Goal: Task Accomplishment & Management: Use online tool/utility

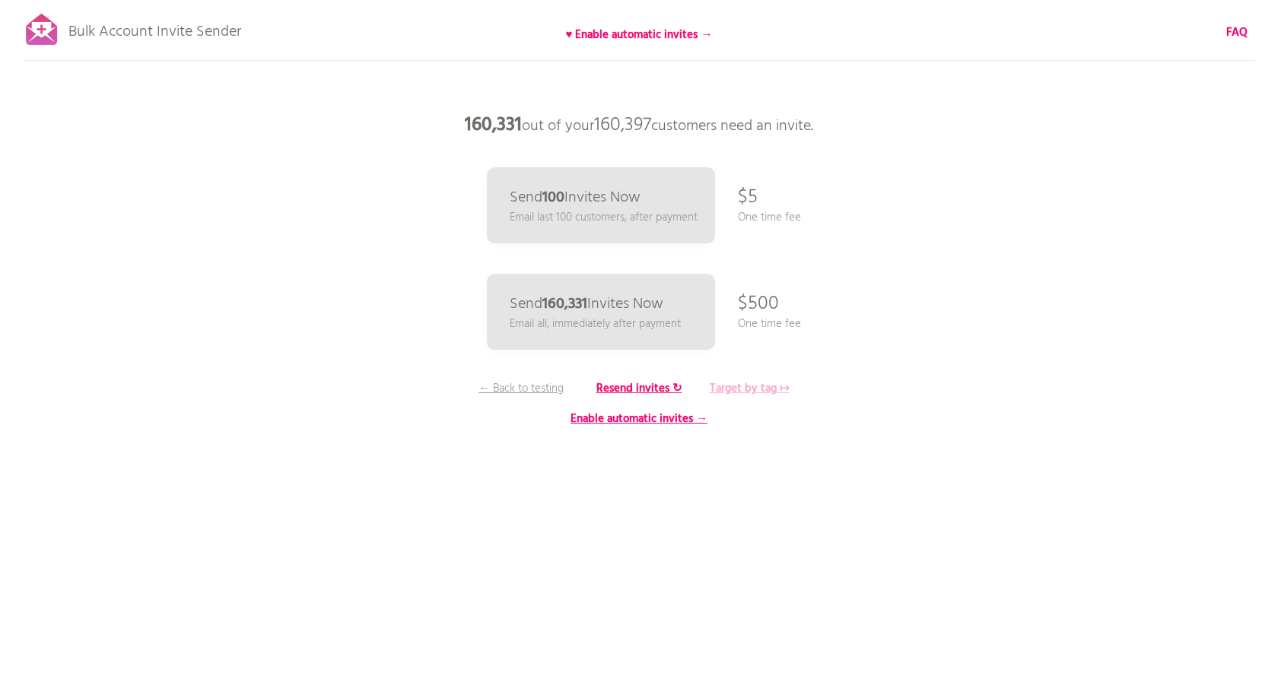
click at [765, 391] on b "Target by tag ↦" at bounding box center [750, 389] width 80 height 18
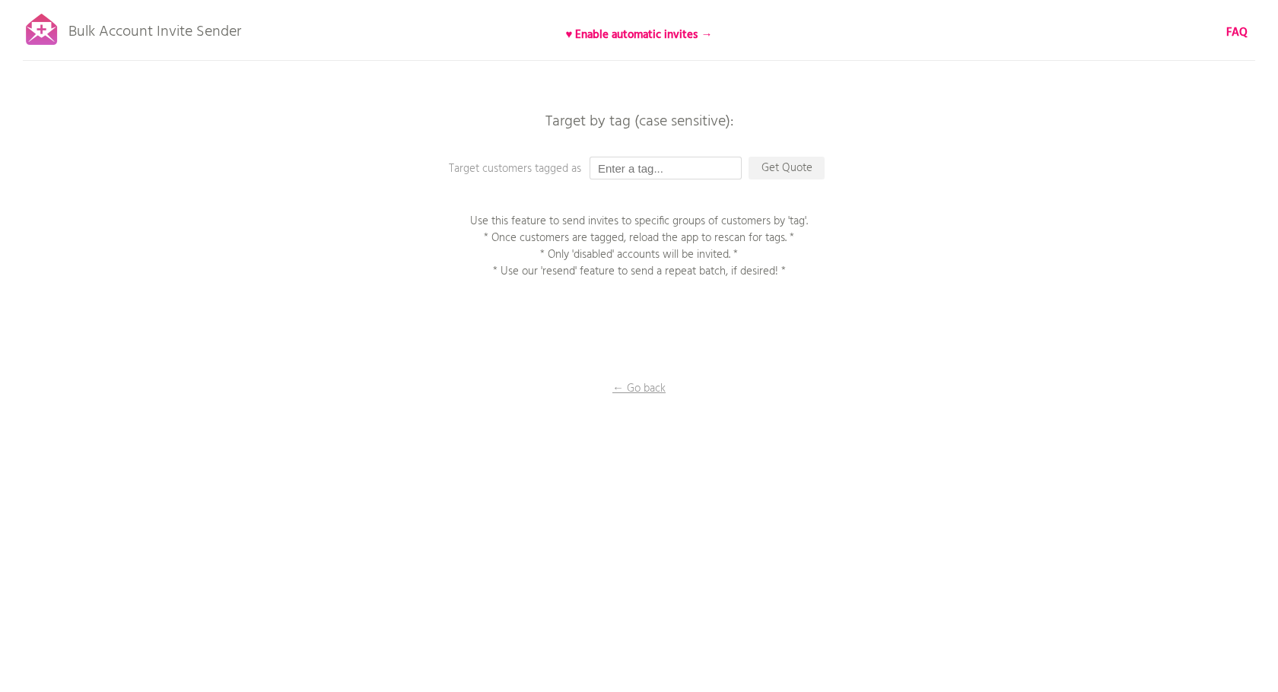
click at [655, 173] on input "text" at bounding box center [666, 168] width 152 height 23
paste input "0901アクティベートテスト"
type input "0901アクティベートテスト"
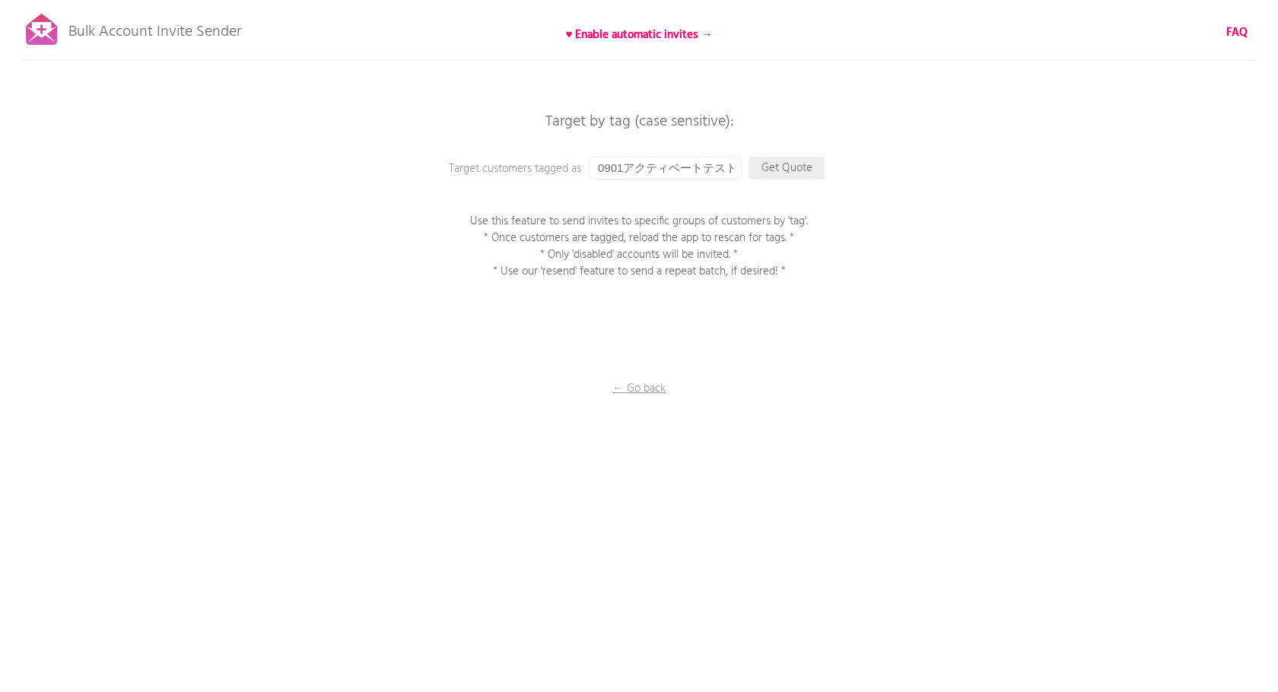
click at [781, 170] on p "Get Quote" at bounding box center [787, 168] width 76 height 23
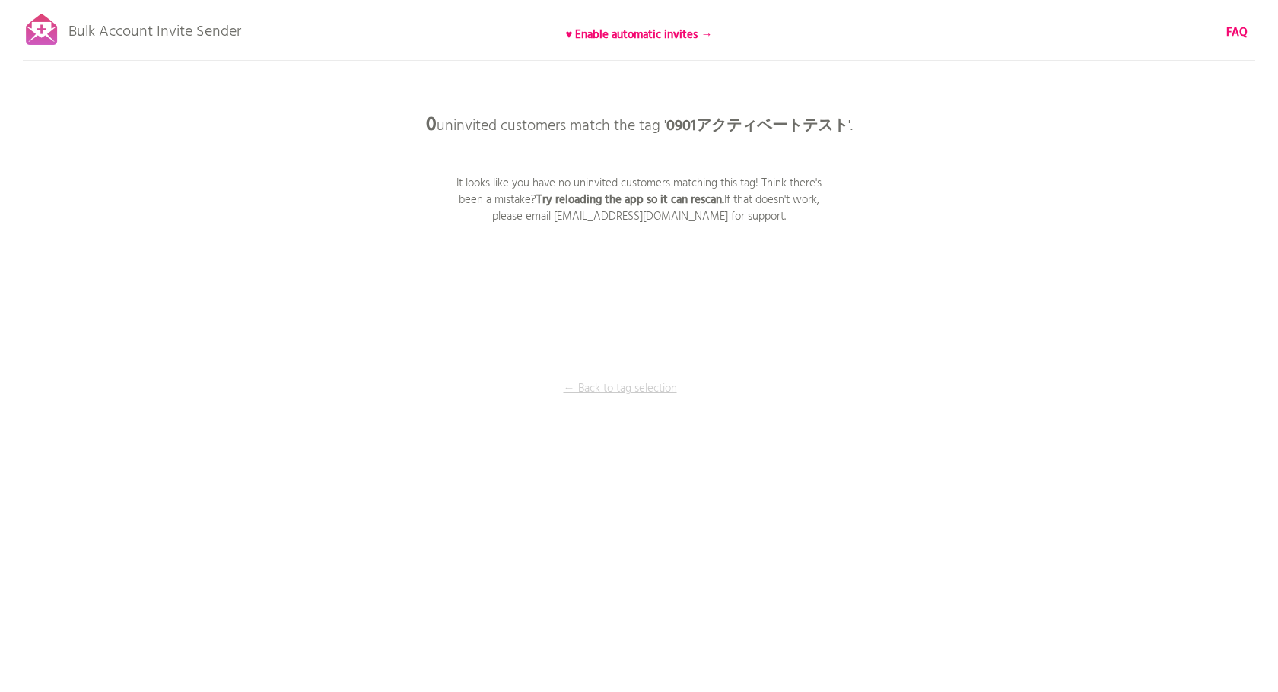
click at [612, 388] on p "← Back to tag selection" at bounding box center [620, 388] width 114 height 17
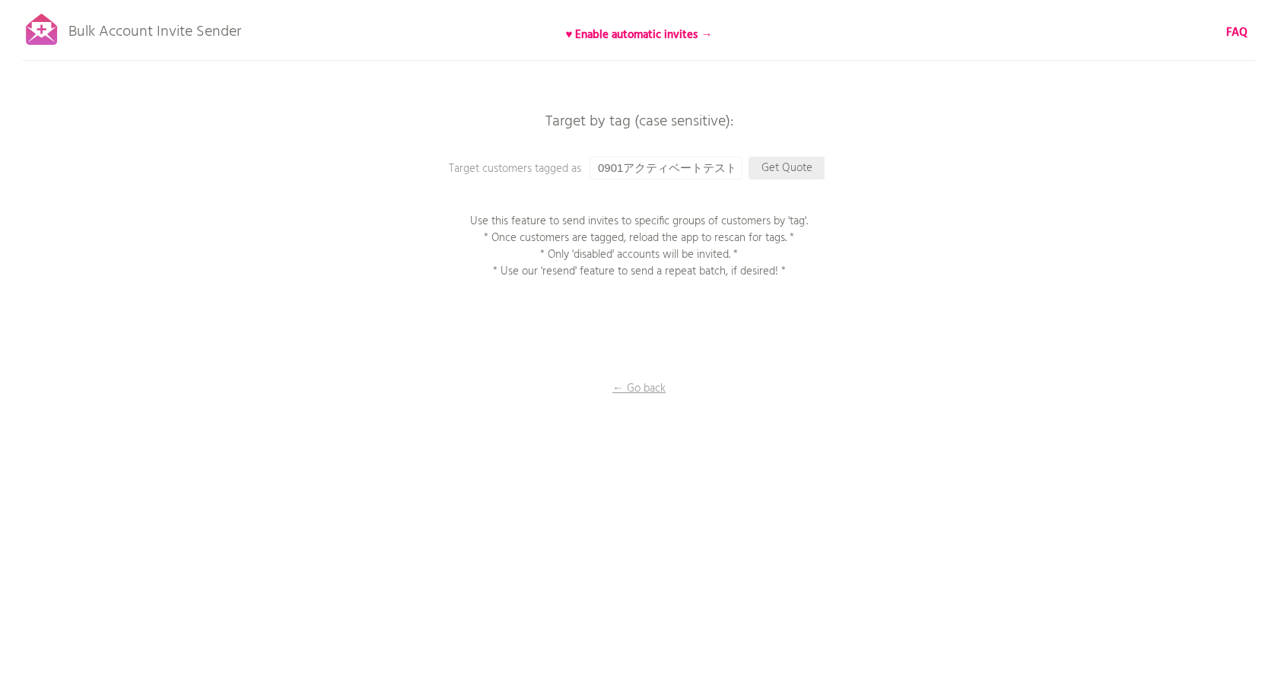
click at [802, 167] on p "Get Quote" at bounding box center [787, 168] width 76 height 23
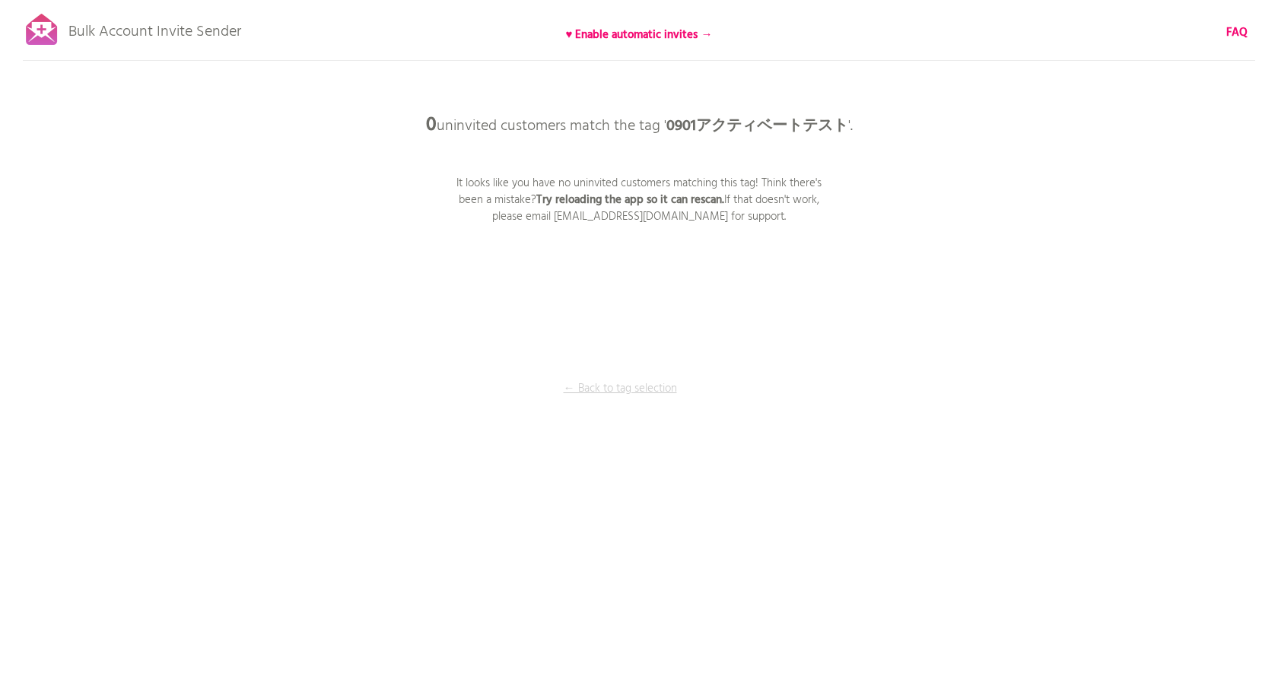
click at [628, 397] on p "← Back to tag selection" at bounding box center [620, 388] width 114 height 17
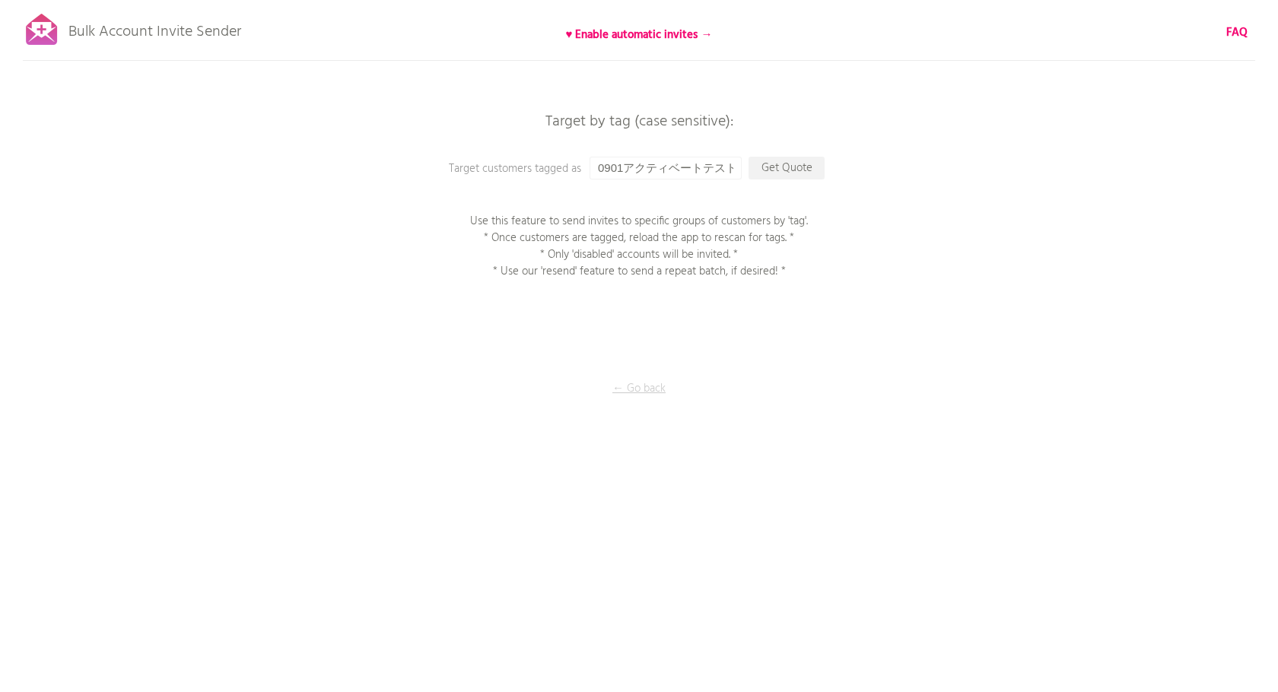
click at [630, 386] on p "← Go back" at bounding box center [639, 388] width 152 height 17
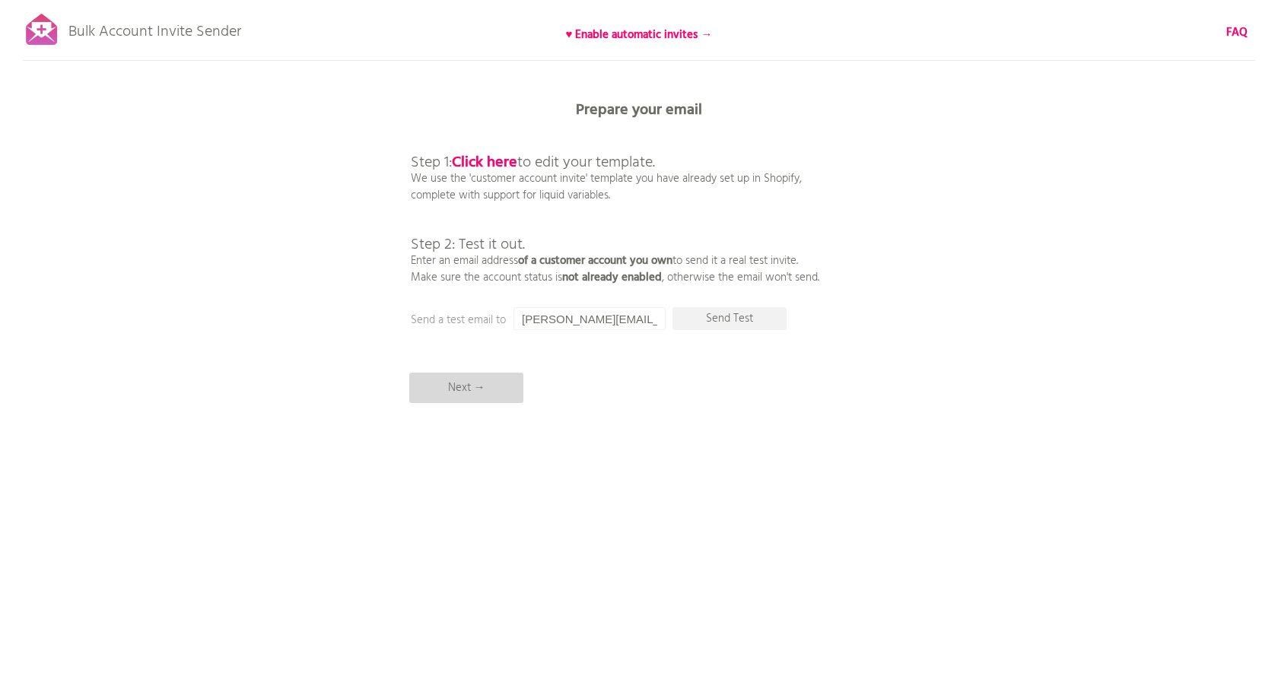
click at [501, 380] on p "Next →" at bounding box center [466, 388] width 114 height 30
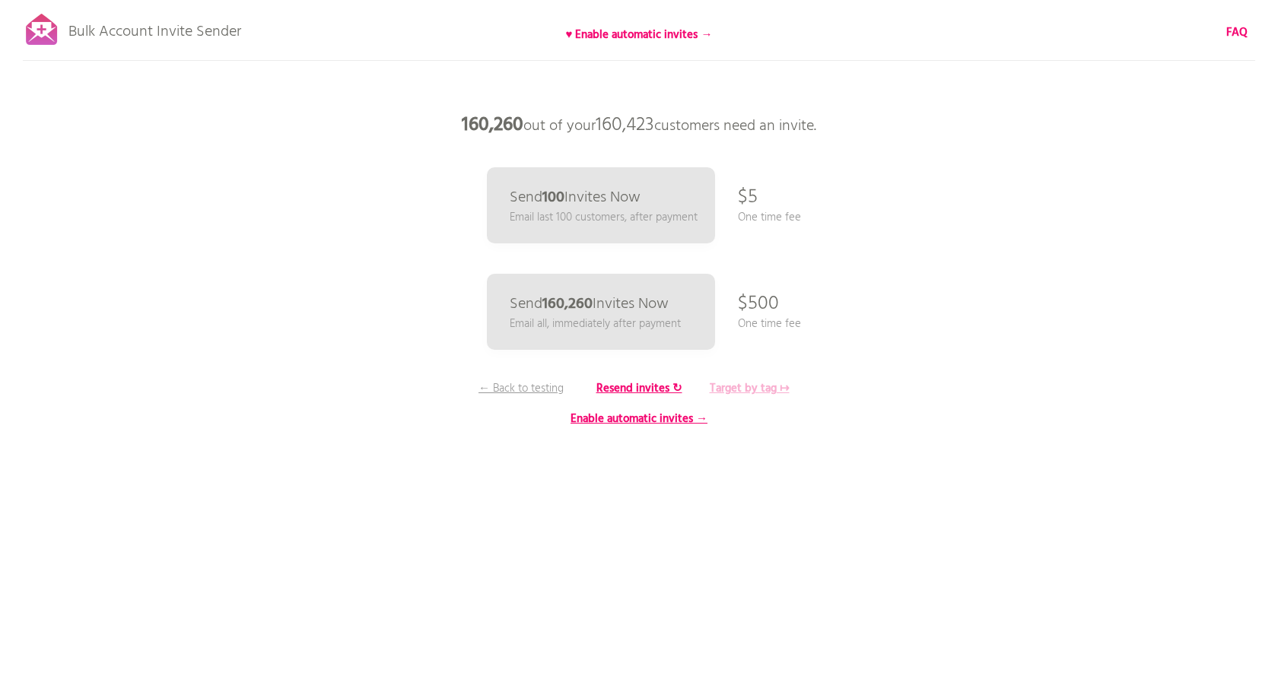
click at [739, 386] on b "Target by tag ↦" at bounding box center [750, 389] width 80 height 18
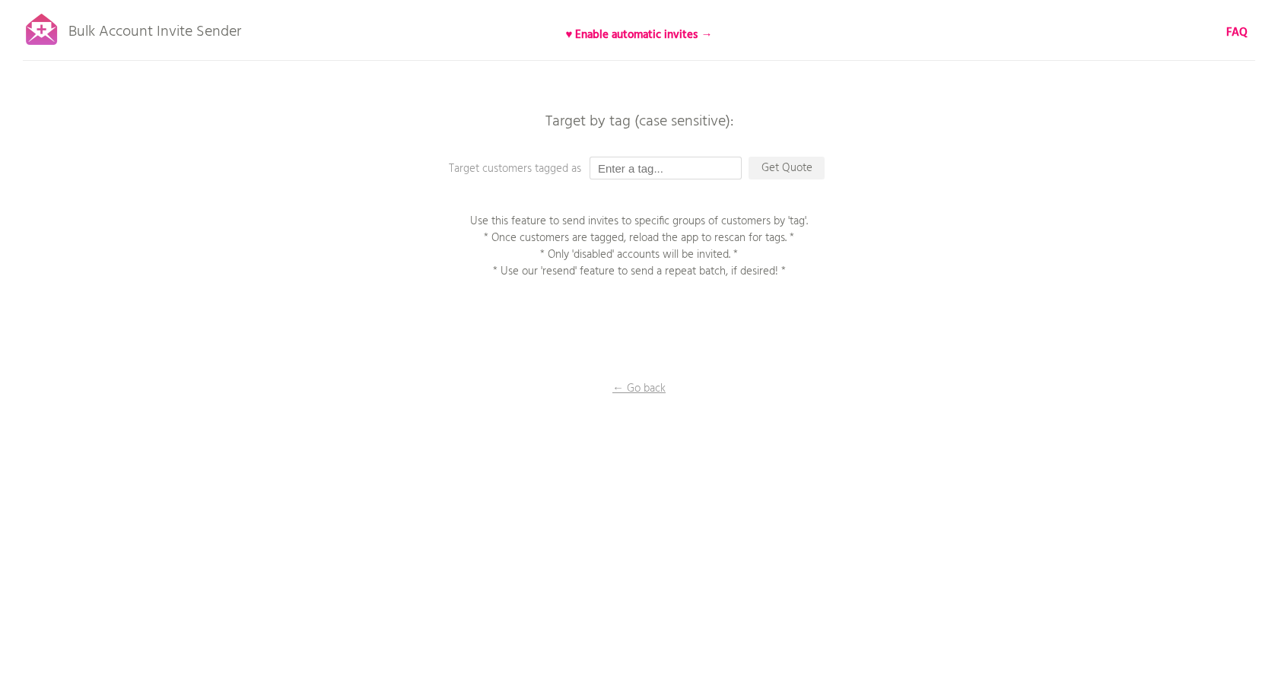
click at [644, 170] on input "text" at bounding box center [666, 168] width 152 height 23
click at [669, 167] on input "text" at bounding box center [666, 168] width 152 height 23
paste input "0901アクティベートテスト"
type input "0901アクティベートテスト"
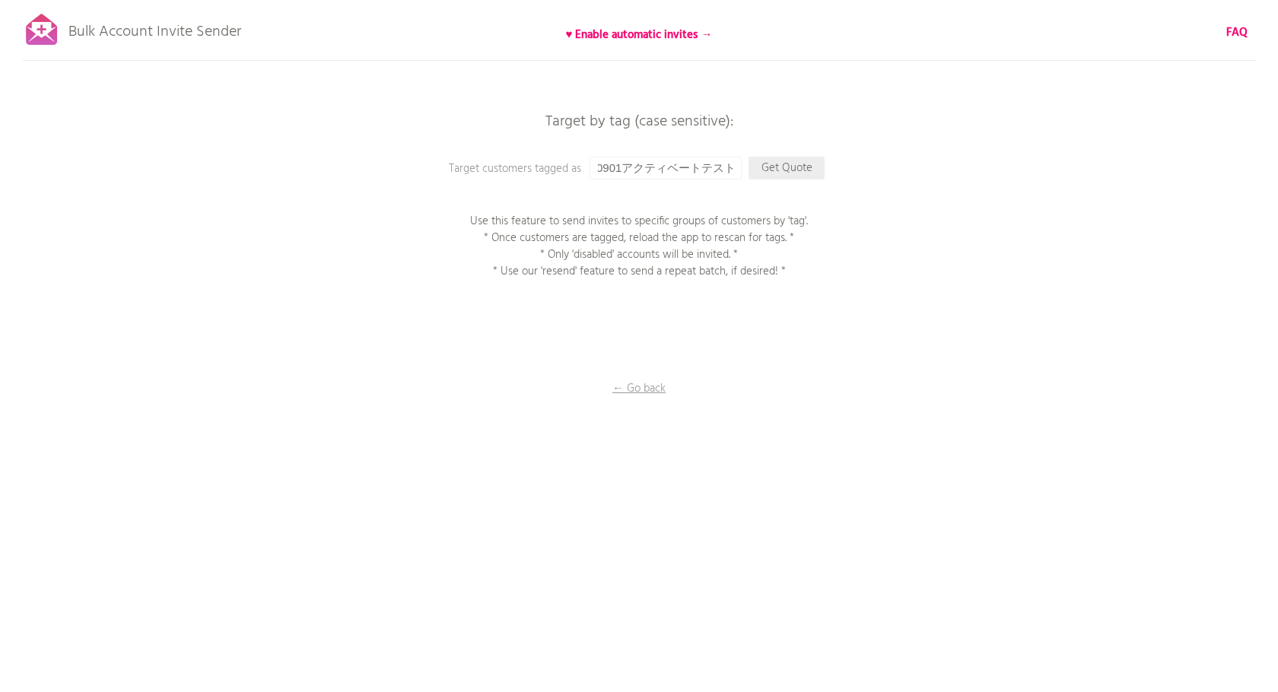
click at [803, 168] on p "Get Quote" at bounding box center [787, 168] width 76 height 23
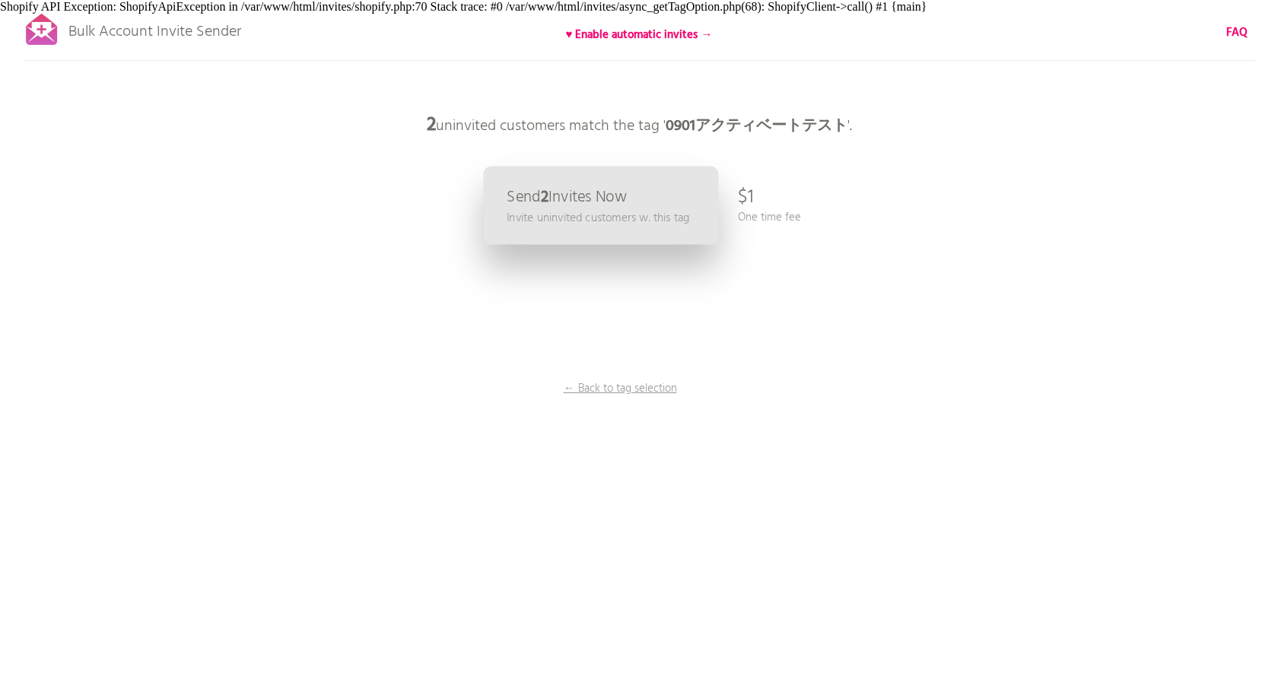
click at [623, 220] on p "Invite uninvited customers w. this tag" at bounding box center [598, 217] width 183 height 17
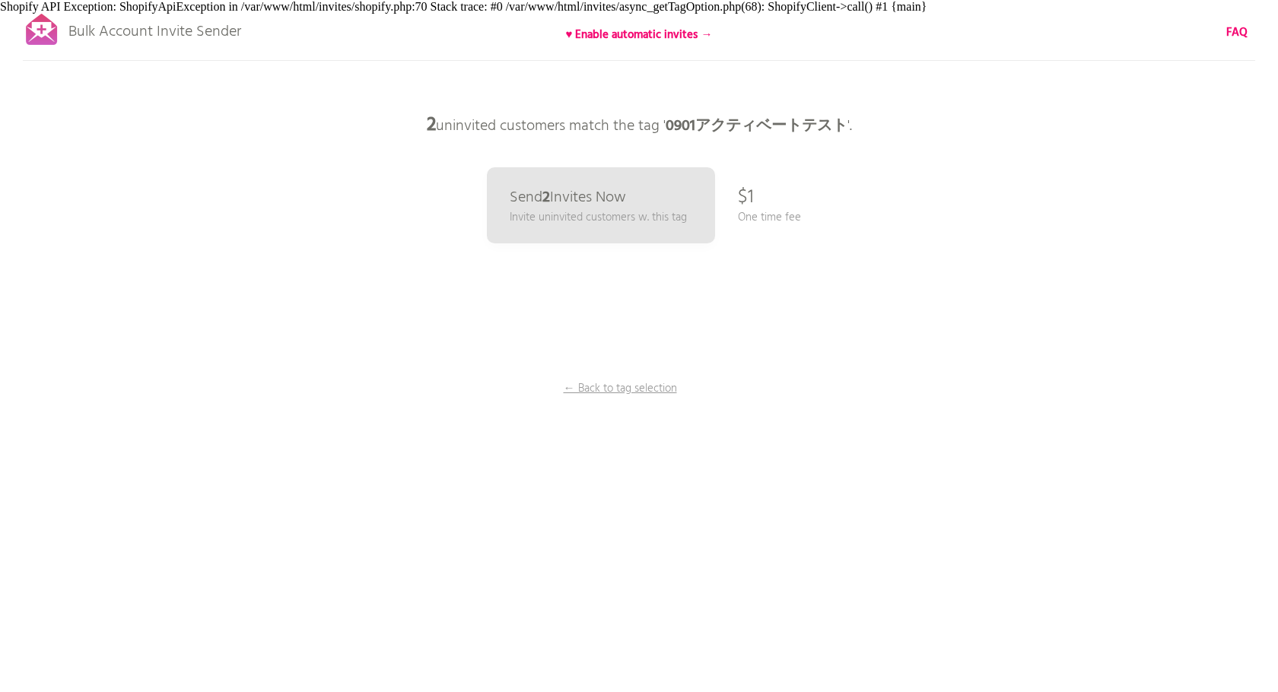
drag, startPoint x: 352, startPoint y: 32, endPoint x: 974, endPoint y: 283, distance: 670.4
click at [974, 283] on div "Bulk Account Invite Sender ♥ Enable automatic invites → FAQ Synced all customer…" at bounding box center [639, 266] width 1278 height 533
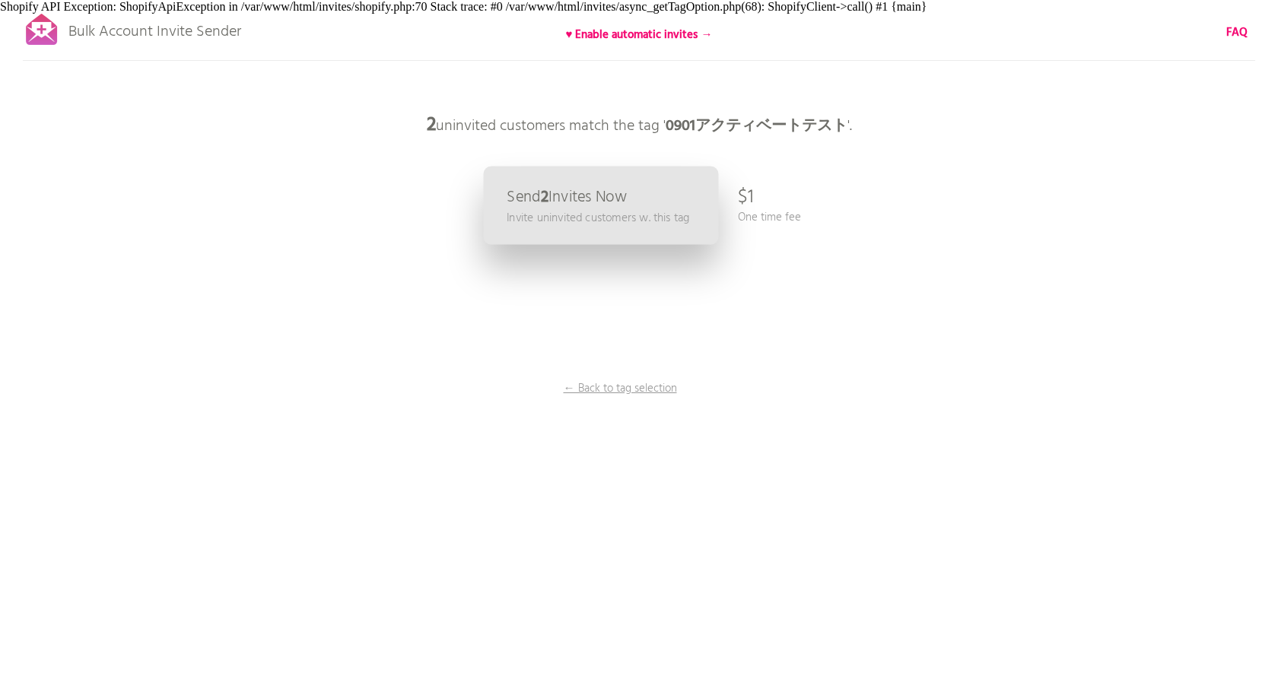
click at [640, 227] on p "Invite uninvited customers w. this tag" at bounding box center [598, 217] width 183 height 17
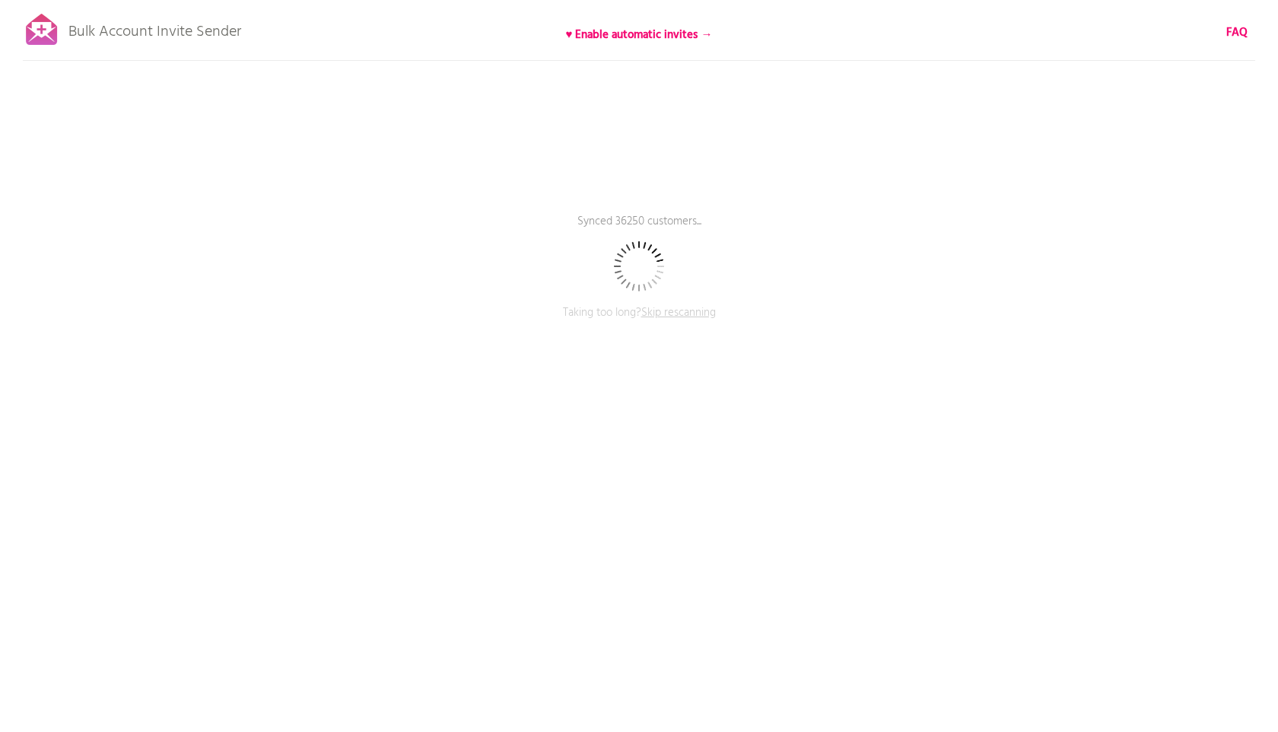
click at [627, 370] on div "Bulk Account Invite Sender ♥ Enable automatic invites → FAQ Synced 36250 custom…" at bounding box center [639, 266] width 1278 height 533
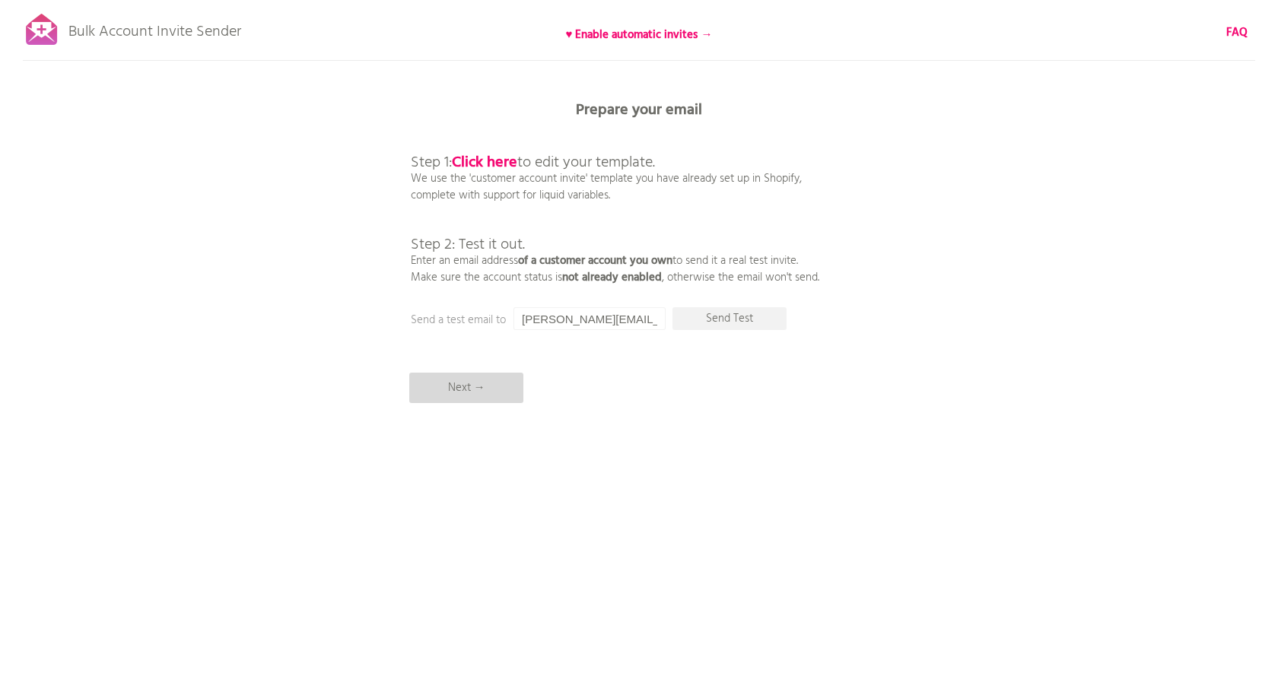
click at [509, 380] on p "Next →" at bounding box center [466, 388] width 114 height 30
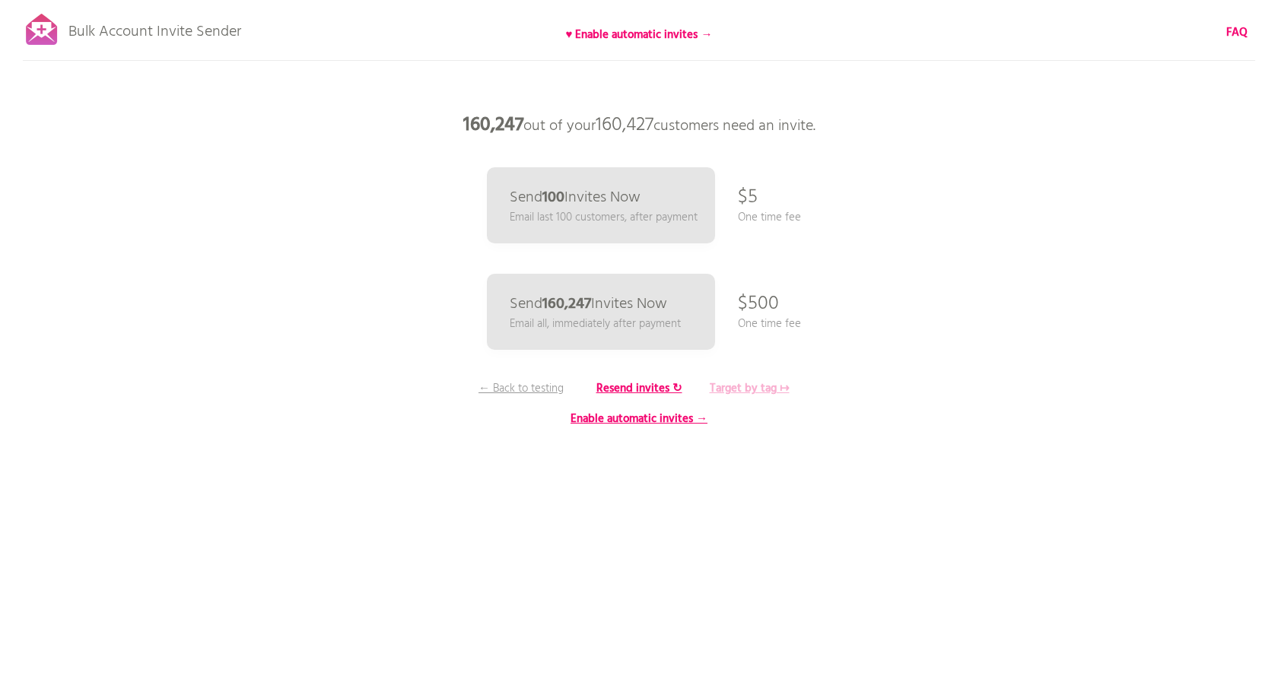
click at [761, 380] on b "Target by tag ↦" at bounding box center [750, 389] width 80 height 18
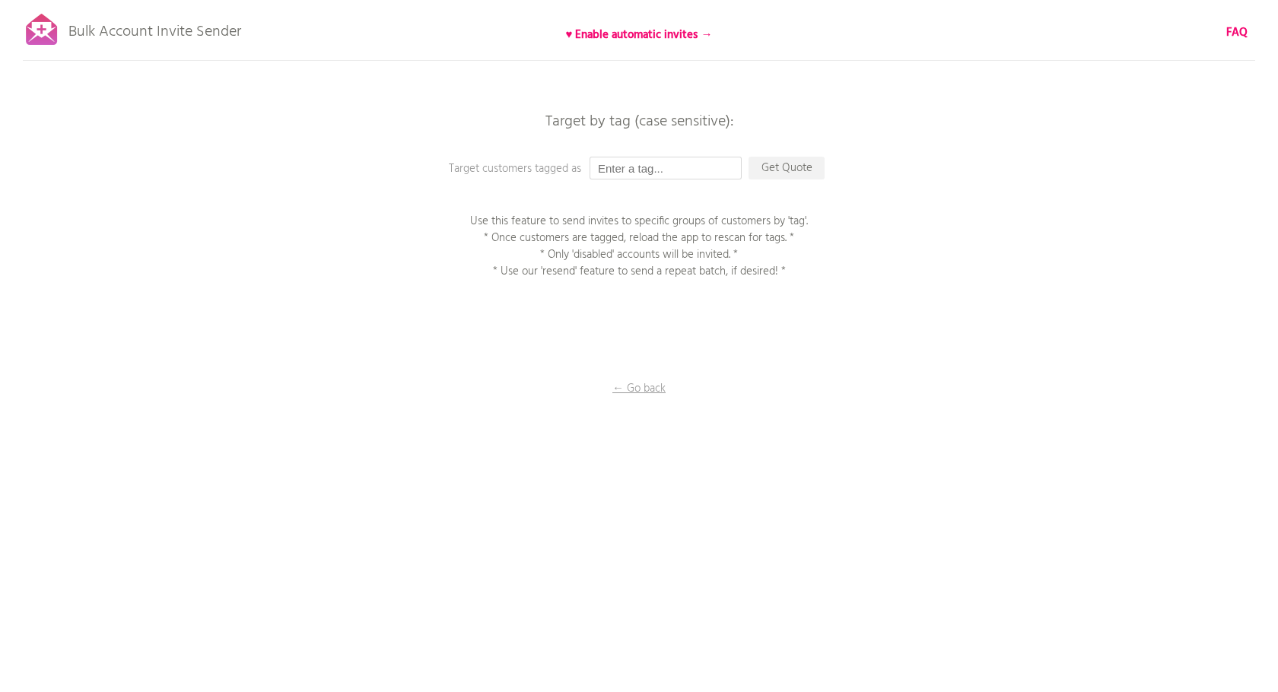
click at [722, 165] on input "text" at bounding box center [666, 168] width 152 height 23
paste input "0901アクティベートテスト"
type input "0901アクティベートテスト"
click at [787, 168] on p "Get Quote" at bounding box center [787, 168] width 76 height 23
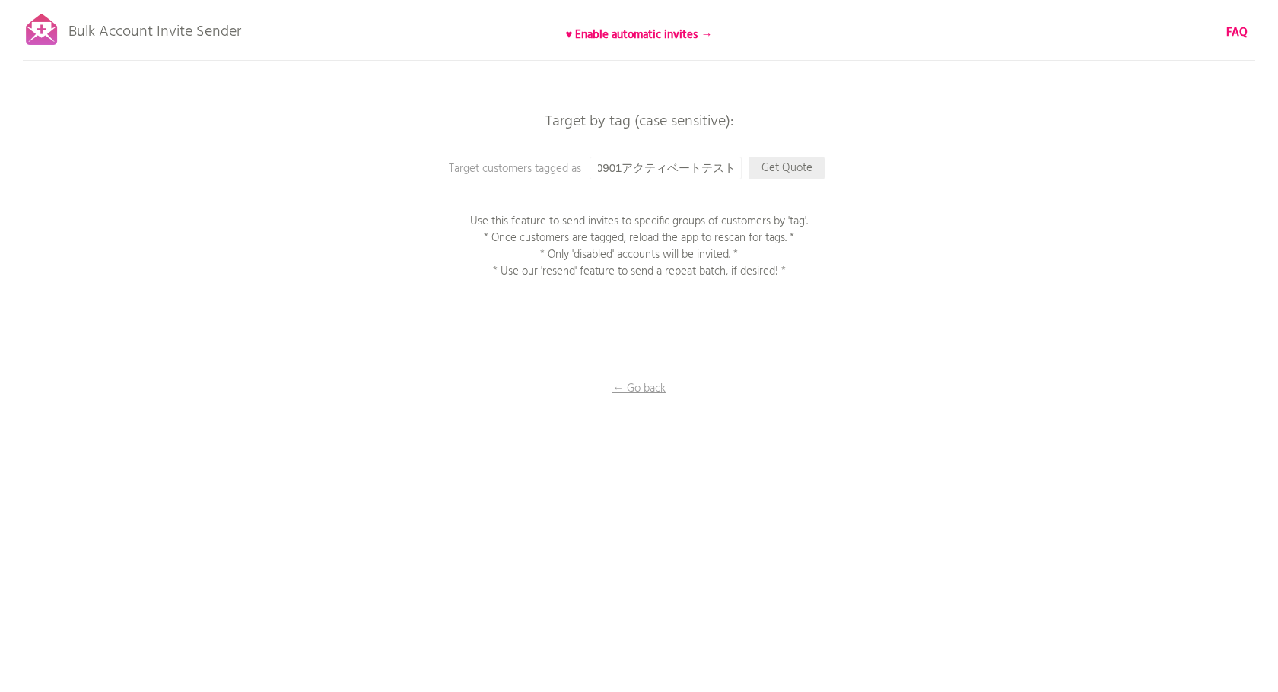
scroll to position [0, 0]
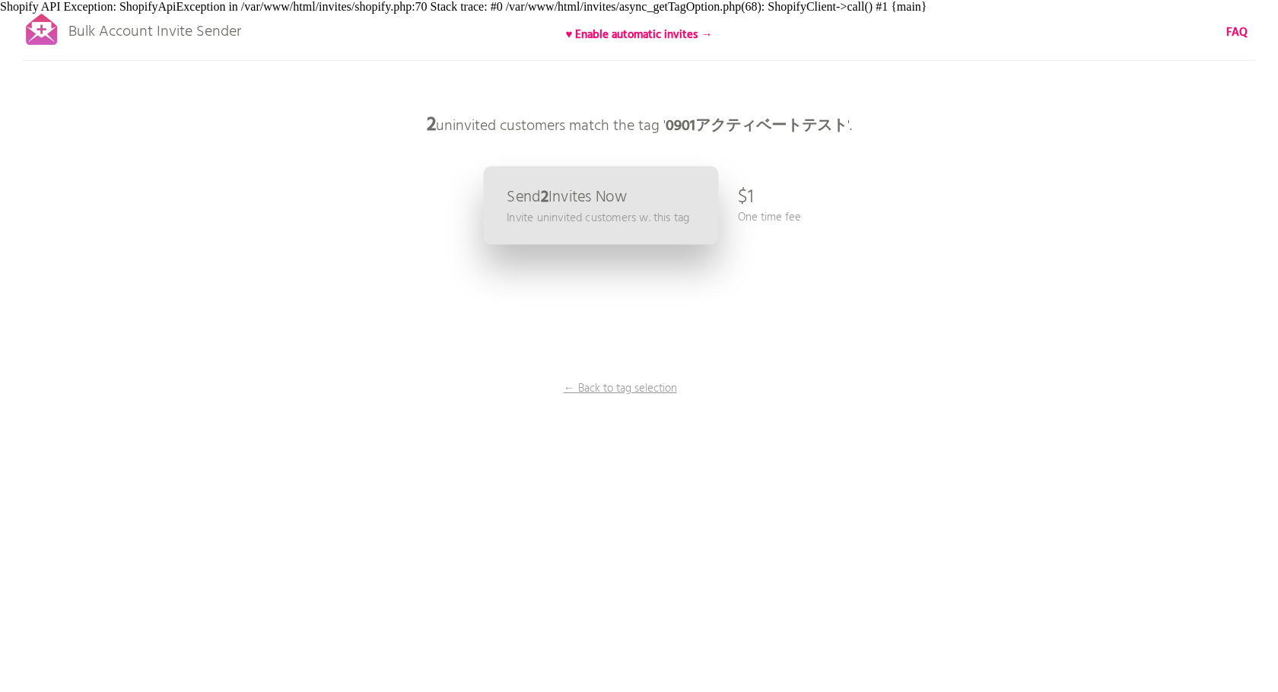
click at [641, 218] on p "Invite uninvited customers w. this tag" at bounding box center [598, 217] width 183 height 17
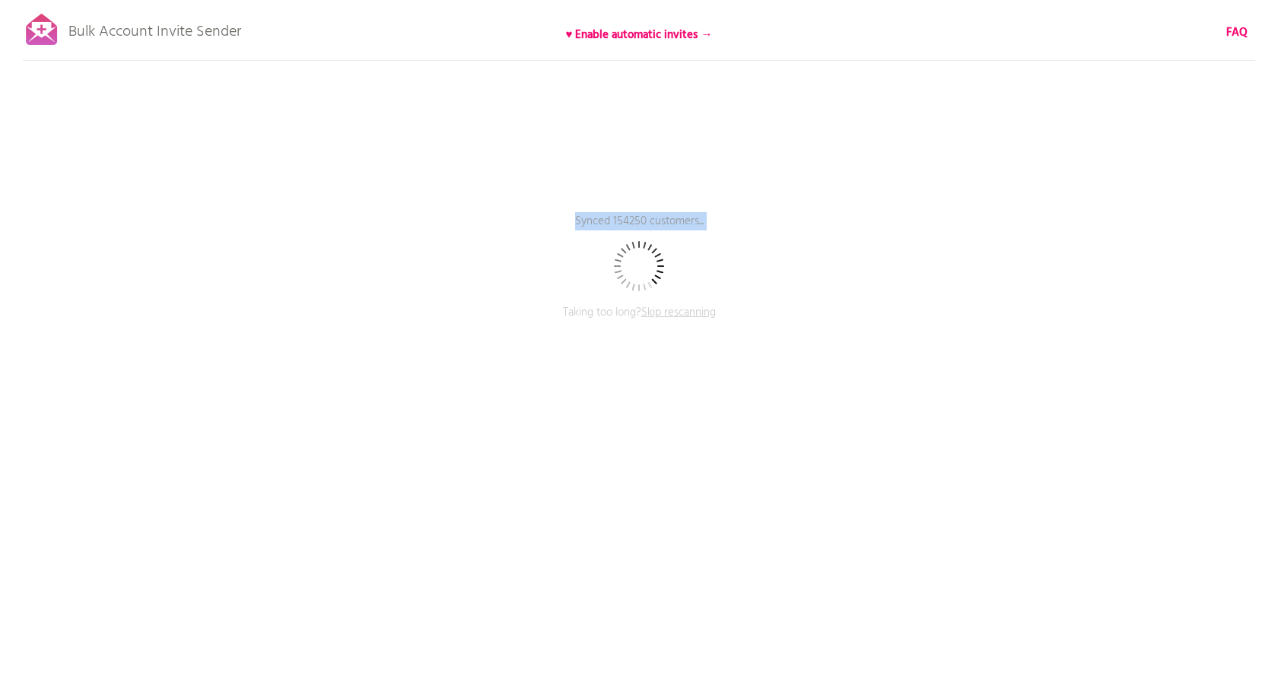
drag, startPoint x: 399, startPoint y: 132, endPoint x: 696, endPoint y: 297, distance: 340.6
click at [696, 297] on div "Bulk Account Invite Sender ♥ Enable automatic invites → FAQ Synced 154250 custo…" at bounding box center [639, 266] width 1278 height 533
click at [468, 139] on div "Bulk Account Invite Sender ♥ Enable automatic invites → FAQ Synced 154250 custo…" at bounding box center [639, 266] width 1278 height 533
drag, startPoint x: 441, startPoint y: 138, endPoint x: 820, endPoint y: 374, distance: 446.5
click at [823, 377] on div "Bulk Account Invite Sender ♥ Enable automatic invites → FAQ Synced 154500 custo…" at bounding box center [639, 266] width 1278 height 533
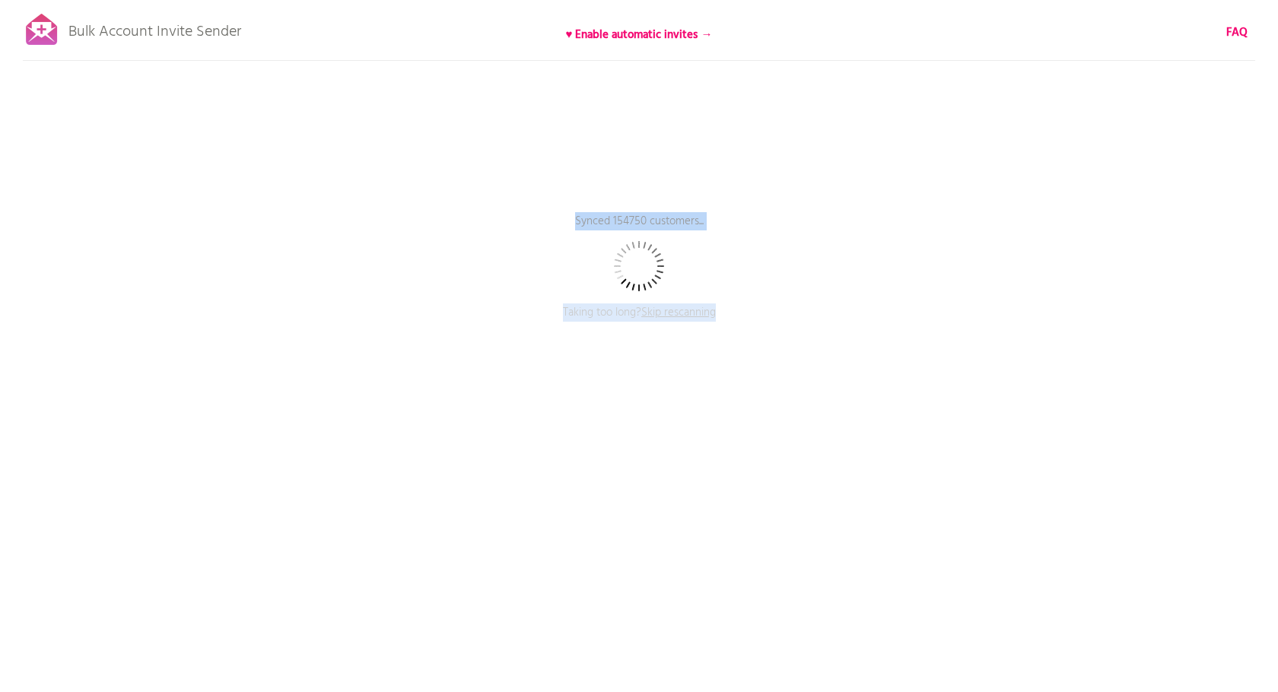
click at [700, 488] on div "Bulk Account Invite Sender ♥ Enable automatic invites → FAQ Synced 154750 custo…" at bounding box center [639, 266] width 1278 height 533
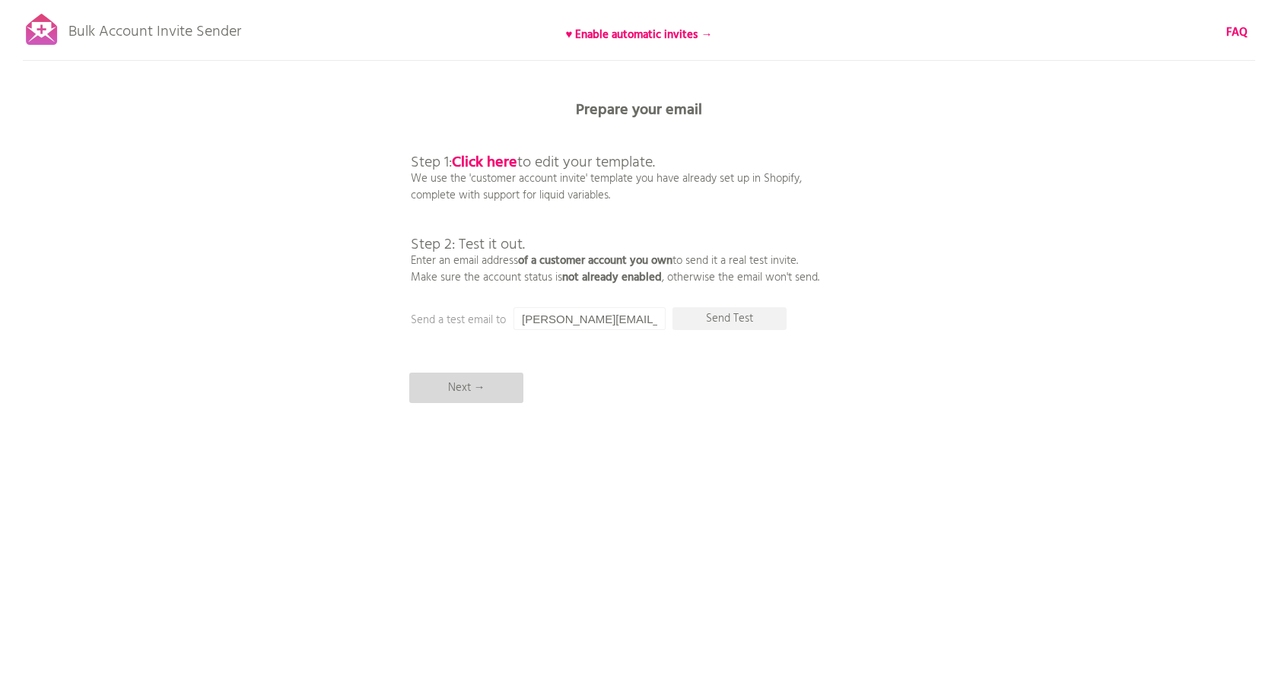
click at [480, 384] on p "Next →" at bounding box center [466, 388] width 114 height 30
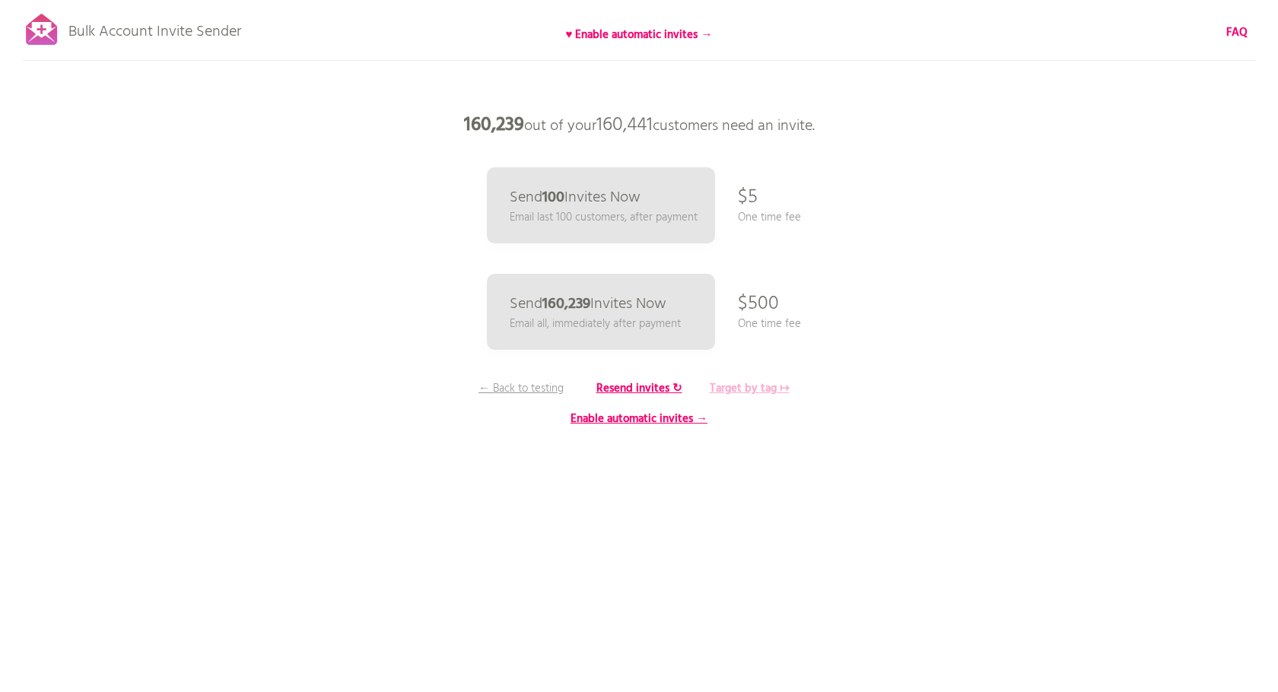
click at [763, 383] on b "Target by tag ↦" at bounding box center [750, 389] width 80 height 18
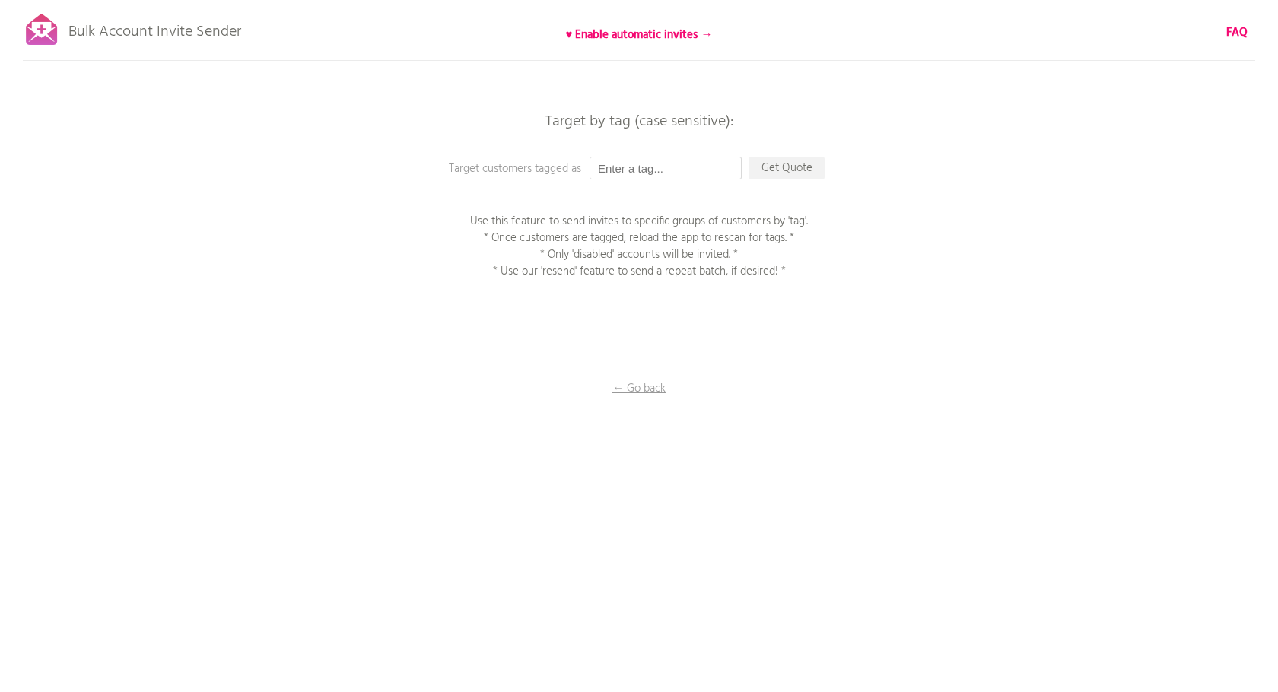
click at [717, 157] on input "text" at bounding box center [666, 168] width 152 height 23
paste input "0901アクティベートテスト"
type input "0901アクティベートテスト"
click at [779, 170] on p "Get Quote" at bounding box center [787, 168] width 76 height 23
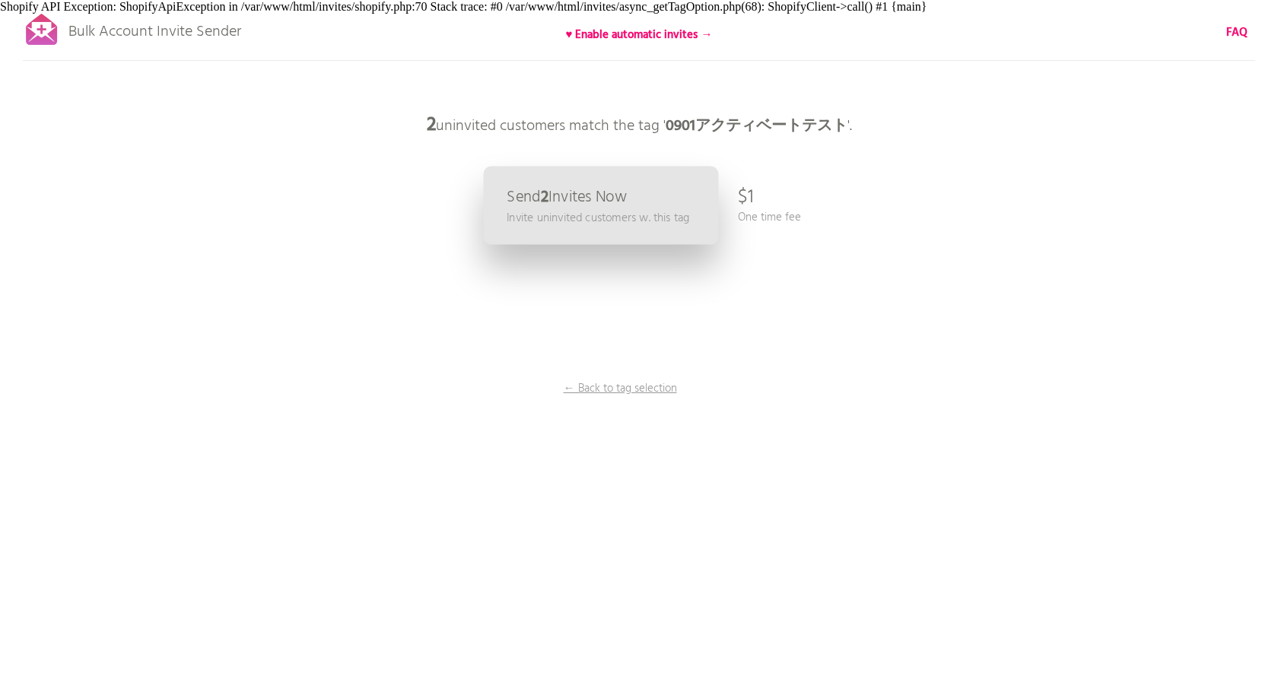
click at [666, 221] on p "Invite uninvited customers w. this tag" at bounding box center [598, 217] width 183 height 17
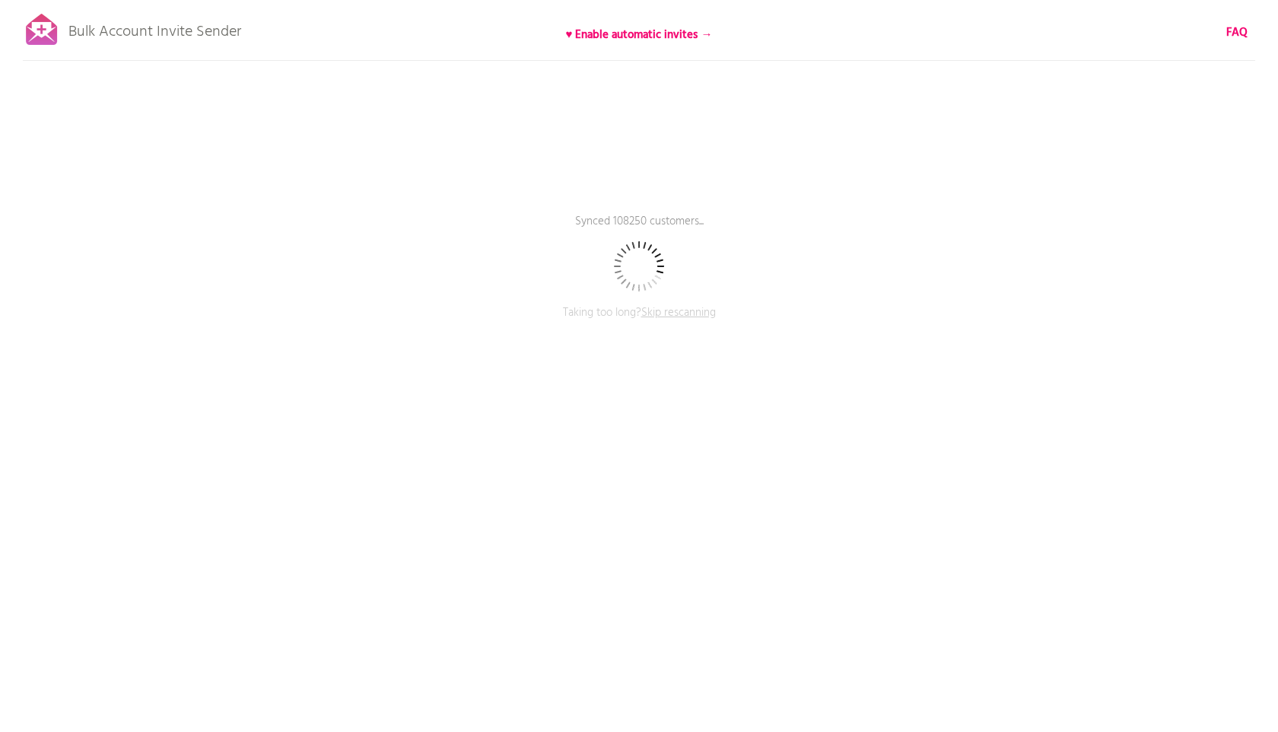
click at [666, 313] on span "Skip rescanning" at bounding box center [678, 313] width 75 height 18
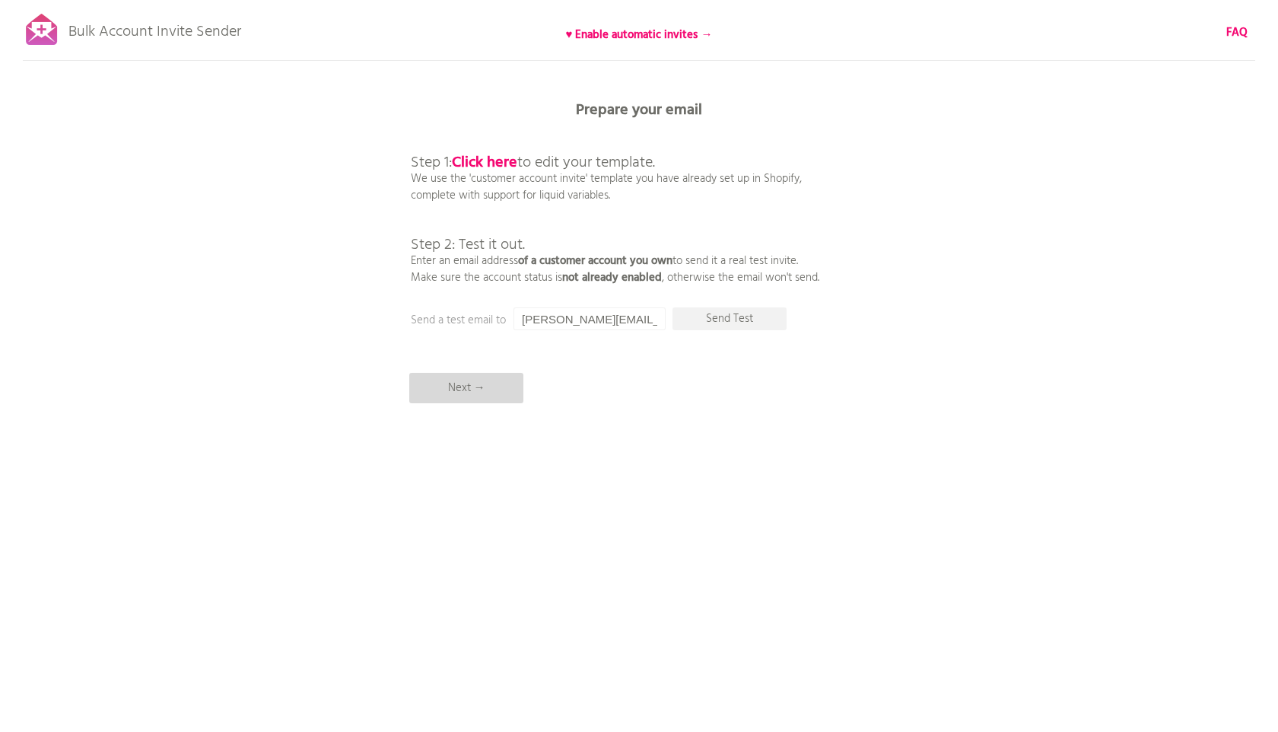
click at [503, 377] on p "Next →" at bounding box center [466, 388] width 114 height 30
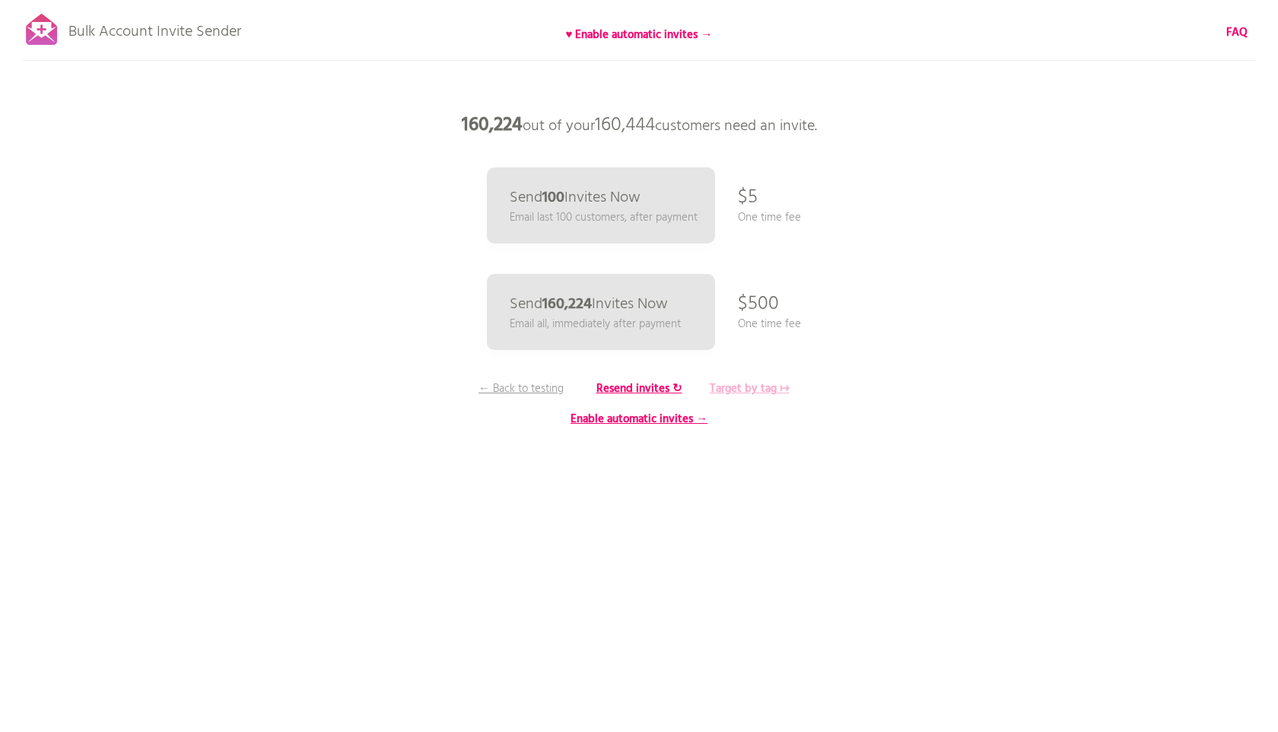
click at [754, 386] on b "Target by tag ↦" at bounding box center [750, 389] width 80 height 18
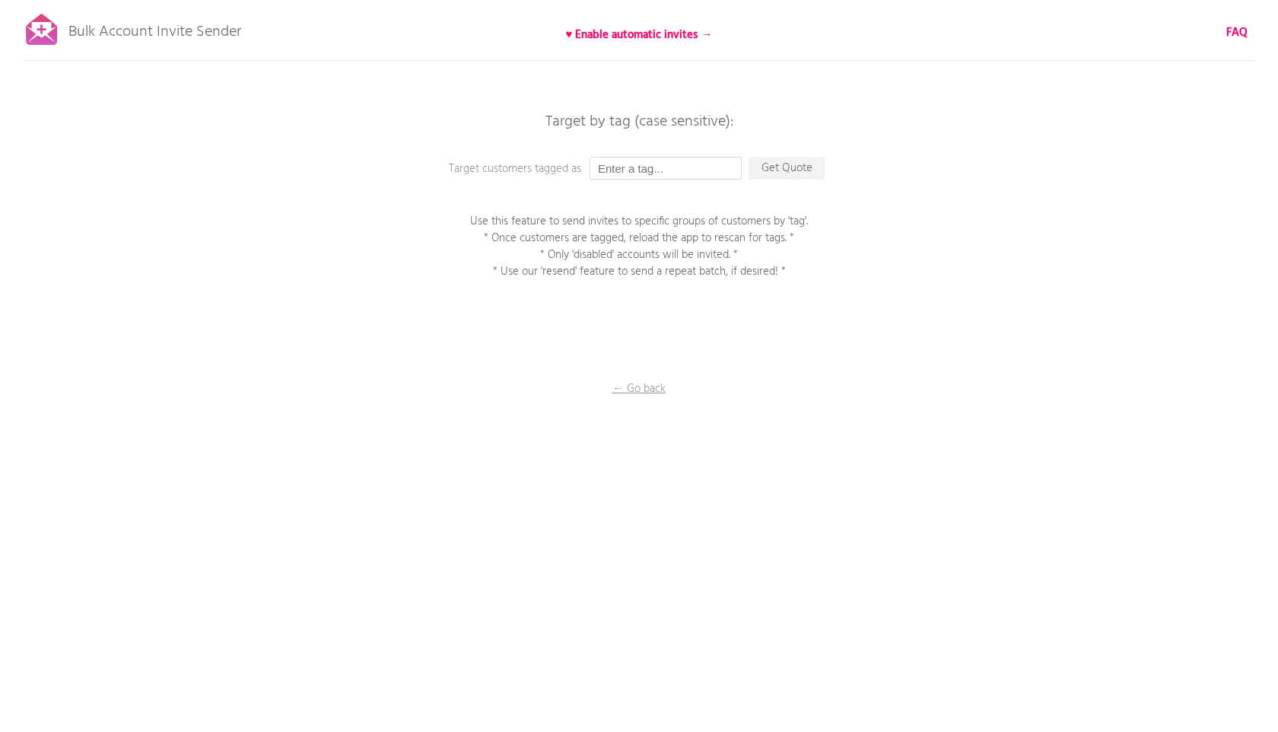
click at [668, 178] on input "text" at bounding box center [666, 168] width 152 height 23
paste input "0901アクティベートテスト"
type input "0901アクティベートテスト"
click at [767, 175] on p "Get Quote" at bounding box center [787, 168] width 76 height 23
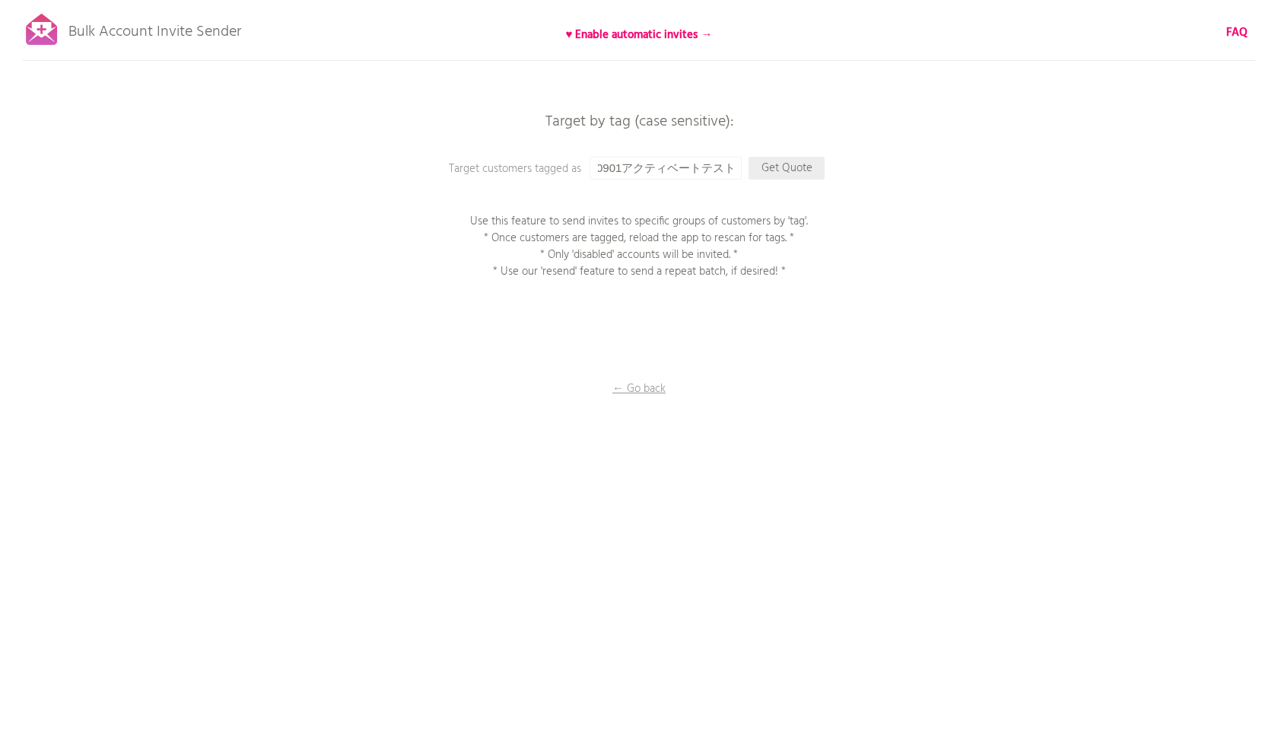
scroll to position [0, 0]
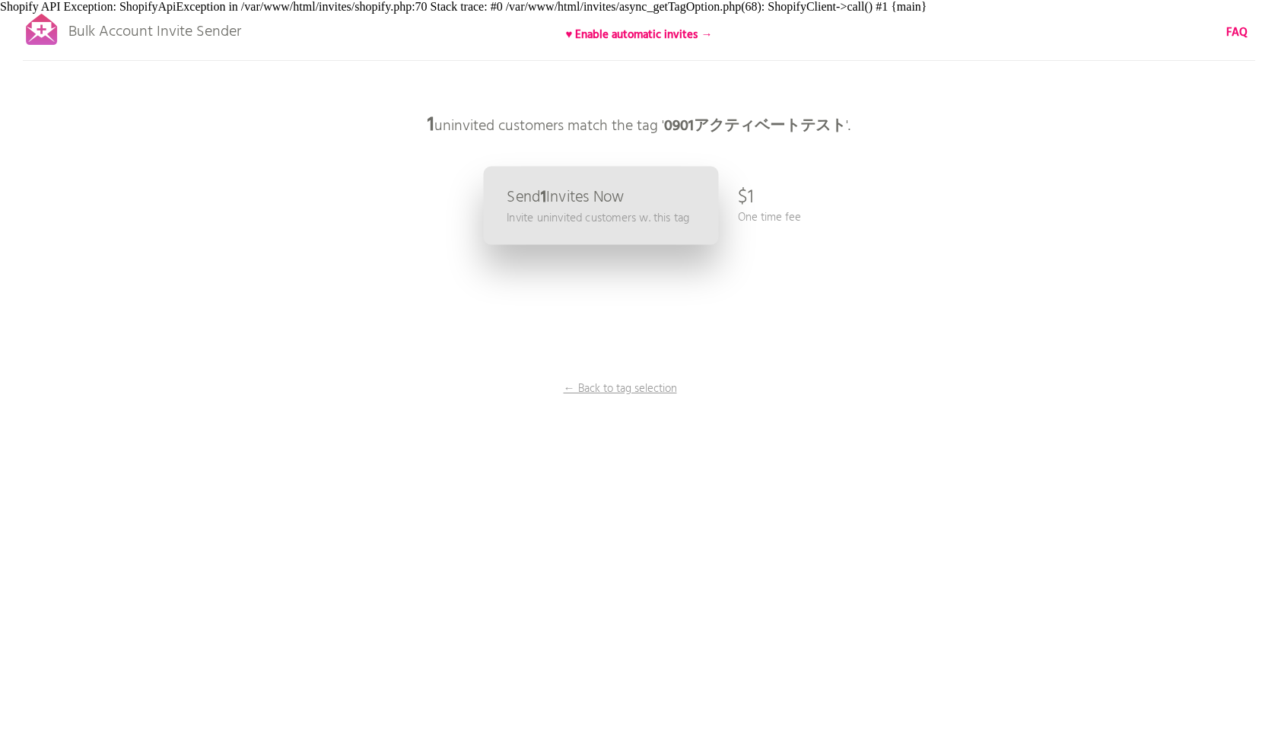
click at [631, 224] on p "Invite uninvited customers w. this tag" at bounding box center [598, 217] width 183 height 17
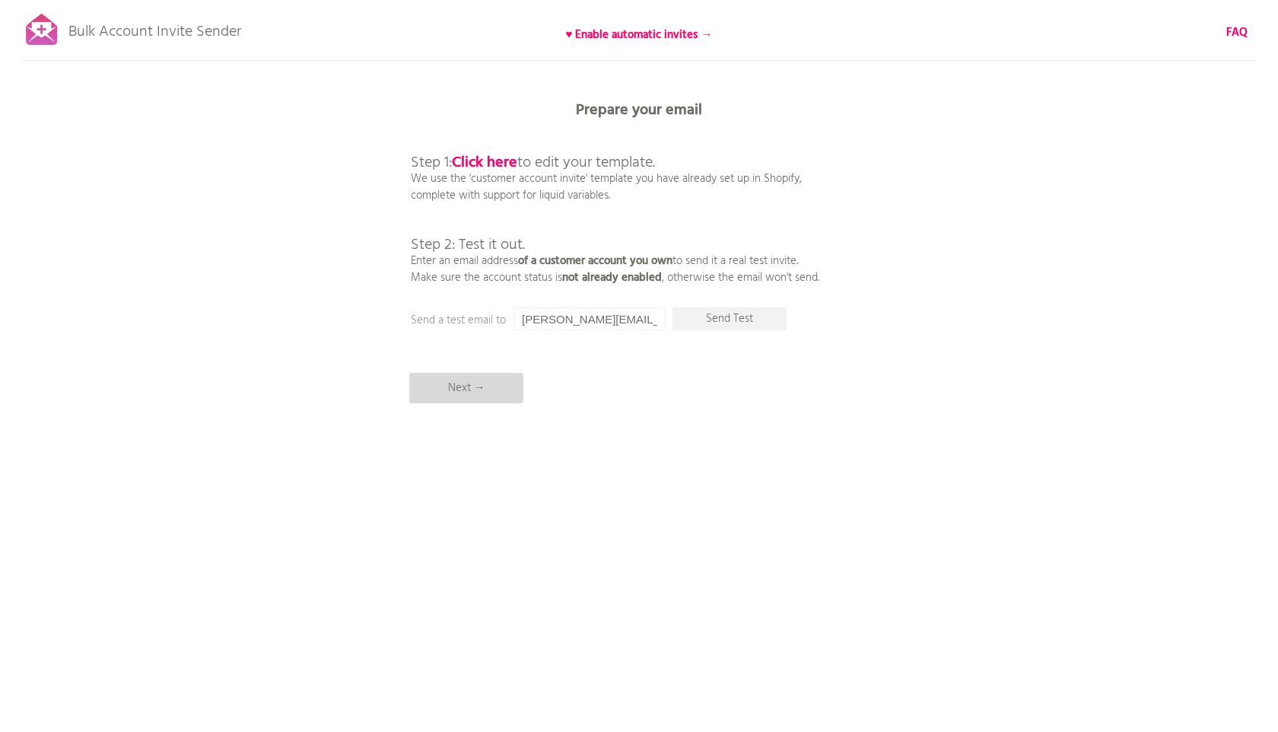
click at [479, 399] on p "Next →" at bounding box center [466, 388] width 114 height 30
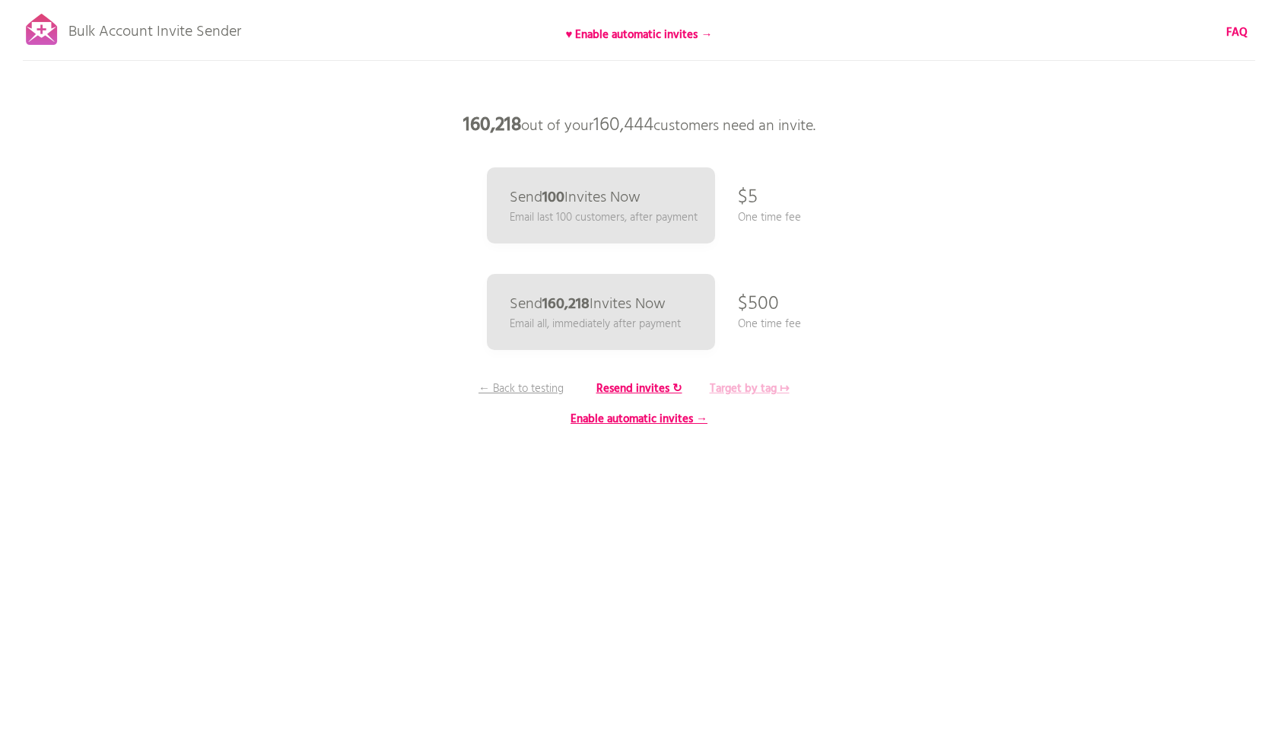
click at [777, 389] on b "Target by tag ↦" at bounding box center [750, 389] width 80 height 18
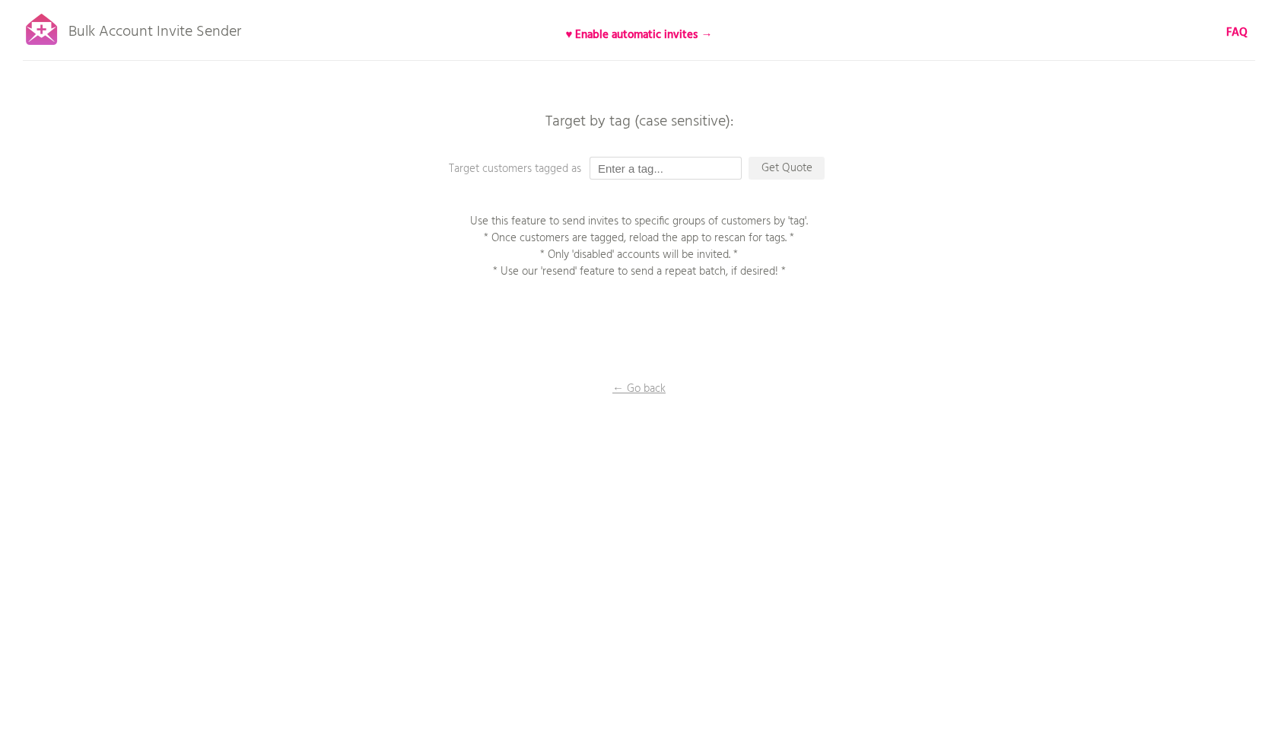
click at [660, 173] on input "text" at bounding box center [666, 168] width 152 height 23
paste input "0901アクティベートテスト"
type input "0901アクティベートテスト"
click at [769, 171] on p "Get Quote" at bounding box center [787, 168] width 76 height 23
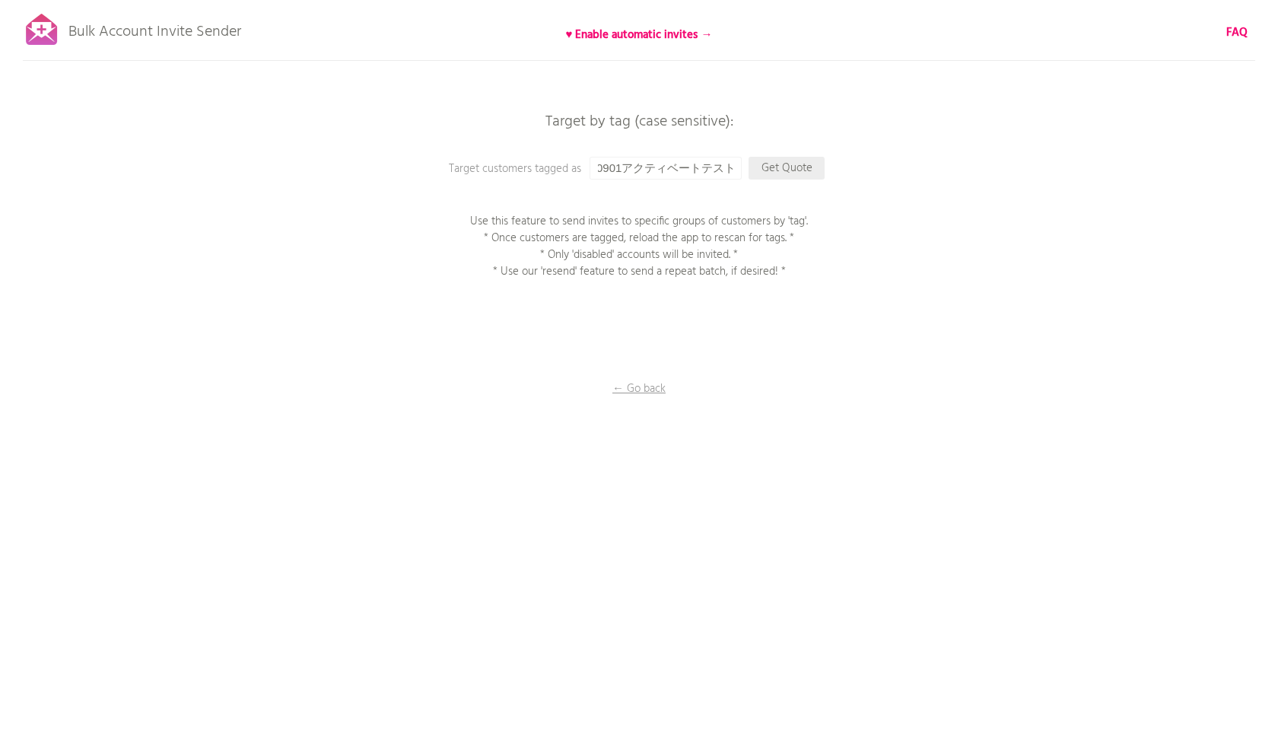
scroll to position [0, 0]
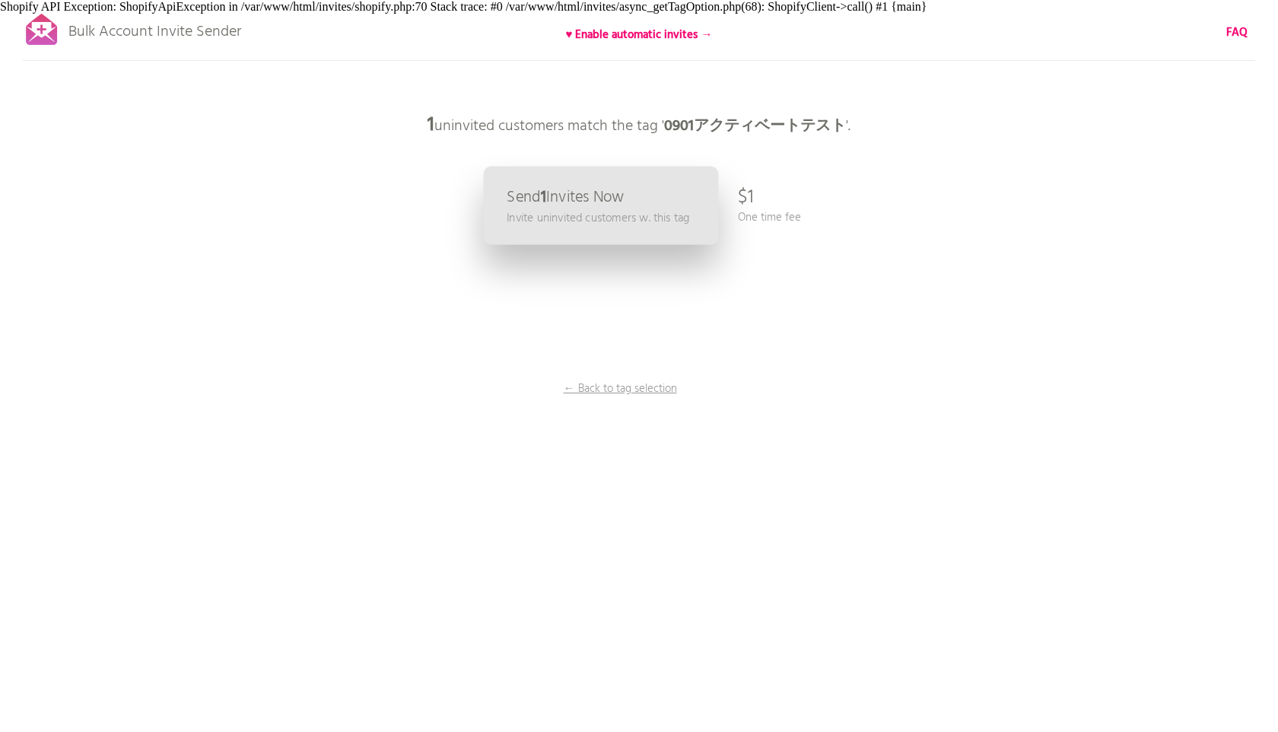
click at [634, 208] on link "Send 1 Invites Now Invite uninvited customers w. this tag" at bounding box center [601, 206] width 235 height 78
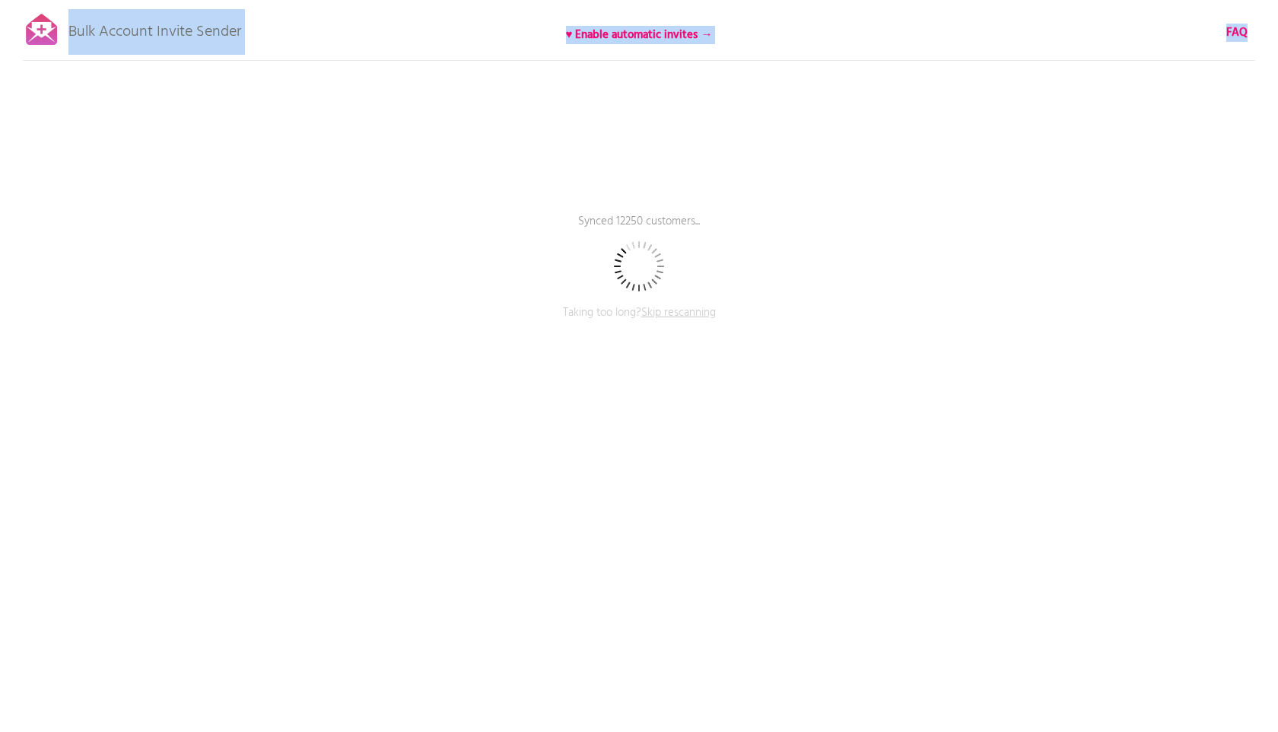
drag, startPoint x: 251, startPoint y: 37, endPoint x: 68, endPoint y: 24, distance: 183.0
click at [68, 24] on div "Bulk Account Invite Sender ♥ Enable automatic invites → FAQ Synced 12250 custom…" at bounding box center [639, 266] width 1278 height 533
copy div "Bulk Account Invite Sender ♥ Enable automatic invites → FAQ"
click at [362, 35] on div "Bulk Account Invite Sender ♥ Enable automatic invites → FAQ Synced 28000 custom…" at bounding box center [639, 266] width 1278 height 533
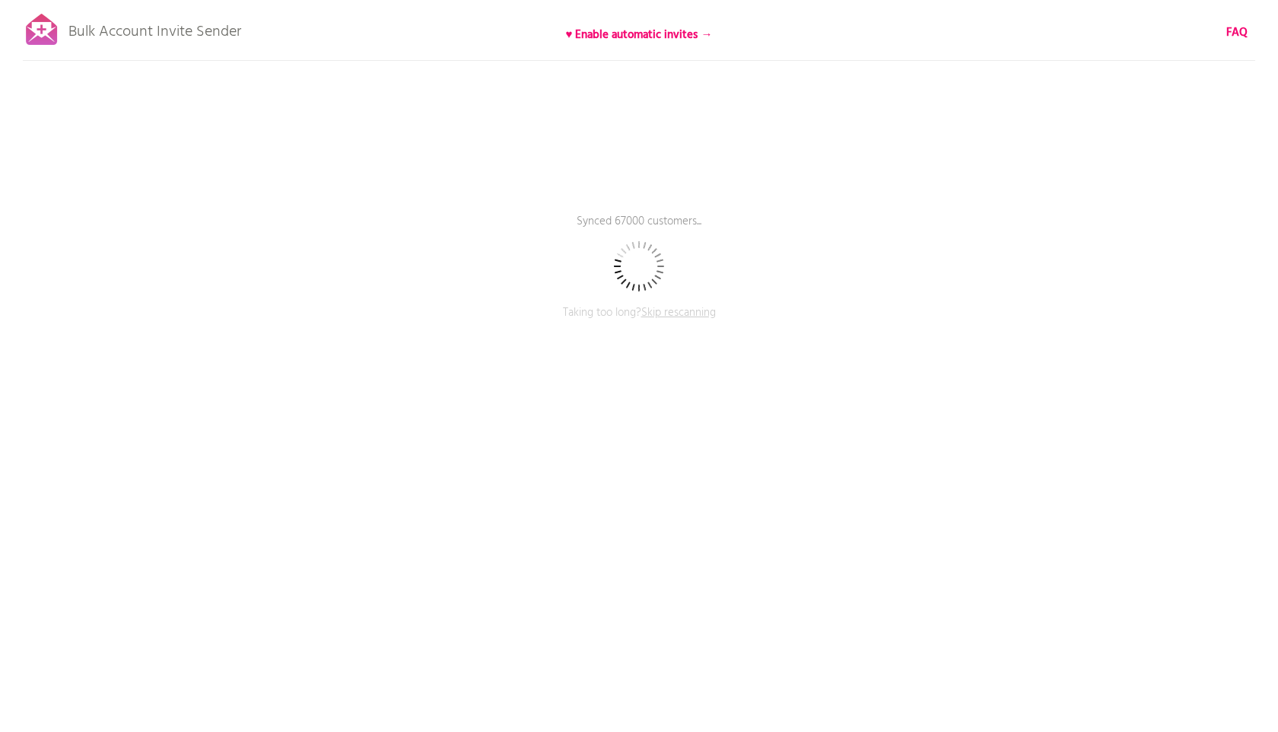
click at [663, 312] on span "Skip rescanning" at bounding box center [678, 313] width 75 height 18
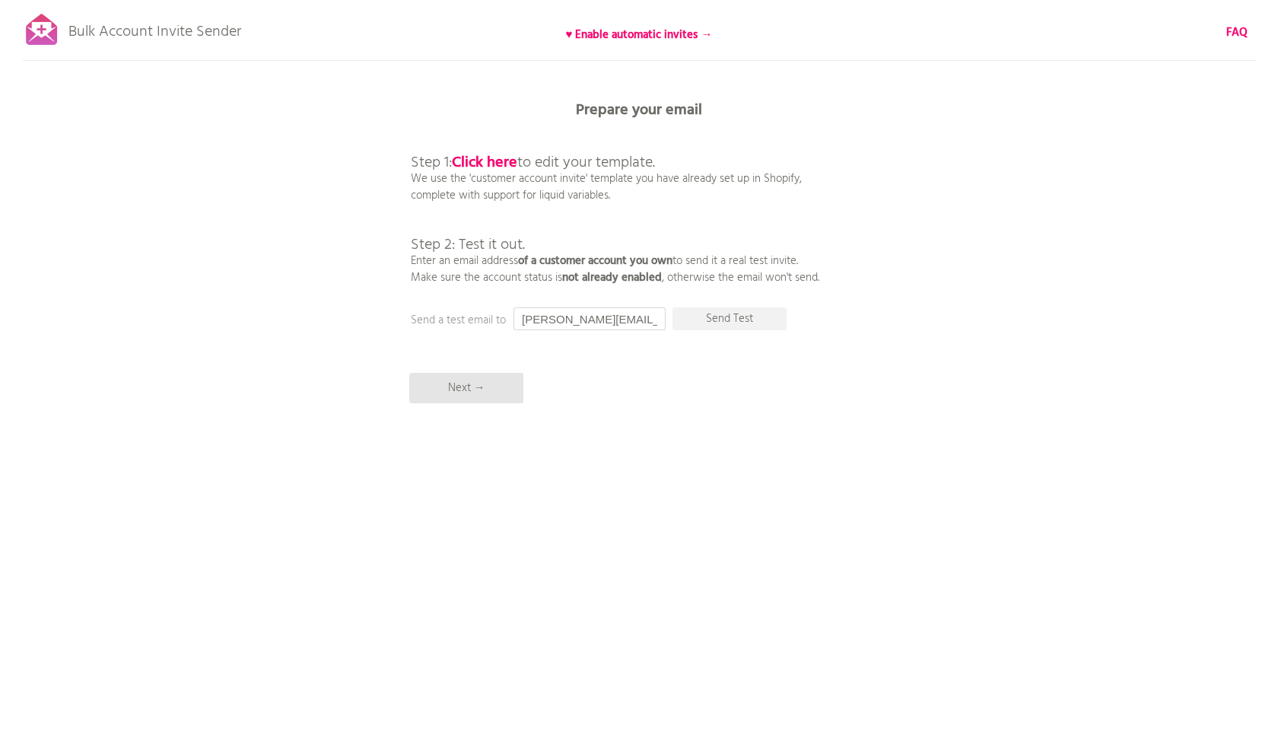
click at [629, 316] on input "[PERSON_NAME][EMAIL_ADDRESS][DOMAIN_NAME]" at bounding box center [590, 318] width 152 height 23
type input "rin.furuyama@anymindgroup.com"
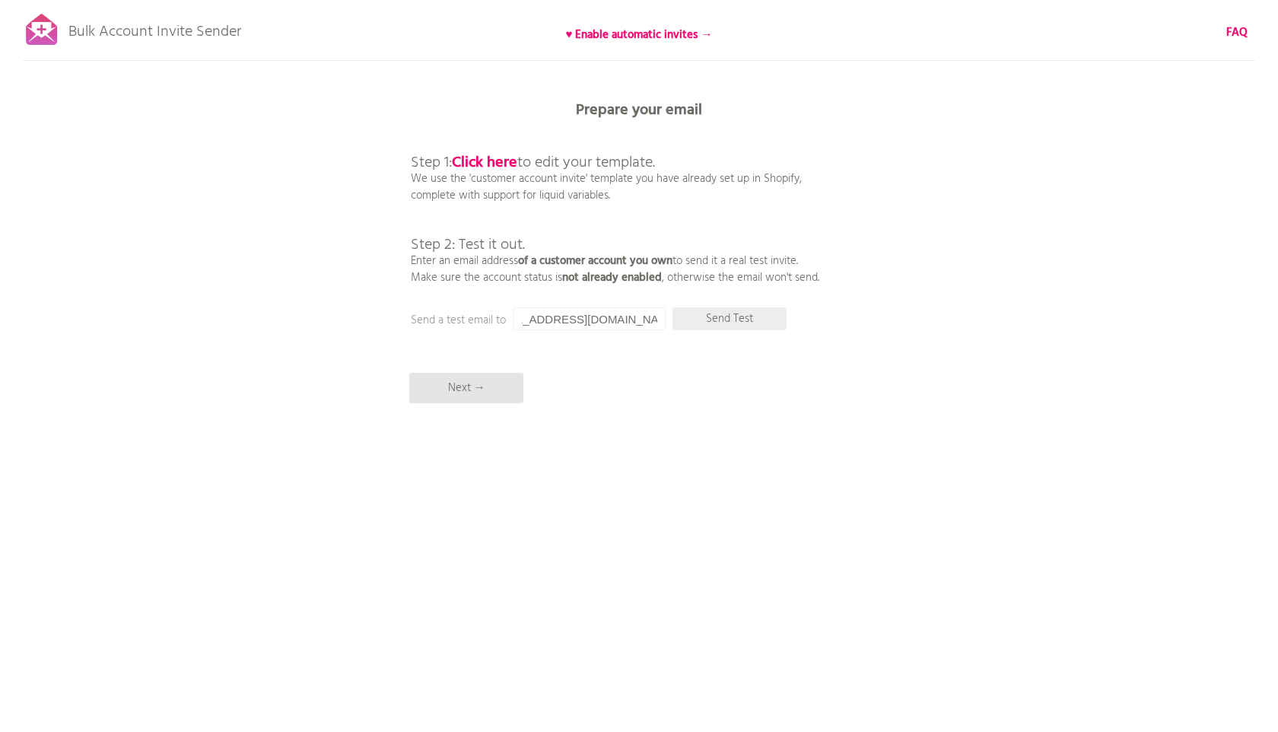
scroll to position [0, 0]
click at [741, 329] on p "Send Test" at bounding box center [730, 318] width 114 height 23
click at [639, 320] on input "rin.furuyama@anymindgroup.com" at bounding box center [590, 318] width 152 height 23
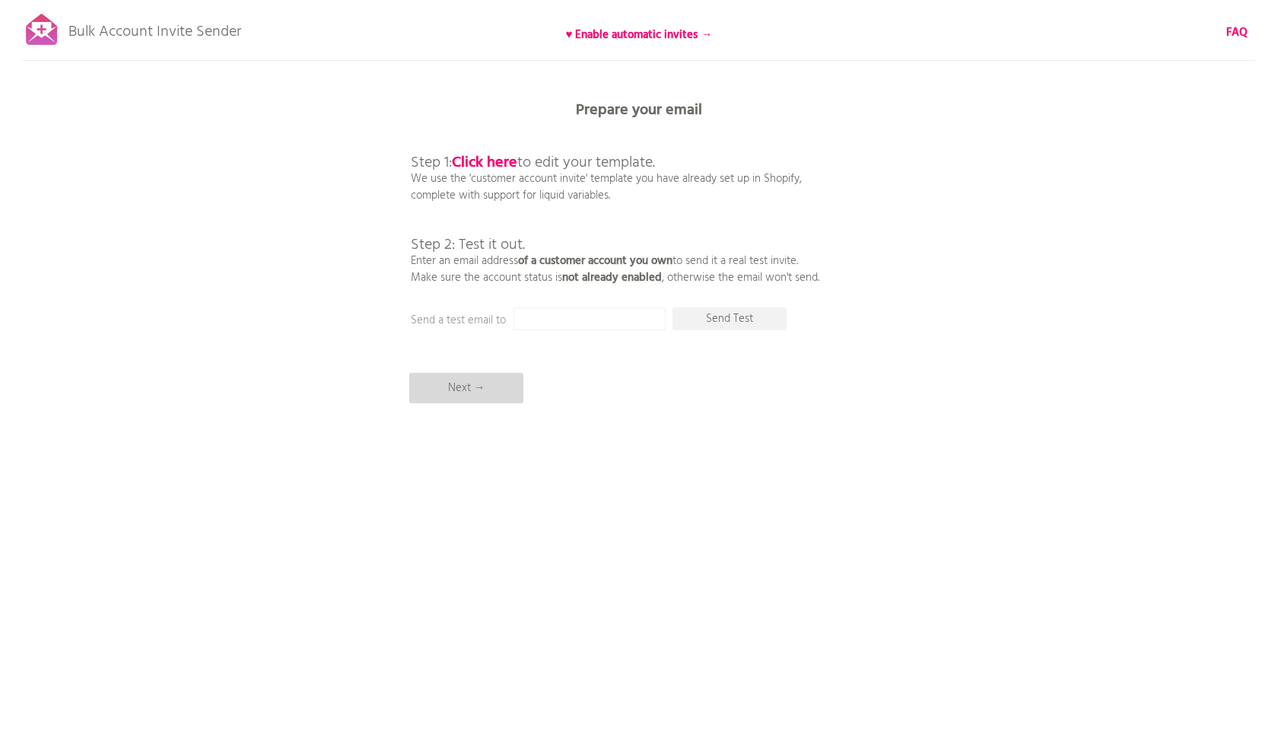
click at [491, 391] on p "Next →" at bounding box center [466, 388] width 114 height 30
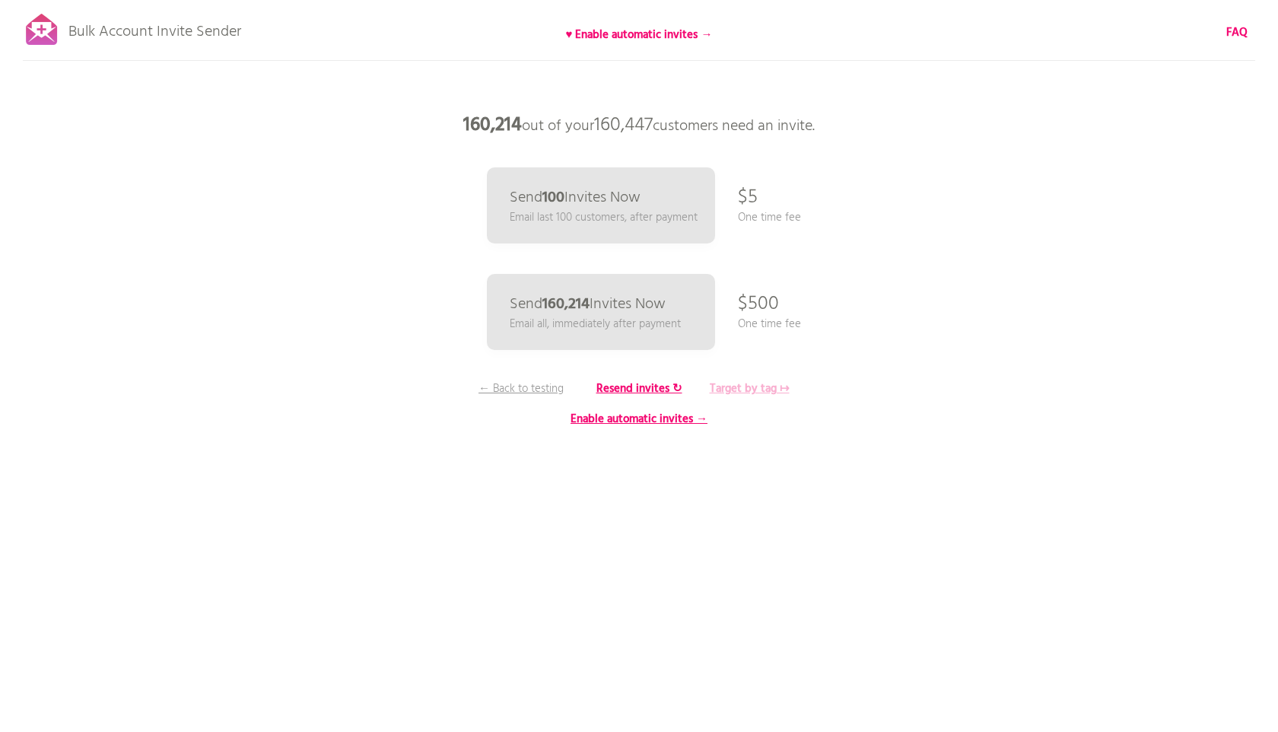
click at [752, 383] on b "Target by tag ↦" at bounding box center [750, 389] width 80 height 18
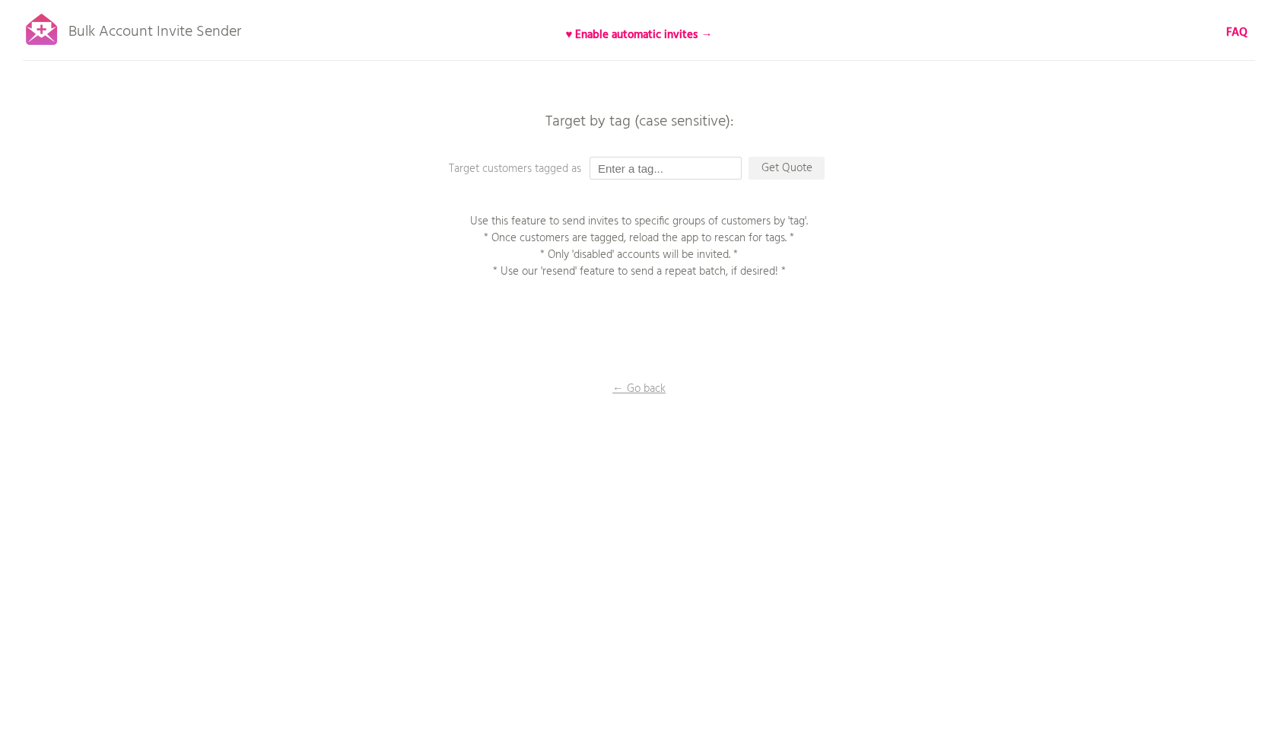
click at [698, 176] on input "text" at bounding box center [666, 168] width 152 height 23
paste input "0901アクティベートテスト"
type input "0901アクティベートテスト"
click at [792, 175] on p "Get Quote" at bounding box center [787, 168] width 76 height 23
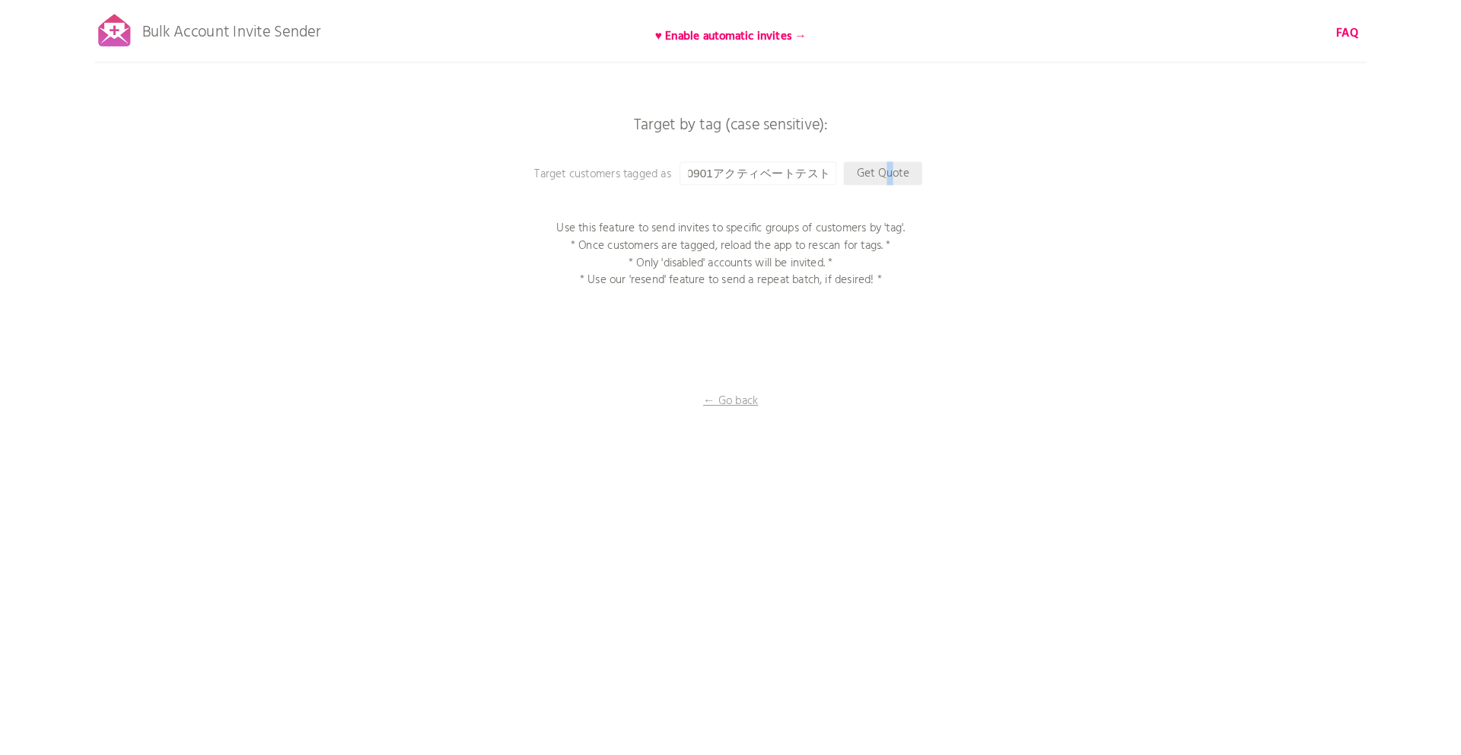
scroll to position [0, 0]
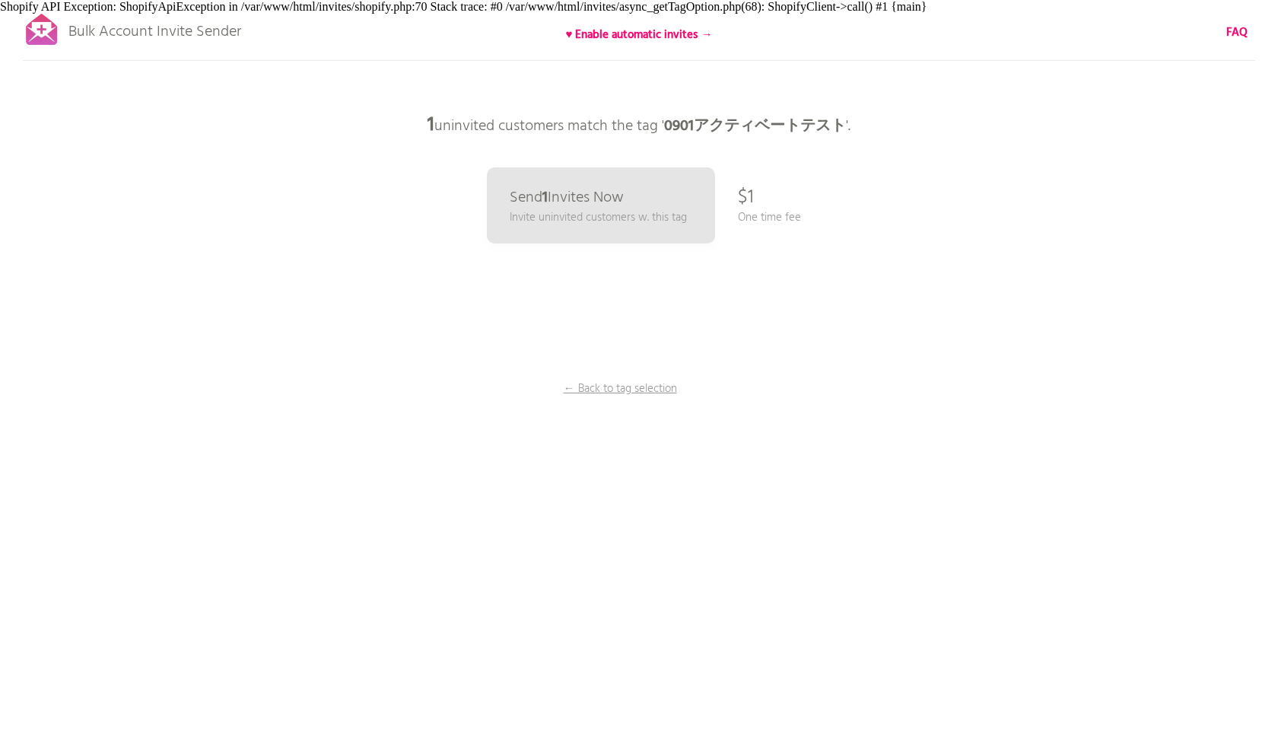
click at [749, 215] on p "One time fee" at bounding box center [769, 217] width 63 height 17
click at [801, 220] on div "Bulk Account Invite Sender ♥ Enable automatic invites → FAQ Skipped syncing cus…" at bounding box center [639, 266] width 1278 height 533
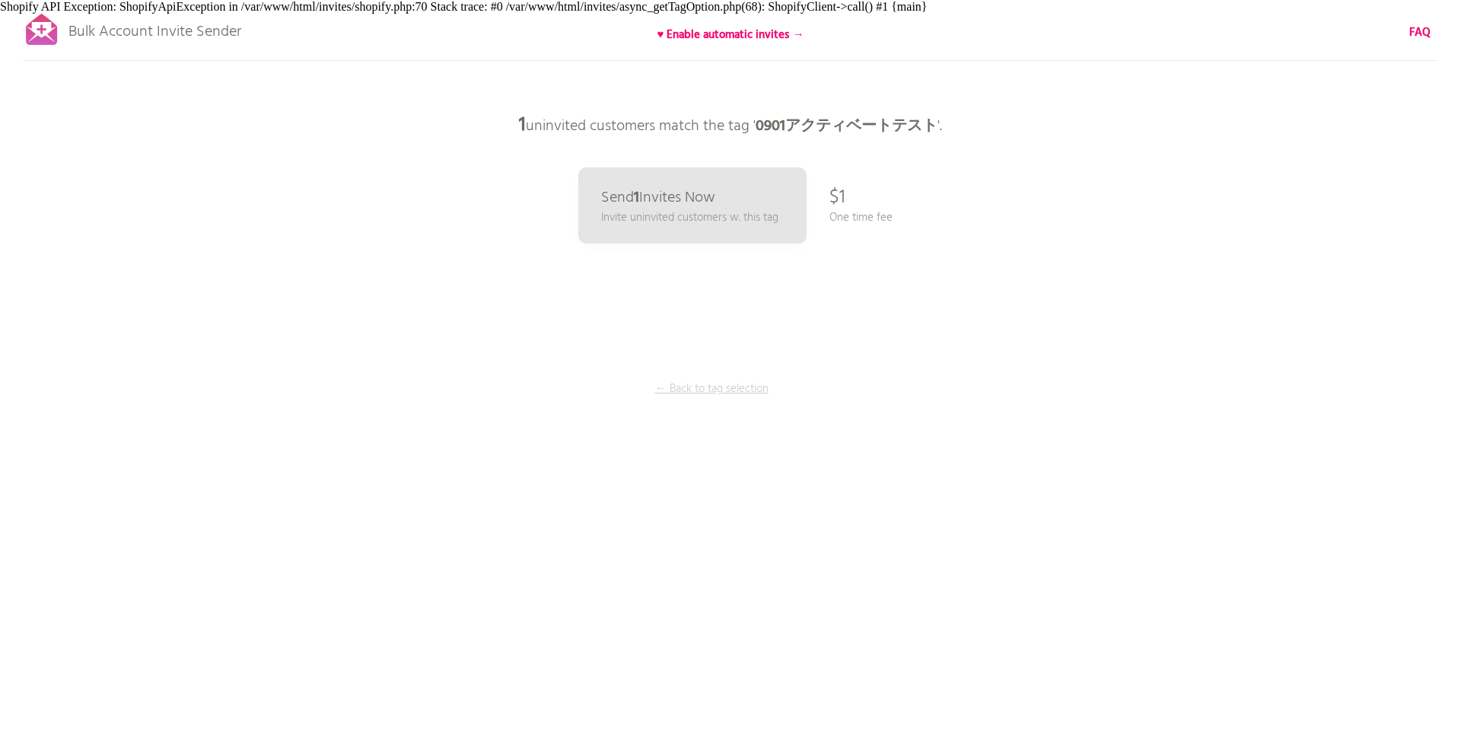
click at [713, 397] on p "← Back to tag selection" at bounding box center [711, 388] width 114 height 17
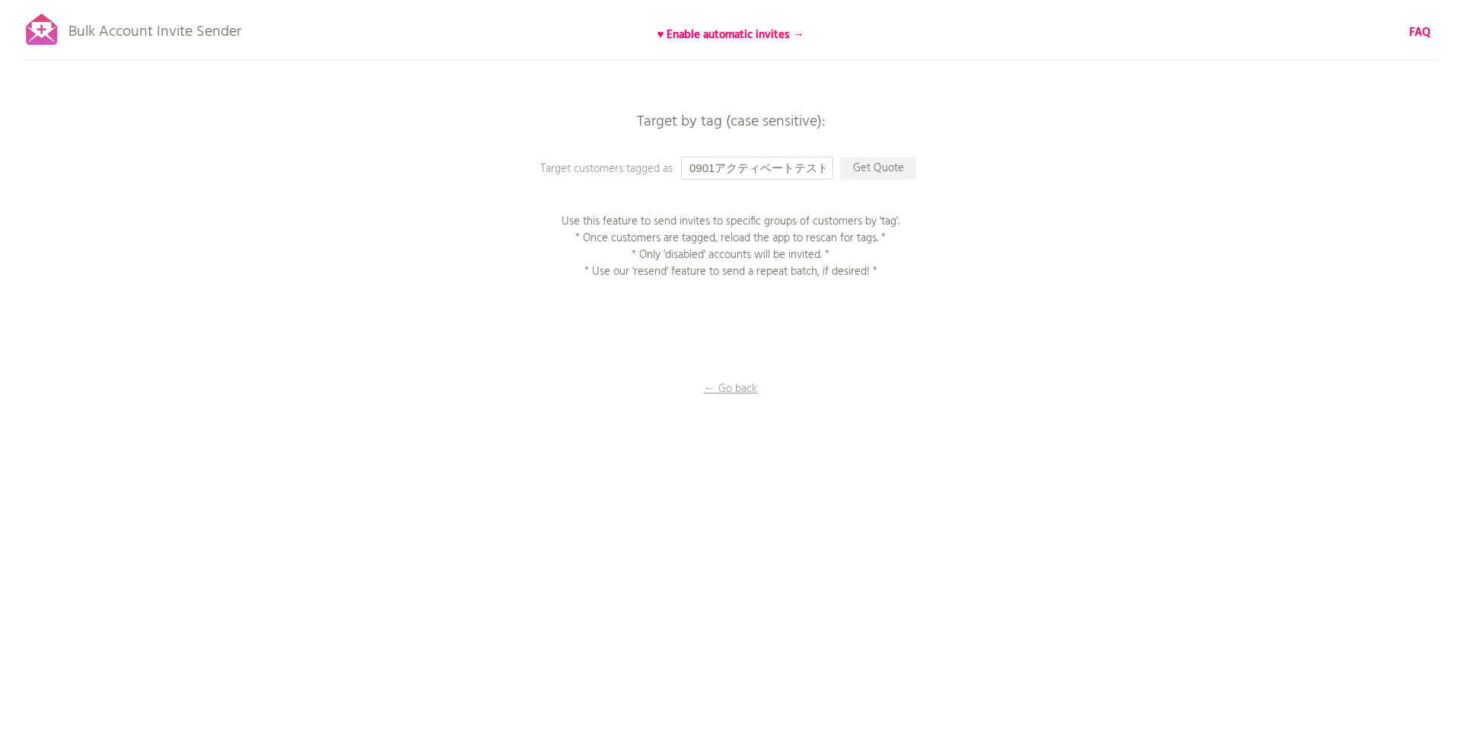
click at [818, 171] on input "0901アクティベートテスト" at bounding box center [757, 168] width 152 height 23
type input "bulktest"
click at [902, 170] on p "Get Quote" at bounding box center [878, 168] width 76 height 23
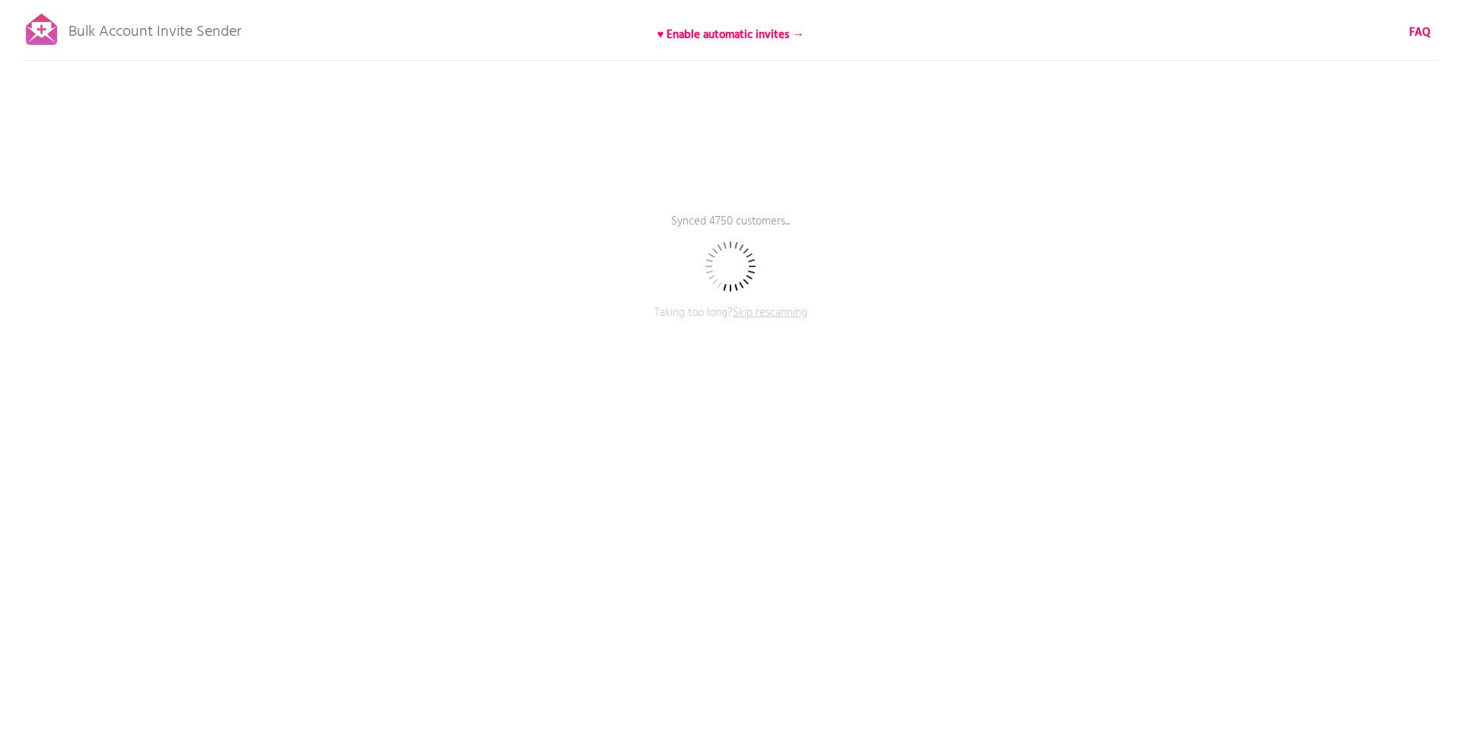
click at [761, 319] on span "Skip rescanning" at bounding box center [770, 313] width 75 height 18
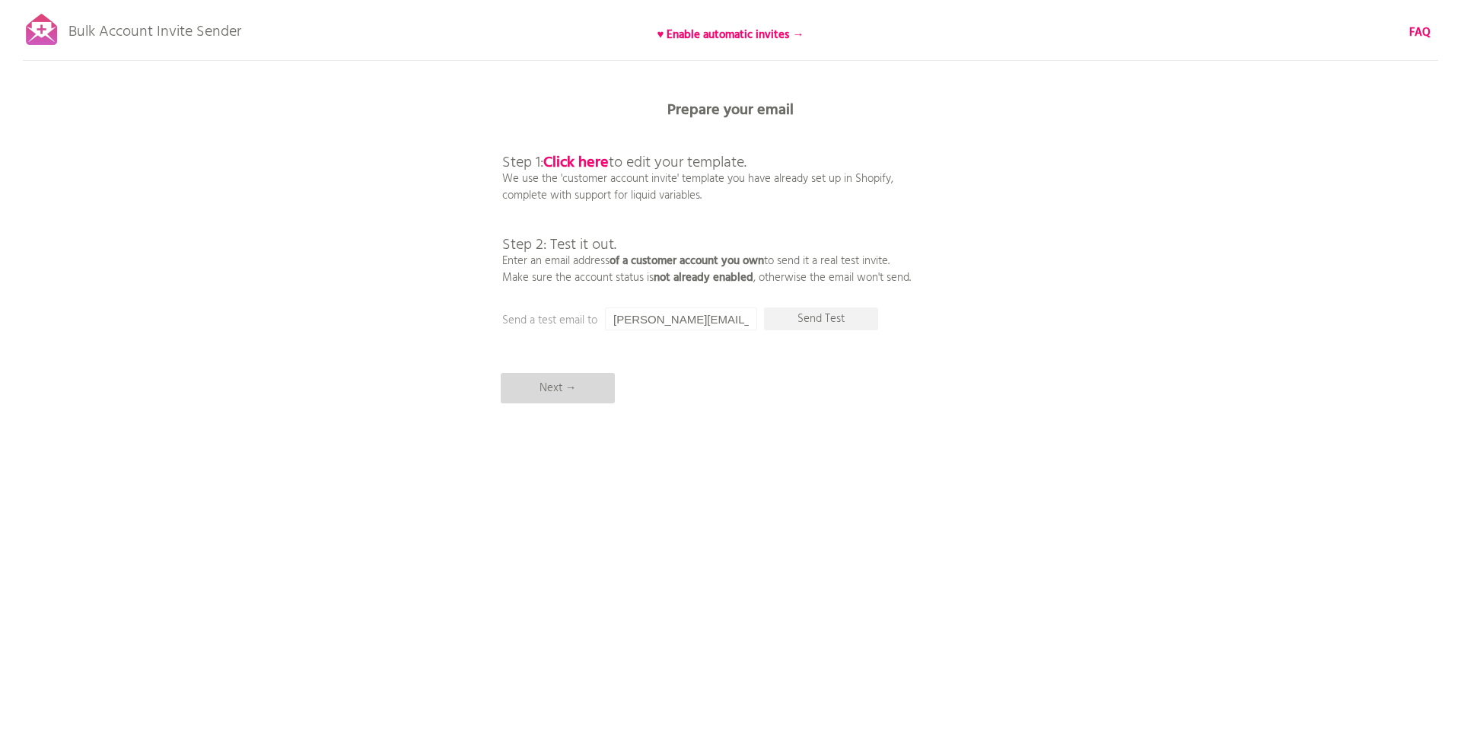
click at [577, 386] on p "Next →" at bounding box center [558, 388] width 114 height 30
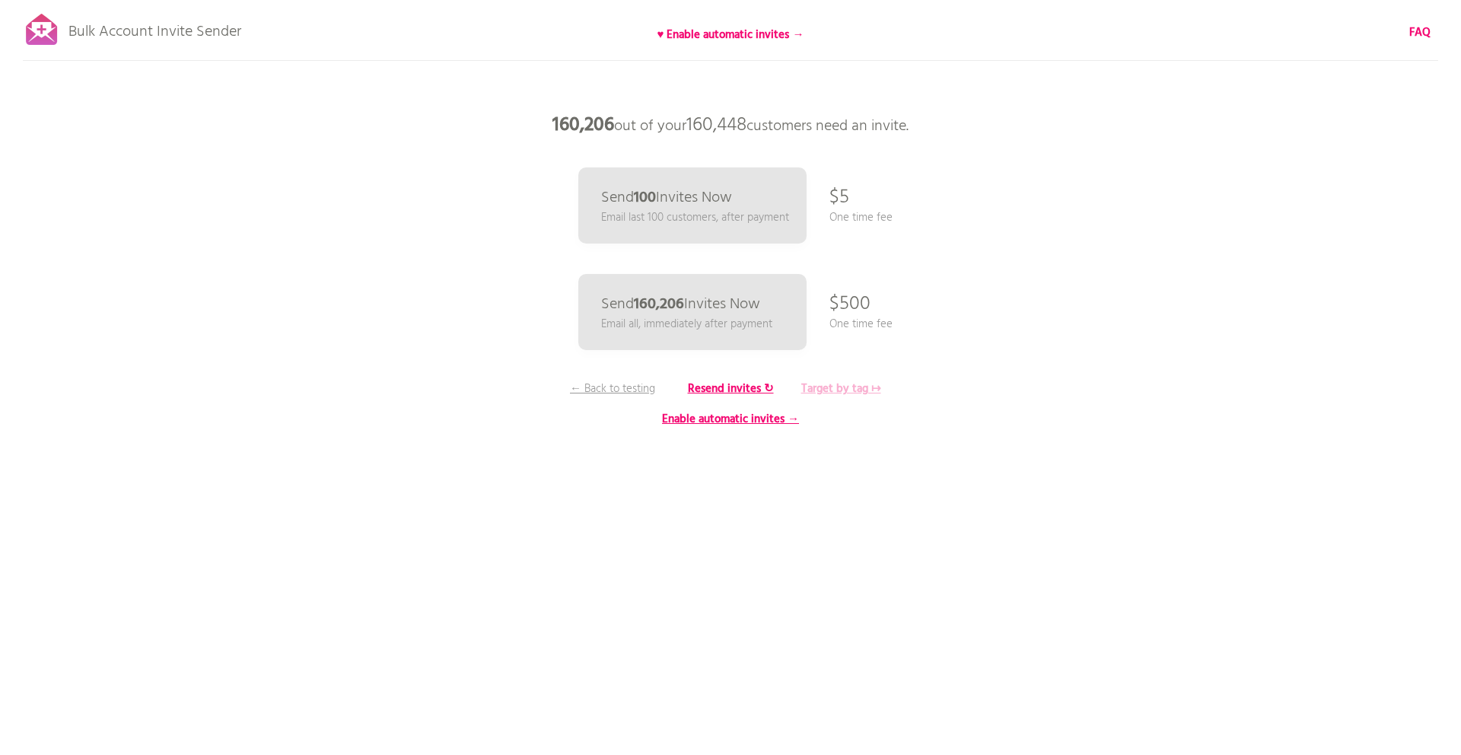
click at [825, 394] on b "Target by tag ↦" at bounding box center [841, 389] width 80 height 18
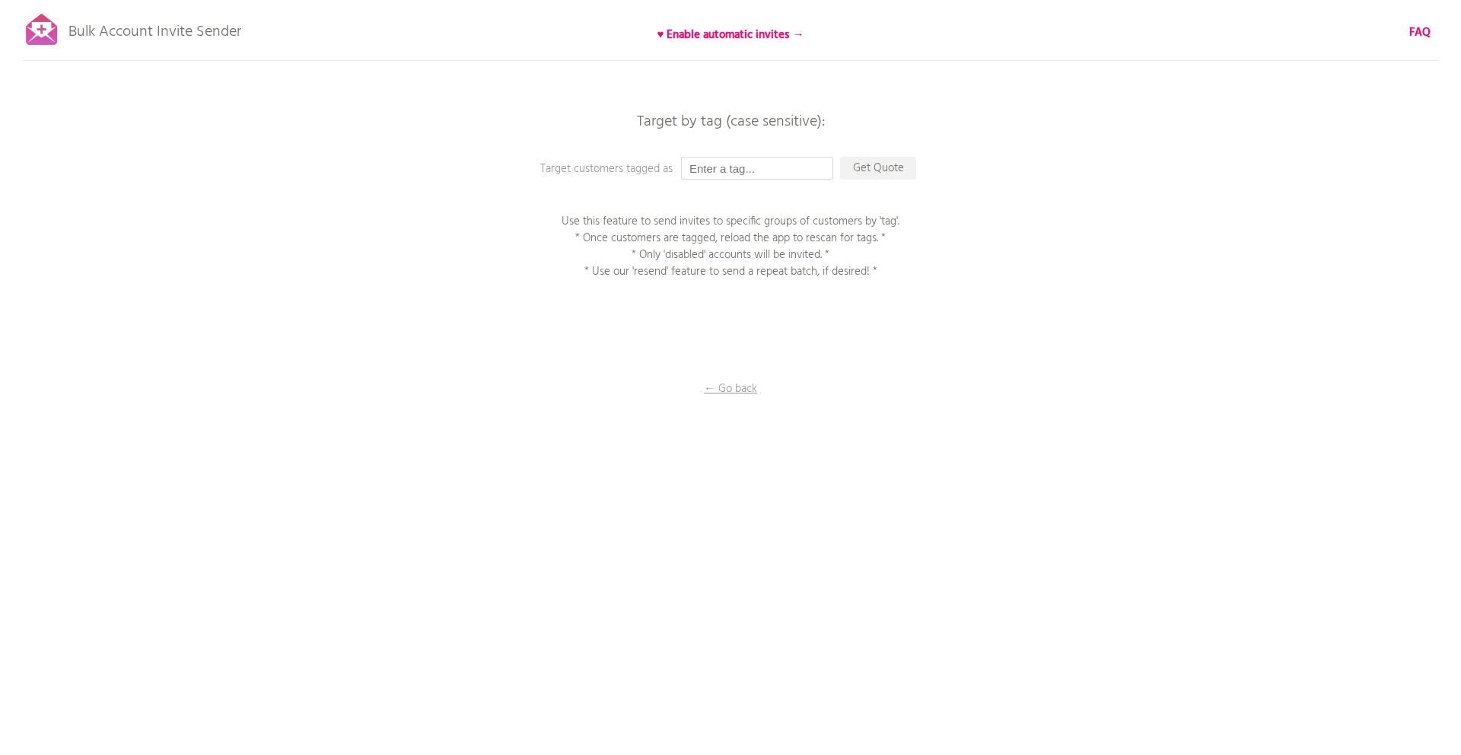
click at [727, 178] on input "text" at bounding box center [757, 168] width 152 height 23
type input "bulktest"
click at [840, 175] on p "Get Quote" at bounding box center [878, 168] width 76 height 23
click at [852, 175] on p "One Minute..." at bounding box center [878, 168] width 76 height 23
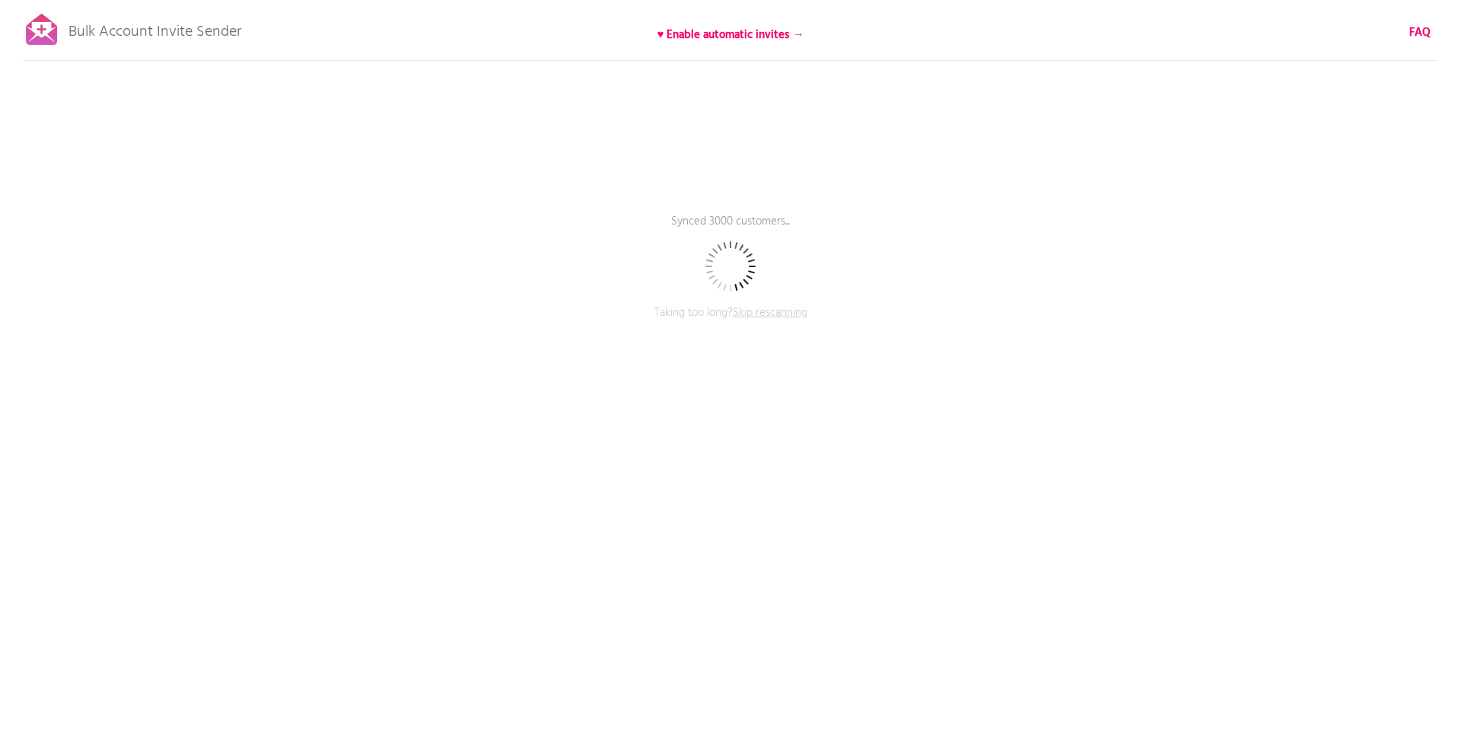
click at [787, 309] on span "Skip rescanning" at bounding box center [770, 313] width 75 height 18
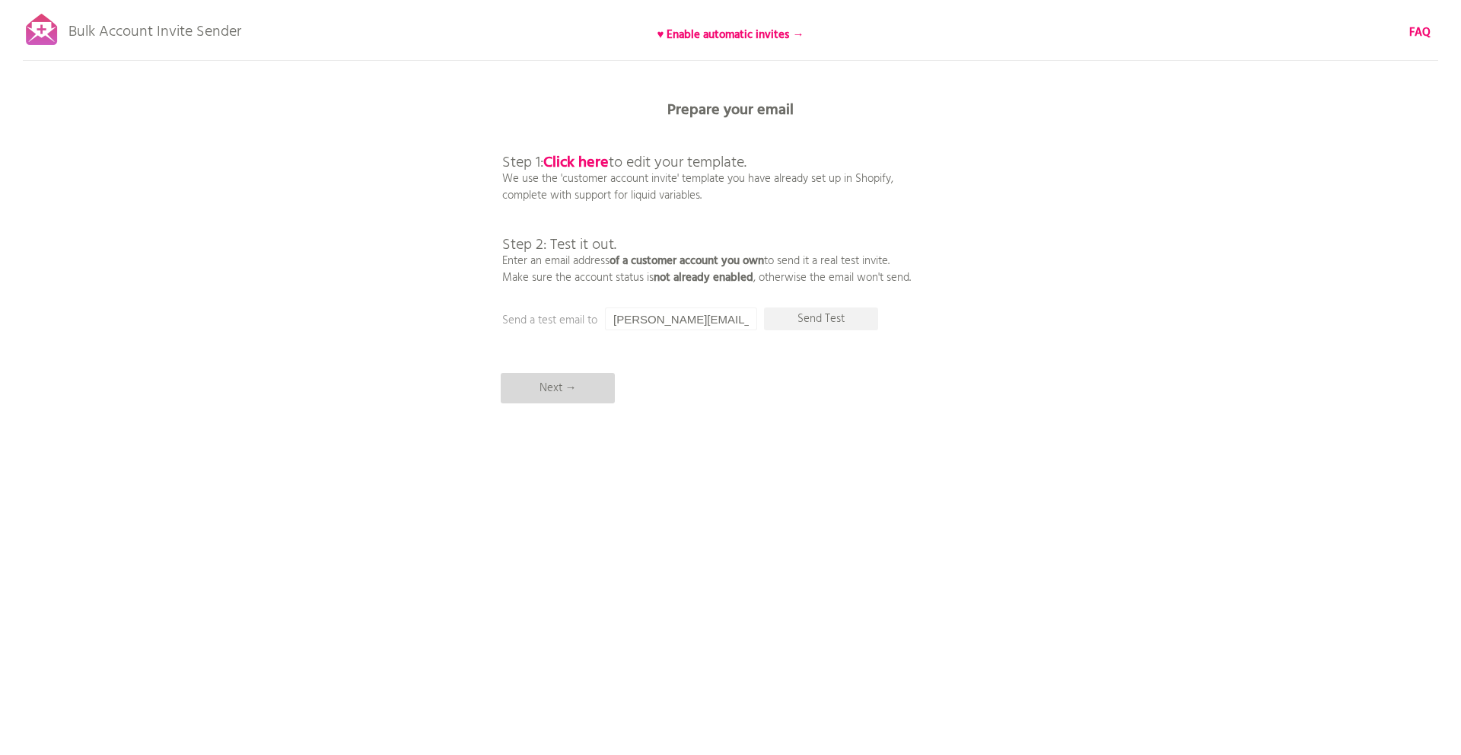
click at [592, 378] on p "Next →" at bounding box center [558, 388] width 114 height 30
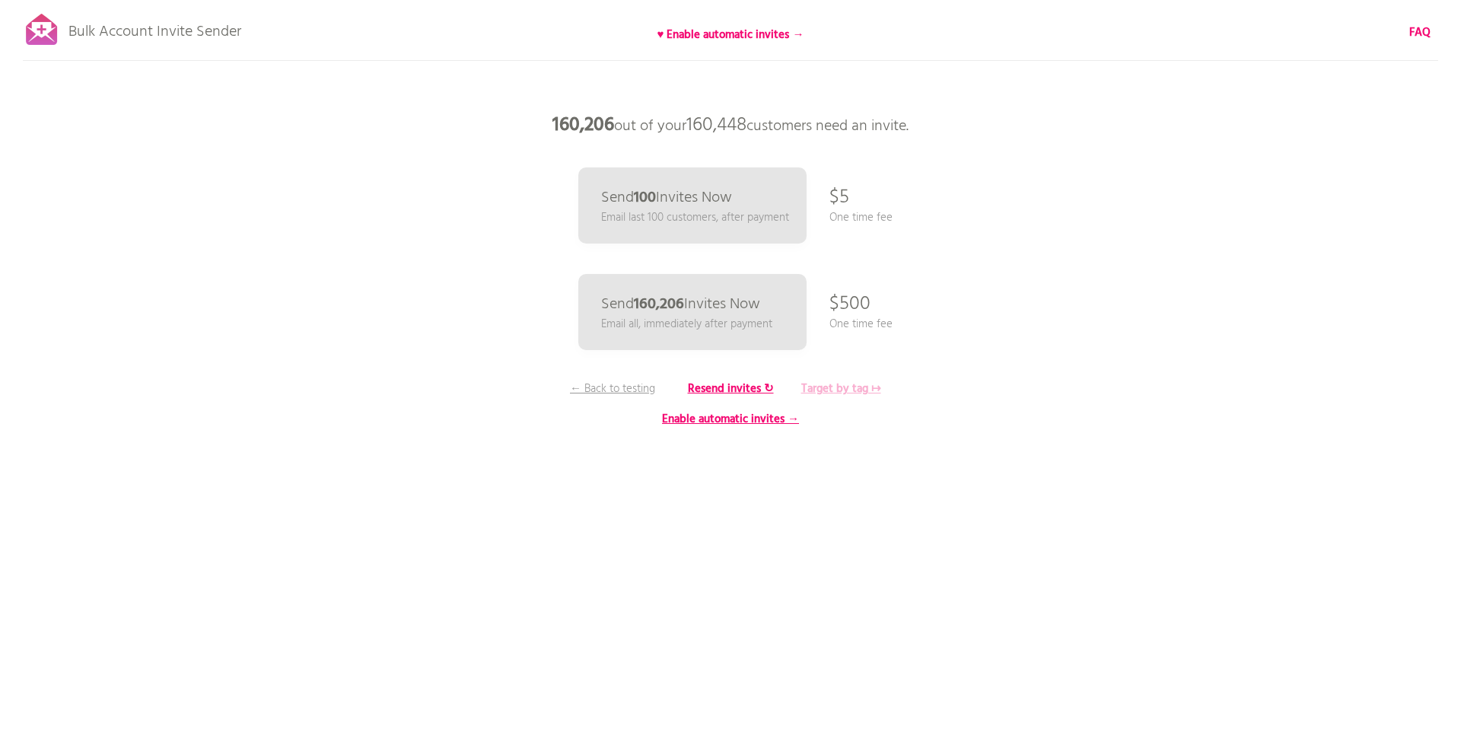
click at [844, 385] on b "Target by tag ↦" at bounding box center [841, 389] width 80 height 18
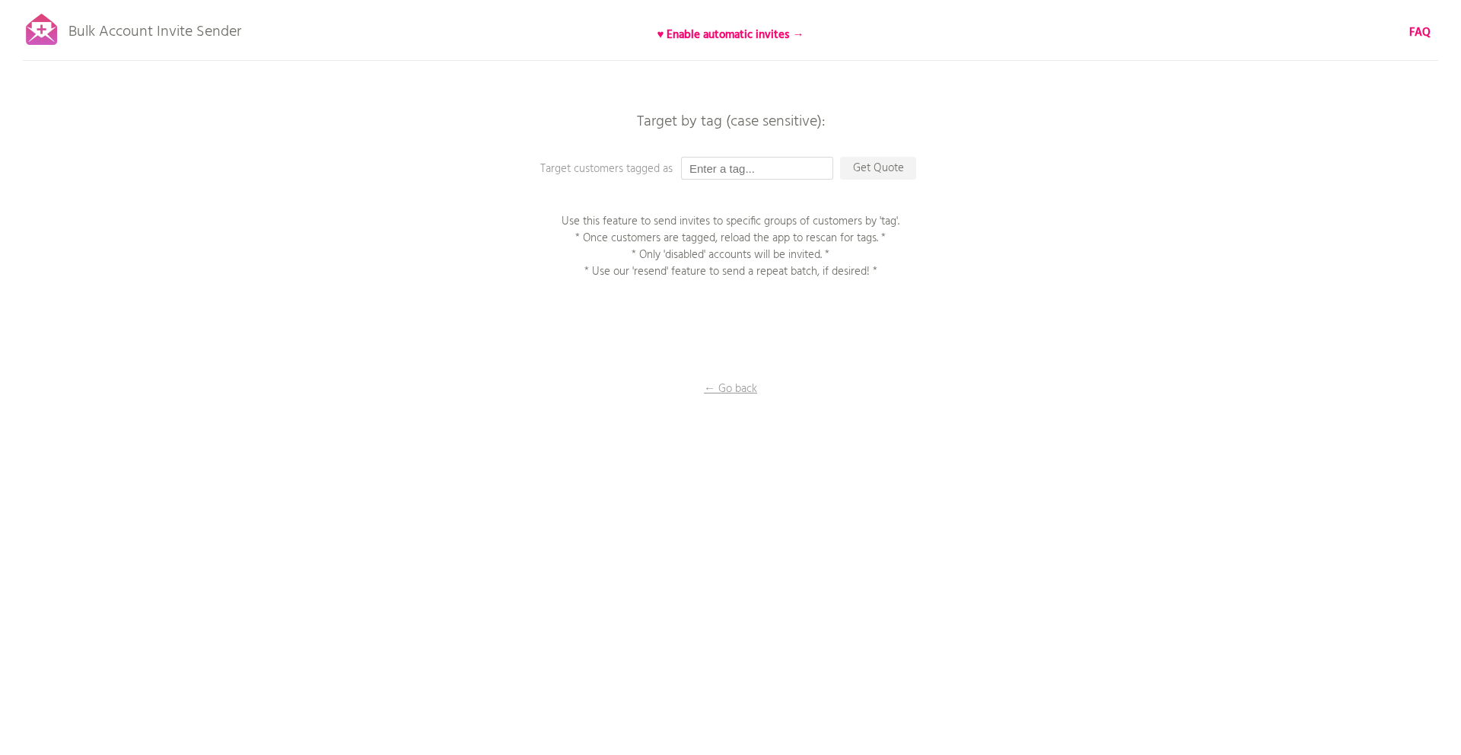
click at [726, 167] on input "text" at bounding box center [757, 168] width 152 height 23
type input "s"
type input "bulktest"
click at [865, 166] on p "Get Quote" at bounding box center [878, 168] width 76 height 23
click at [880, 173] on p "One Minute..." at bounding box center [878, 168] width 76 height 23
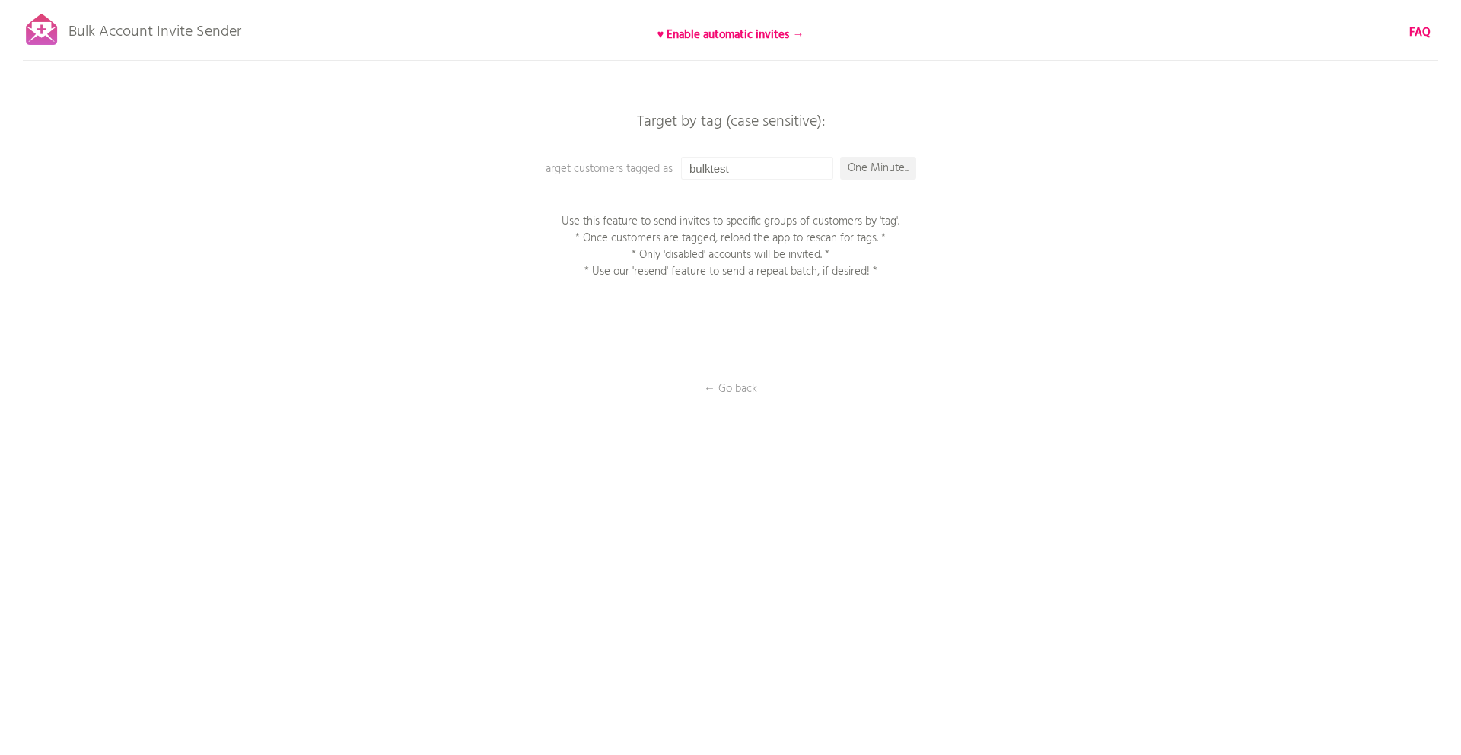
click at [885, 153] on div "Bulk Account Invite Sender ♥ Enable automatic invites → FAQ Skipped syncing cus…" at bounding box center [730, 266] width 1461 height 533
click at [885, 154] on div "Bulk Account Invite Sender ♥ Enable automatic invites → FAQ Skipped syncing cus…" at bounding box center [730, 266] width 1461 height 533
click at [885, 155] on div "Bulk Account Invite Sender ♥ Enable automatic invites → FAQ Skipped syncing cus…" at bounding box center [730, 266] width 1461 height 533
click at [885, 160] on p "One Minute..." at bounding box center [878, 168] width 76 height 23
click at [884, 160] on p "One Minute..." at bounding box center [878, 168] width 76 height 23
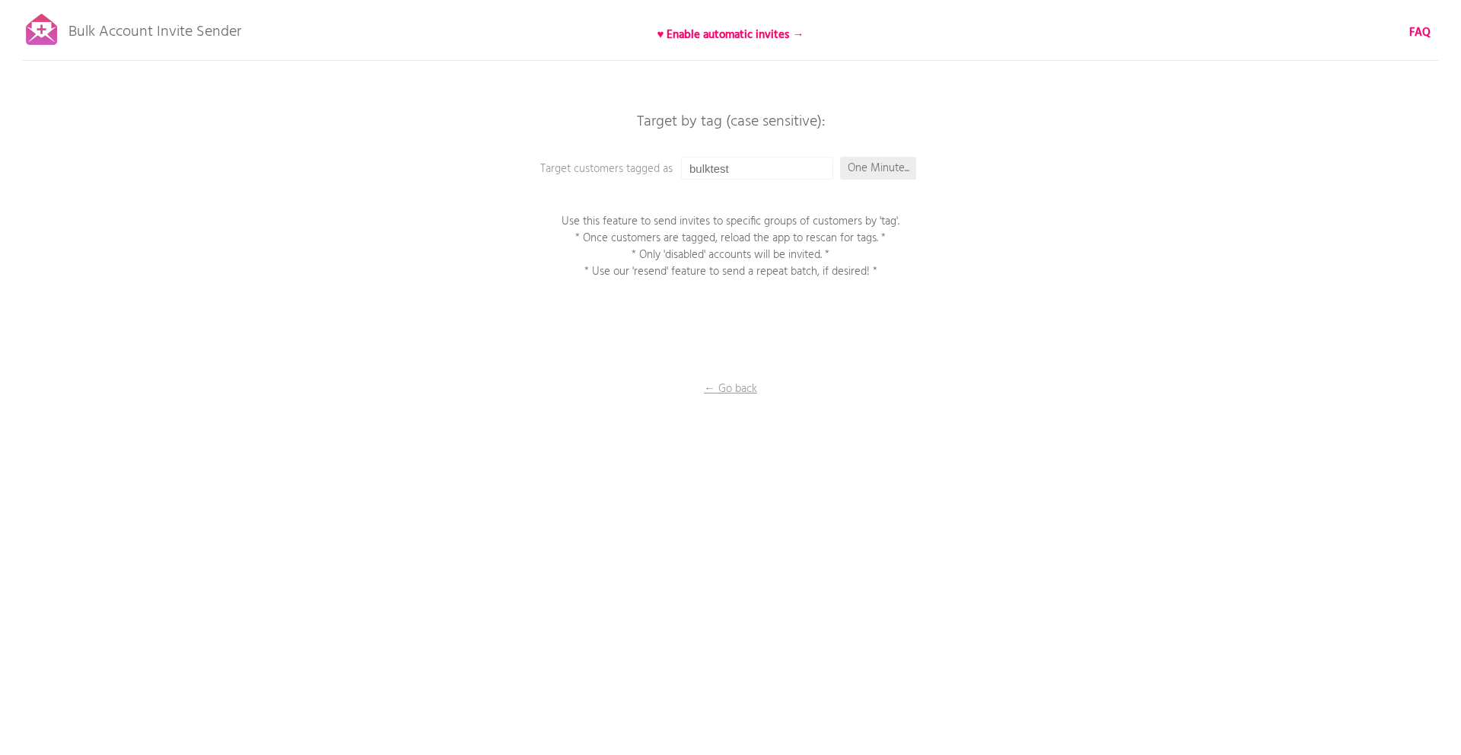
click at [865, 172] on p "One Minute..." at bounding box center [878, 168] width 76 height 23
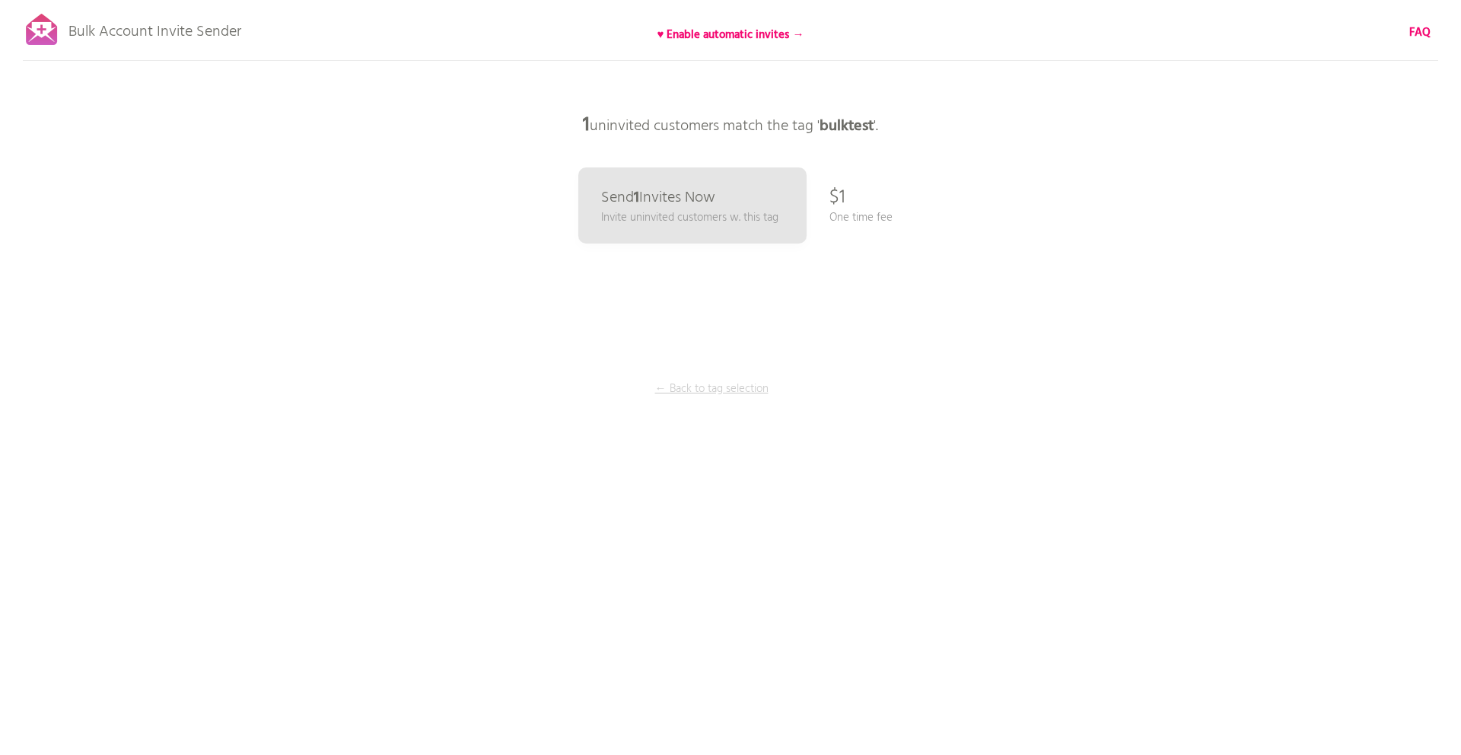
click at [731, 397] on p "← Back to tag selection" at bounding box center [711, 388] width 114 height 17
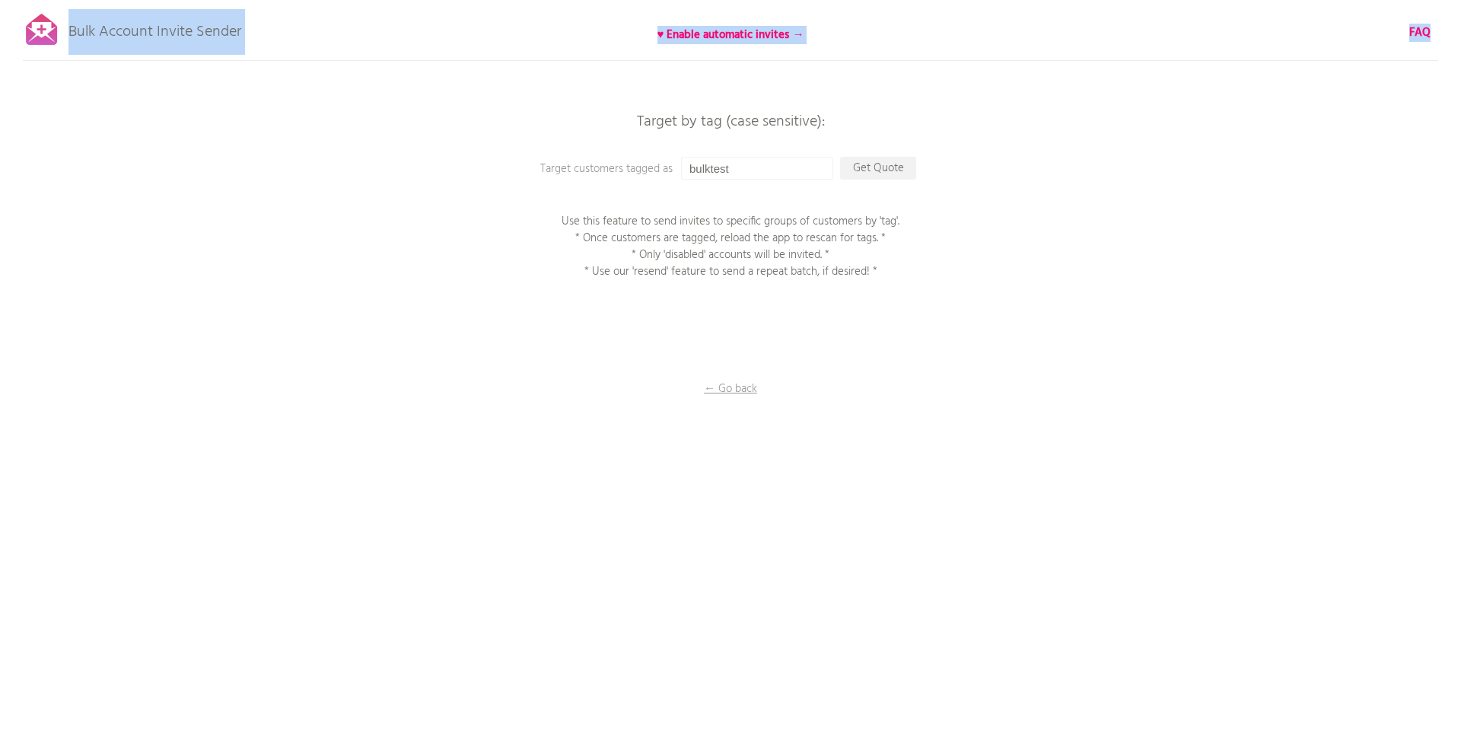
drag, startPoint x: 246, startPoint y: 34, endPoint x: 68, endPoint y: 27, distance: 178.9
click at [68, 27] on div "Bulk Account Invite Sender ♥ Enable automatic invites → FAQ Skipped syncing cus…" at bounding box center [730, 266] width 1461 height 533
copy div "Bulk Account Invite Sender ♥ Enable automatic invites → FAQ Skipped syncing cus…"
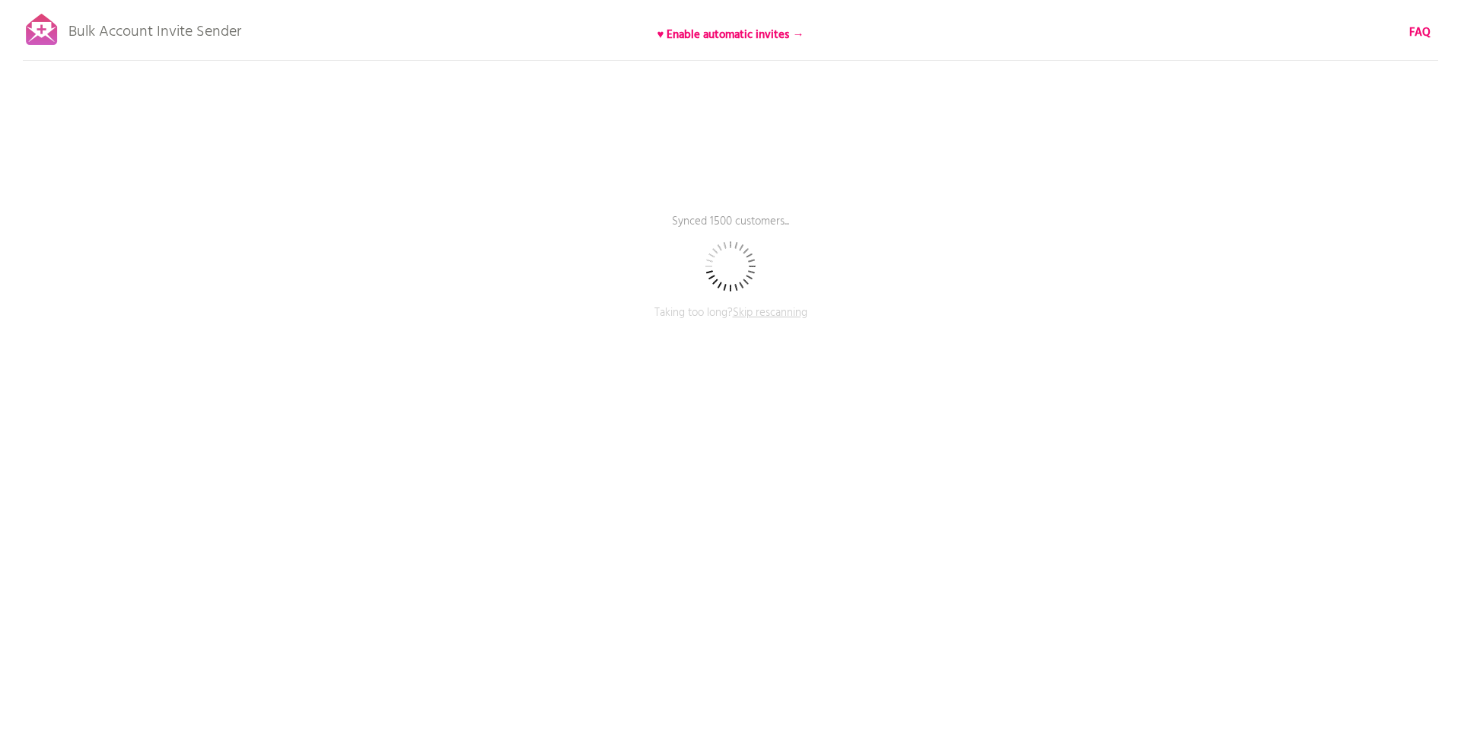
click at [48, 19] on div at bounding box center [42, 30] width 38 height 38
click at [51, 31] on div at bounding box center [42, 30] width 38 height 38
click at [1420, 35] on b "FAQ" at bounding box center [1419, 33] width 21 height 18
click at [768, 319] on span "Skip rescanning" at bounding box center [770, 313] width 75 height 18
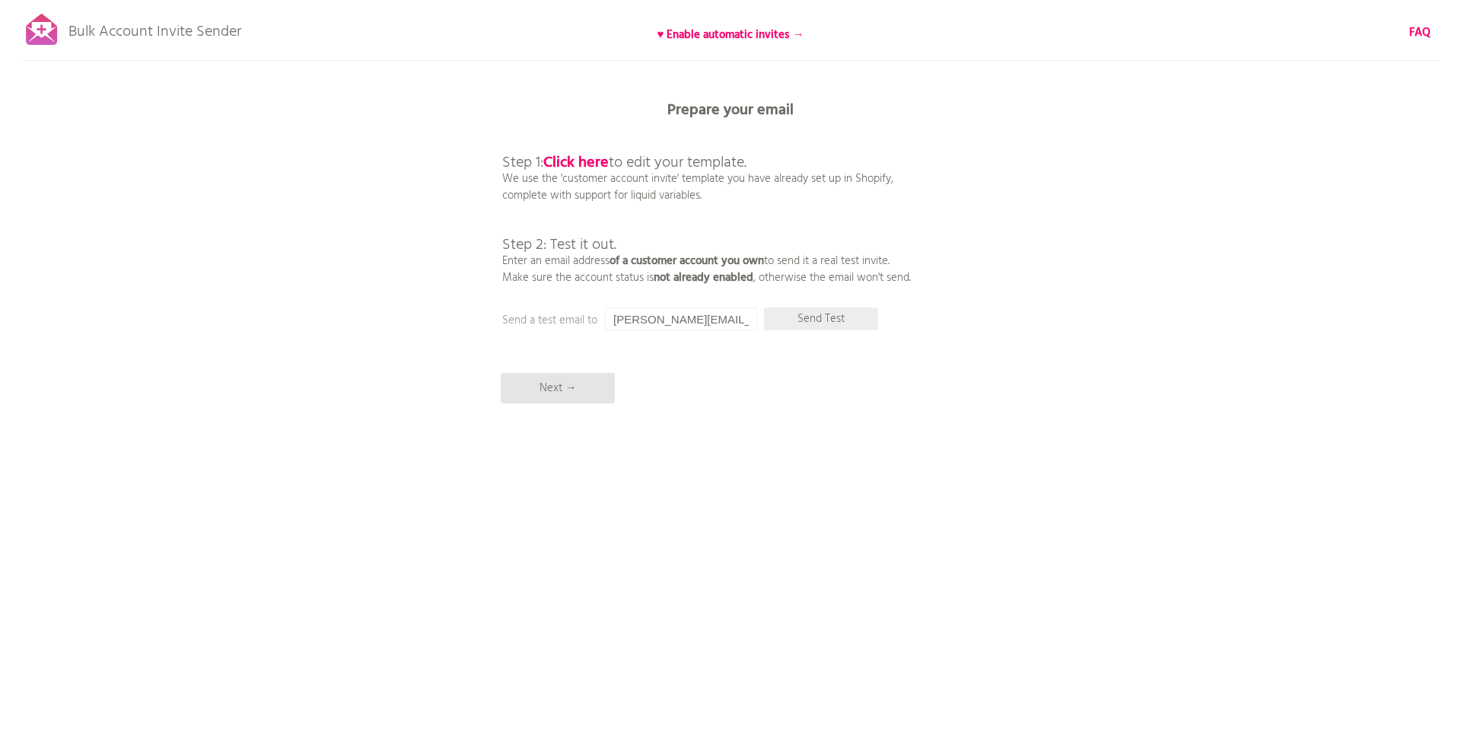
click at [806, 323] on p "Send Test" at bounding box center [821, 318] width 114 height 23
click at [512, 381] on p "Next →" at bounding box center [558, 388] width 114 height 30
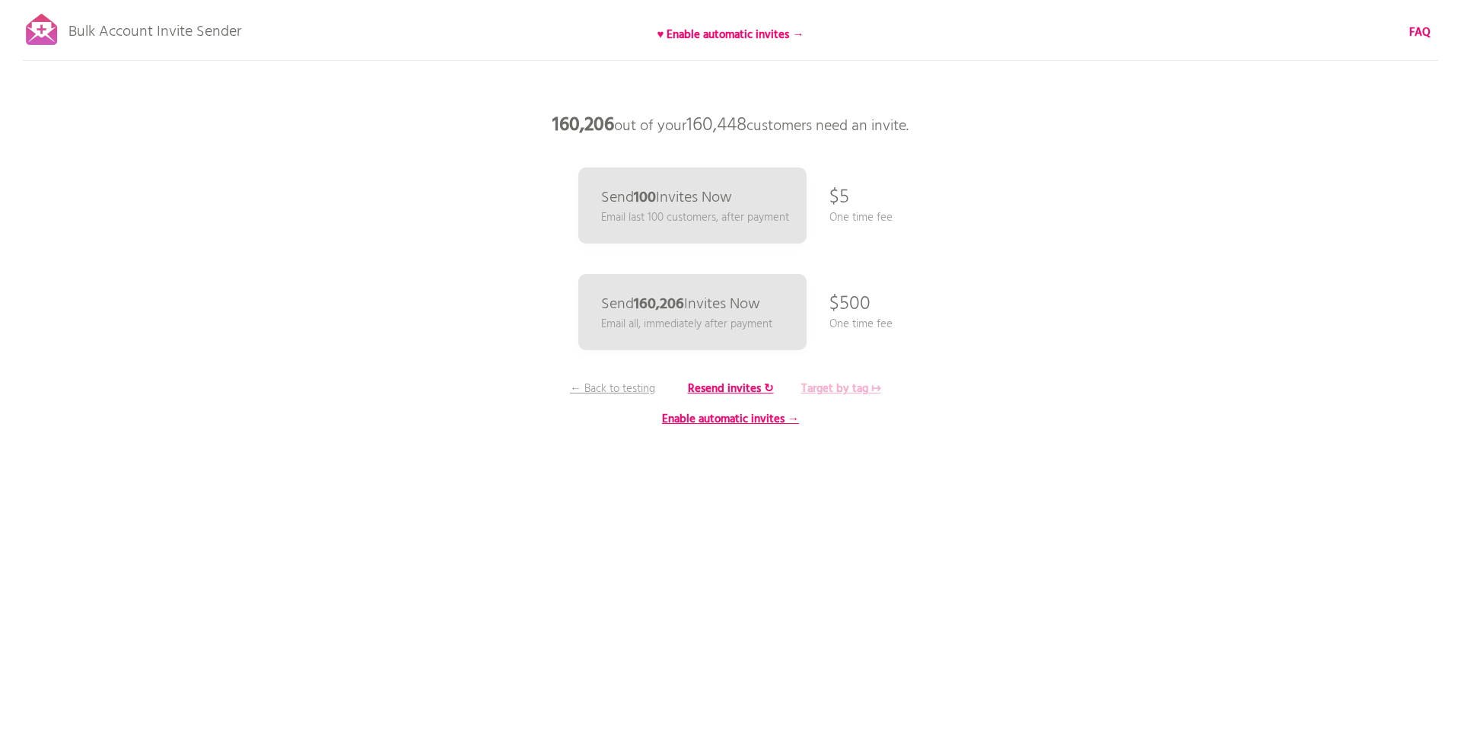
click at [824, 391] on b "Target by tag ↦" at bounding box center [841, 389] width 80 height 18
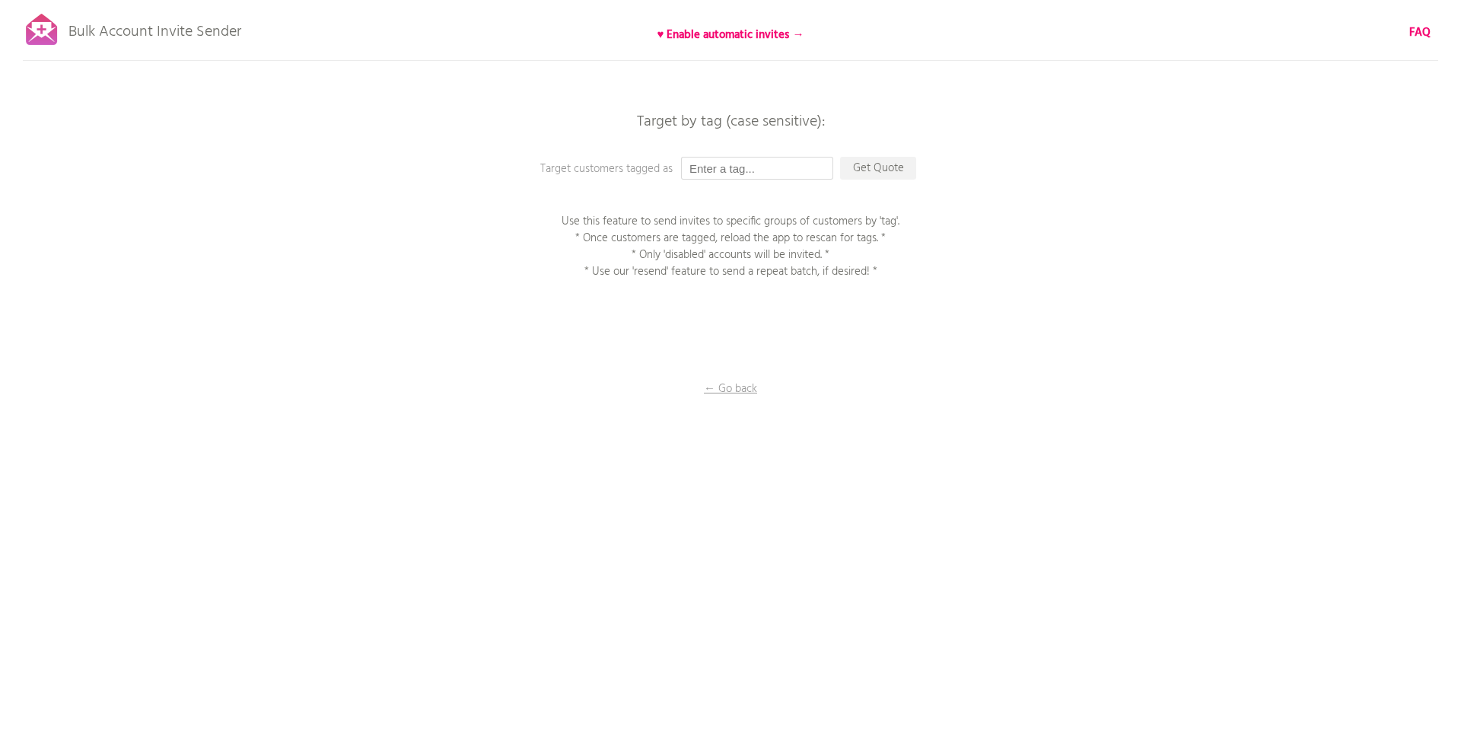
click at [745, 177] on input "text" at bounding box center [757, 168] width 152 height 23
type input "bulktest"
click at [857, 177] on p "Get Quote" at bounding box center [878, 168] width 76 height 23
click at [863, 173] on p "One Minute..." at bounding box center [878, 168] width 76 height 23
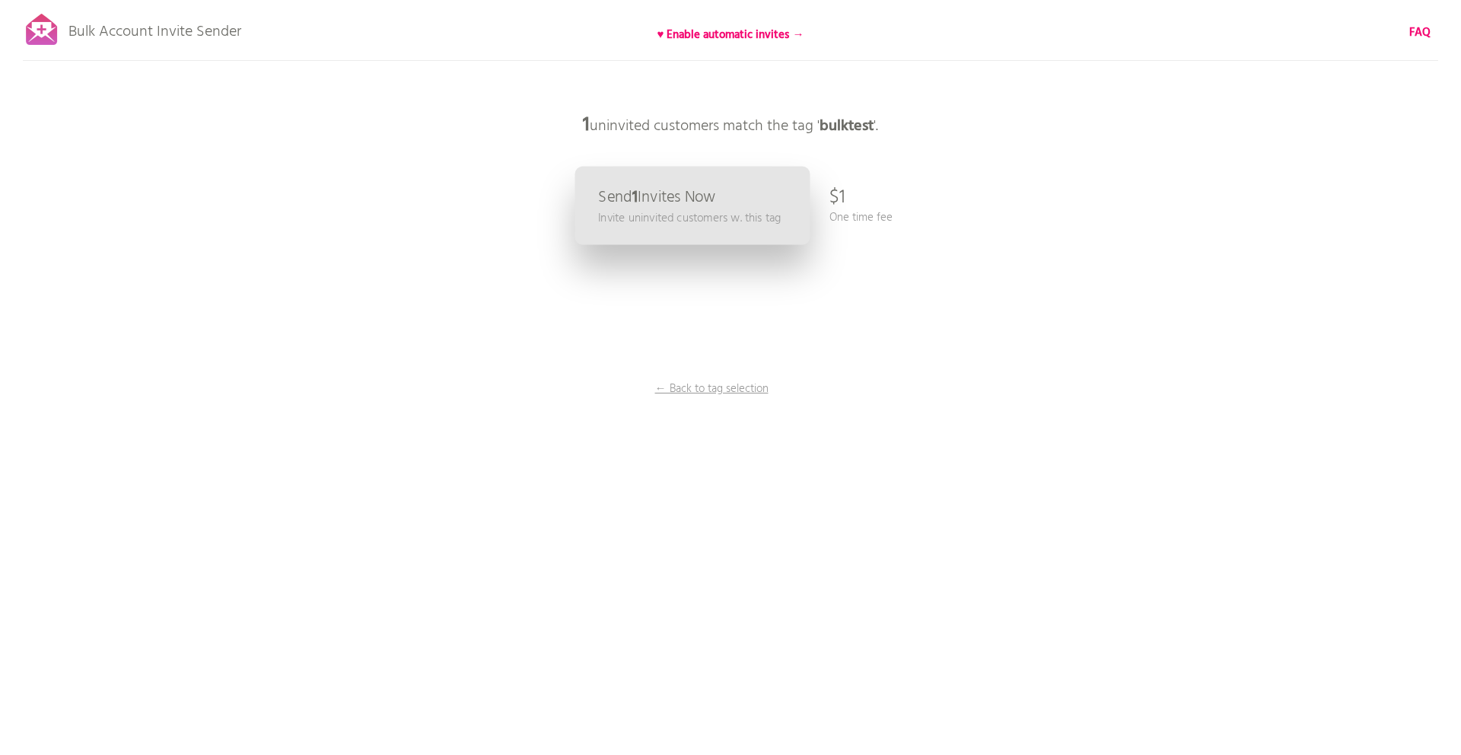
click at [728, 212] on p "Invite uninvited customers w. this tag" at bounding box center [689, 217] width 183 height 17
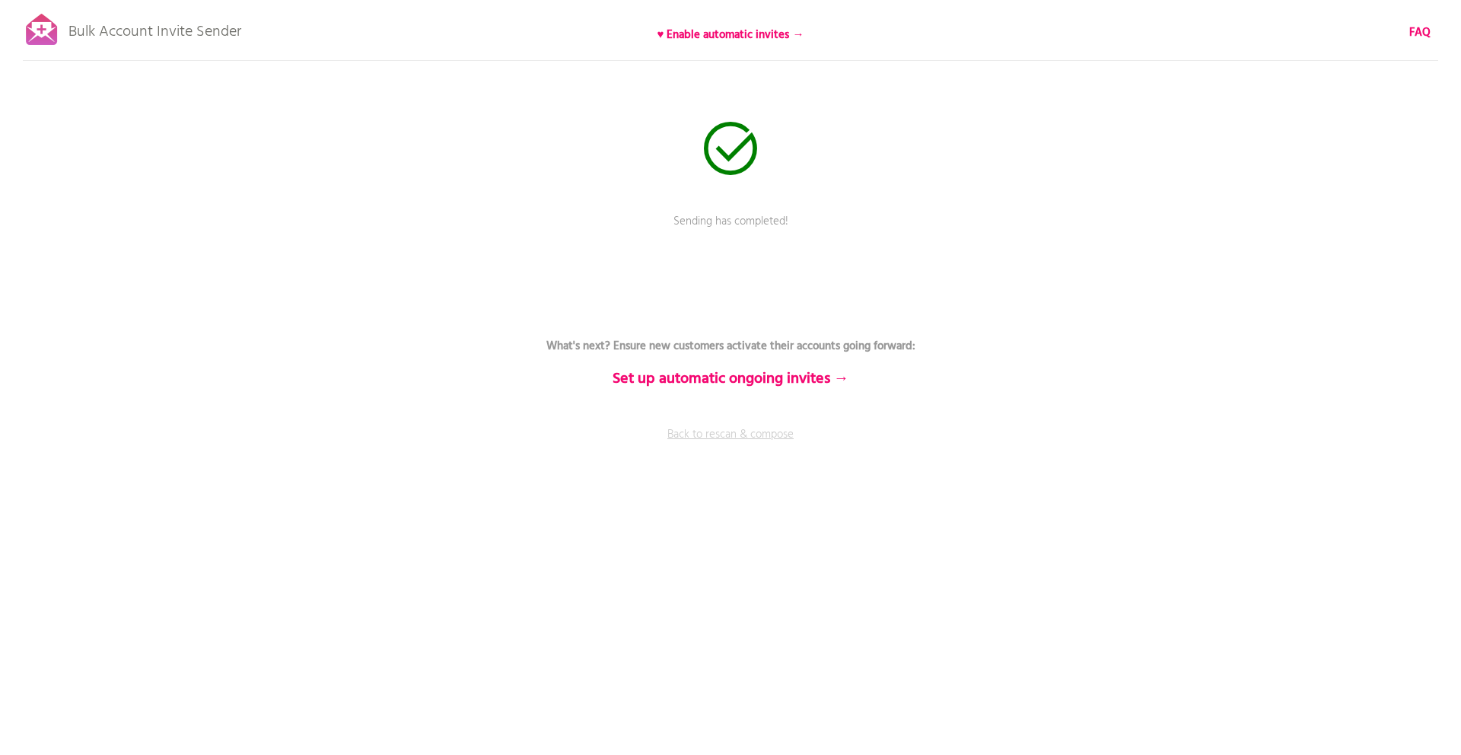
click at [702, 432] on link "Back to rescan & compose" at bounding box center [730, 445] width 456 height 38
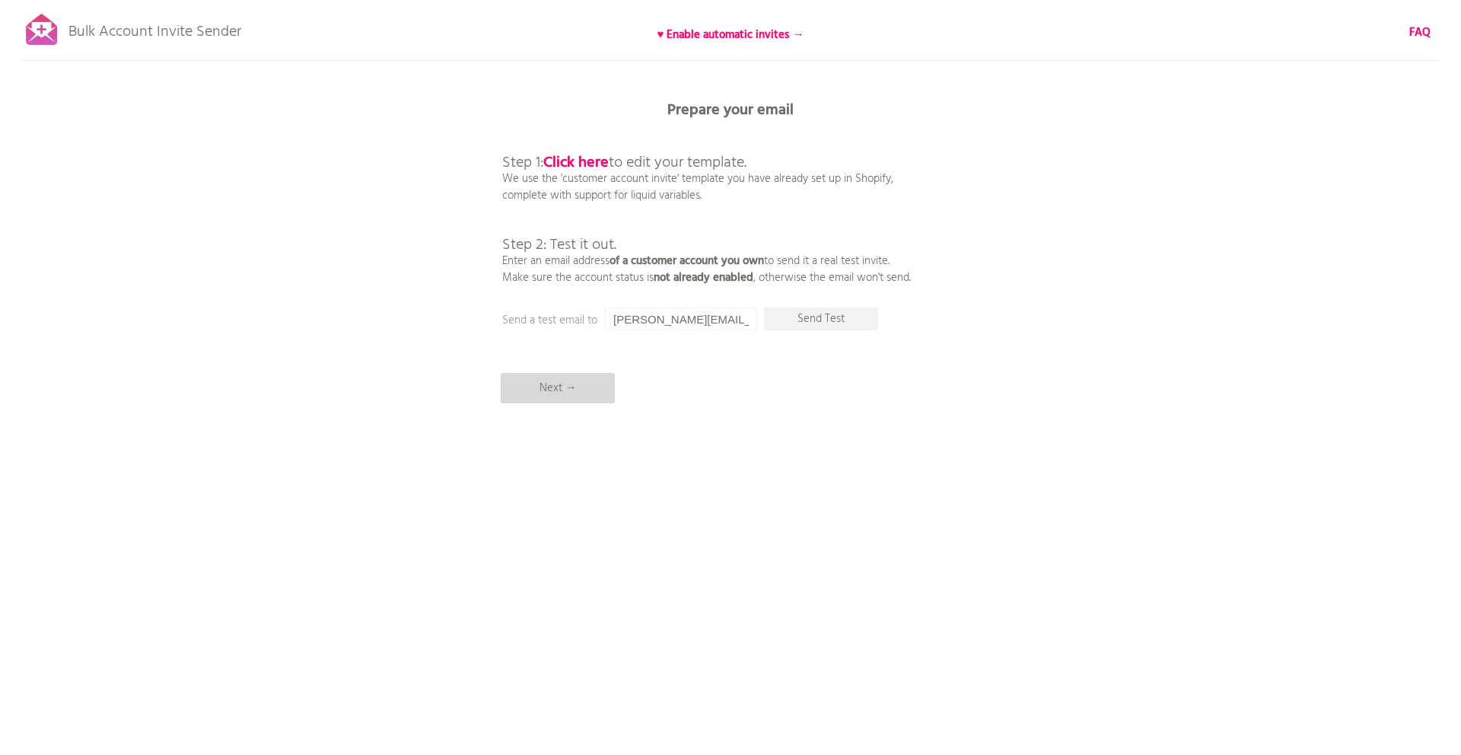
click at [558, 386] on p "Next →" at bounding box center [558, 388] width 114 height 30
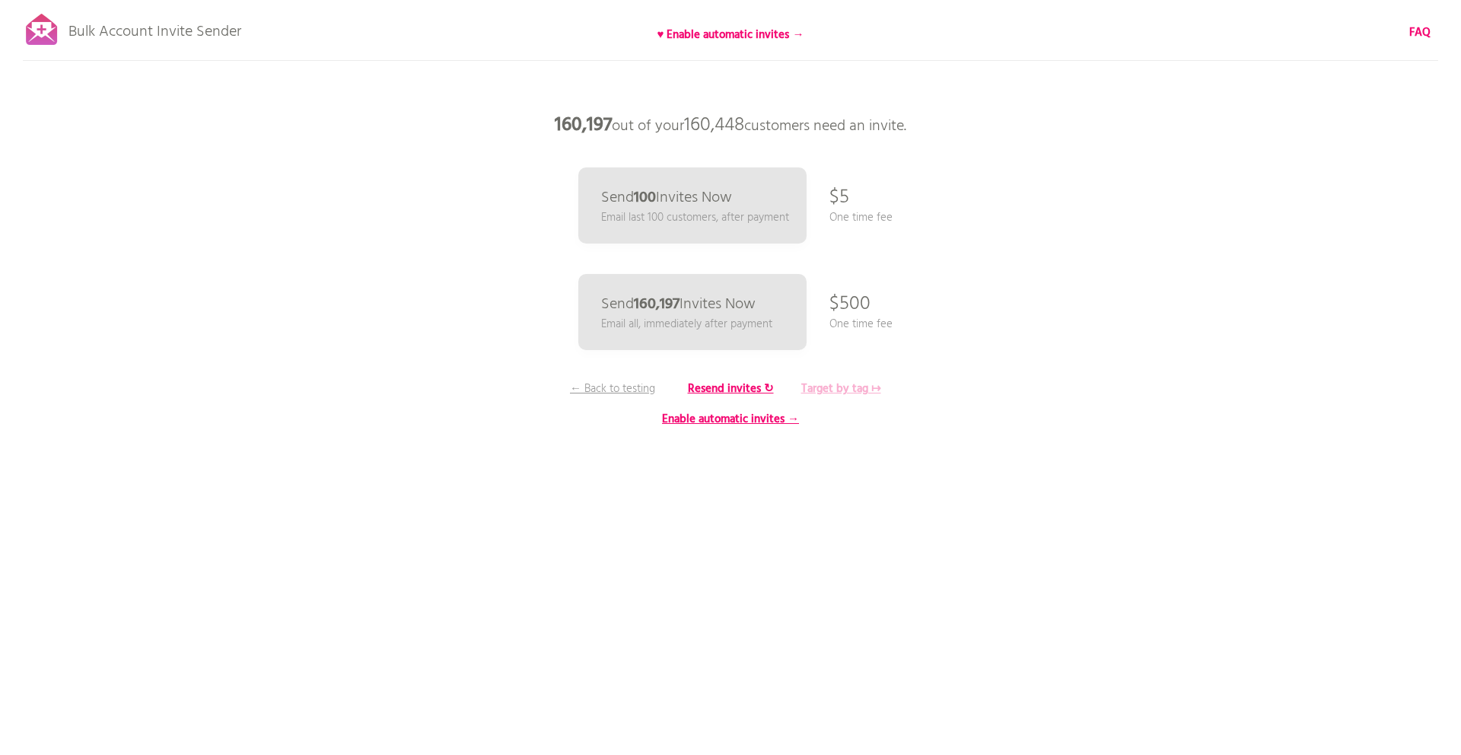
click at [856, 386] on b "Target by tag ↦" at bounding box center [841, 389] width 80 height 18
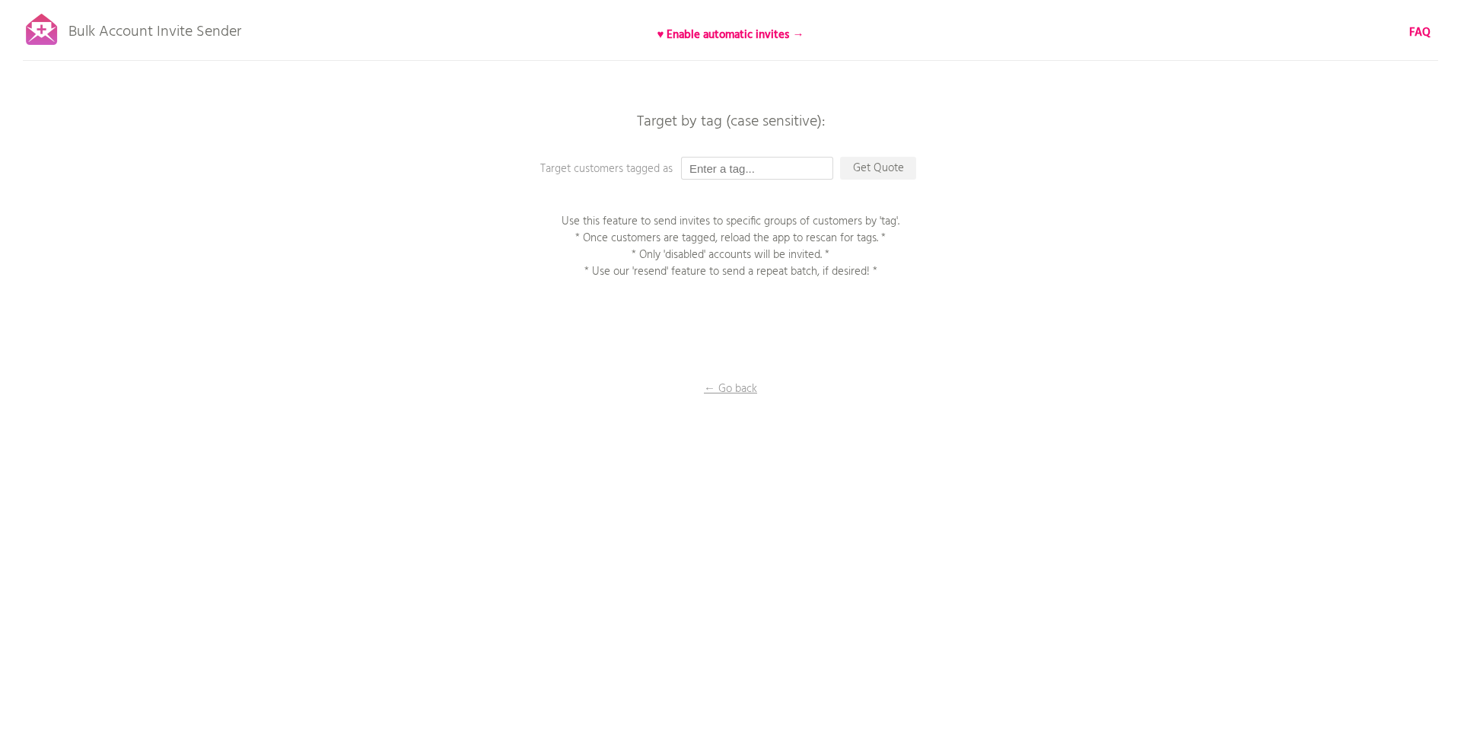
click at [798, 173] on input "text" at bounding box center [757, 168] width 152 height 23
paste input "250901_アカウント有効化招待メール_金鑽會員"
type input "250901_アカウント有効化招待メール_金鑽會員"
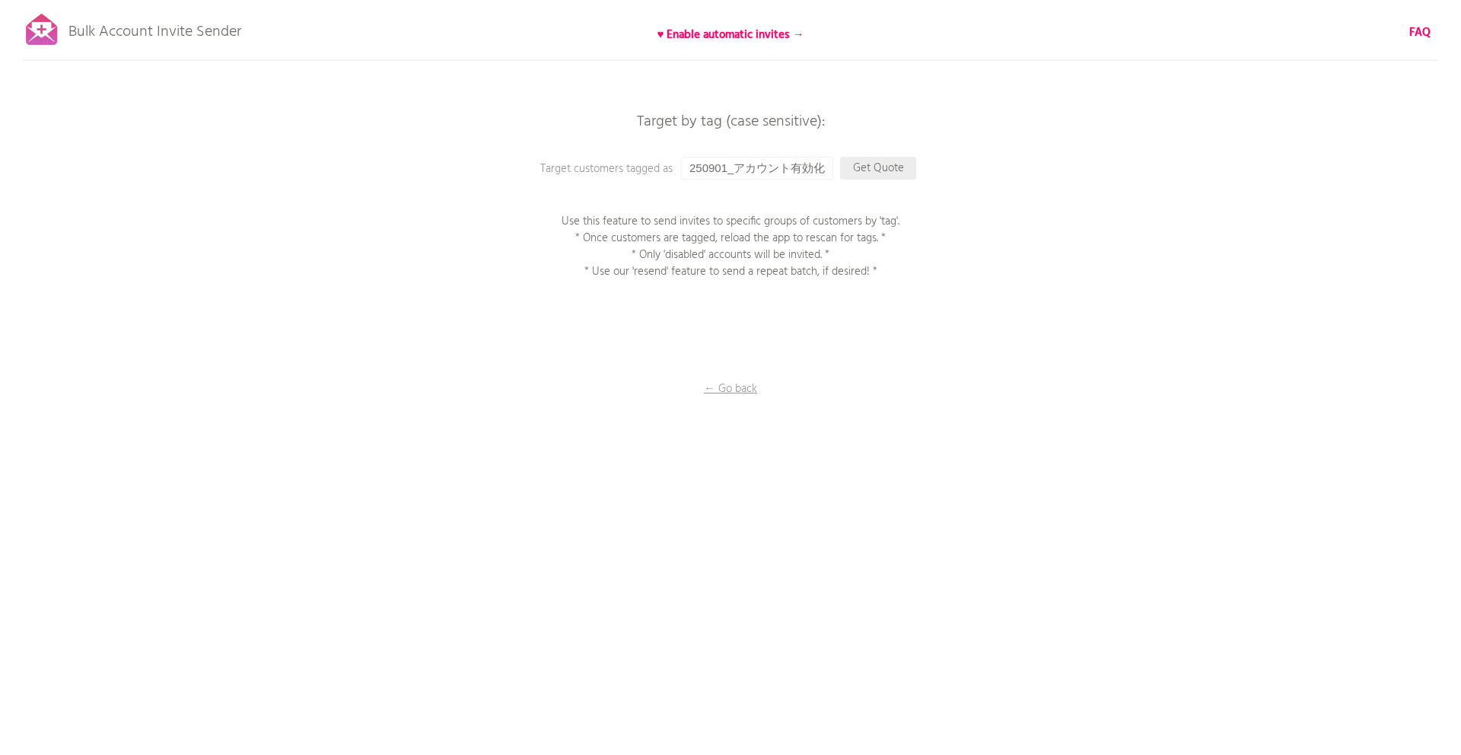
click at [905, 162] on p "Get Quote" at bounding box center [878, 168] width 76 height 23
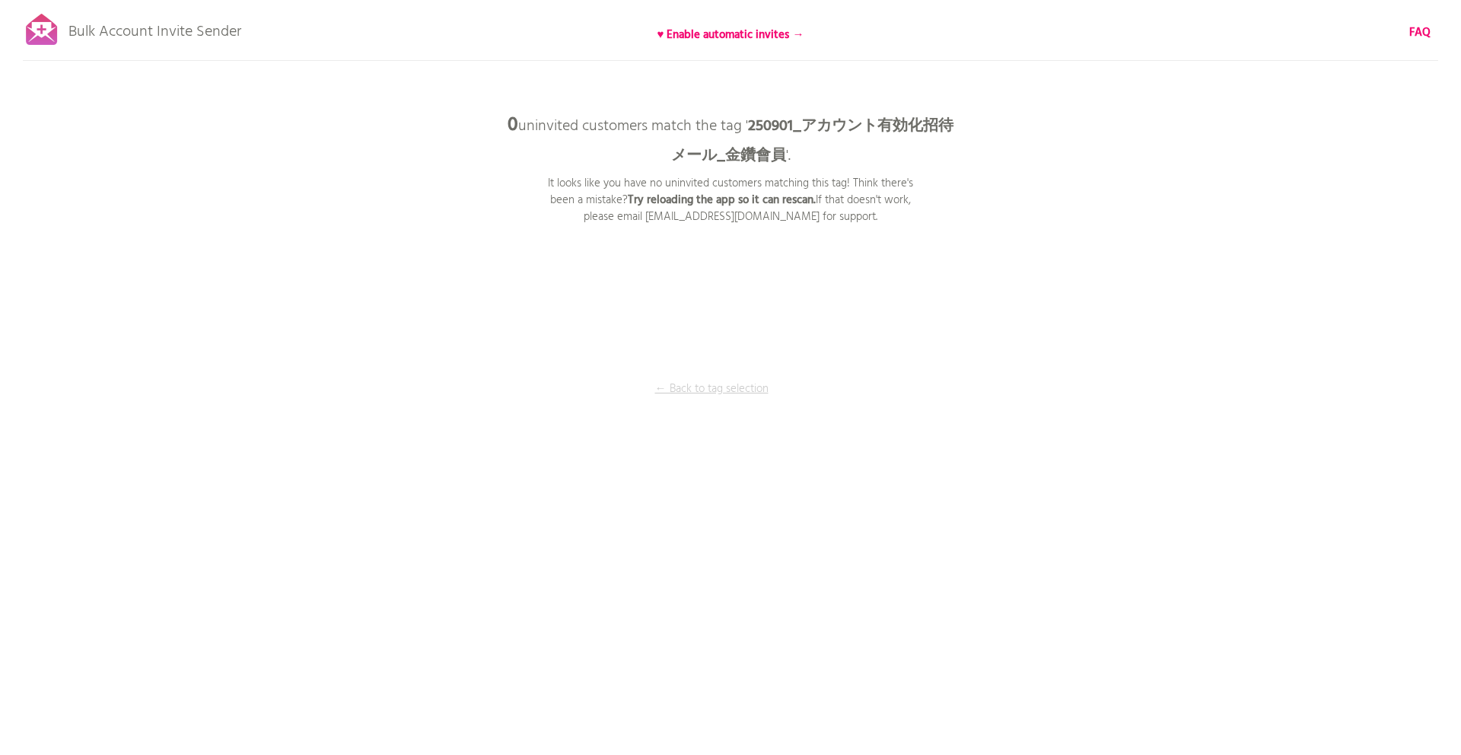
click at [724, 390] on p "← Back to tag selection" at bounding box center [711, 388] width 114 height 17
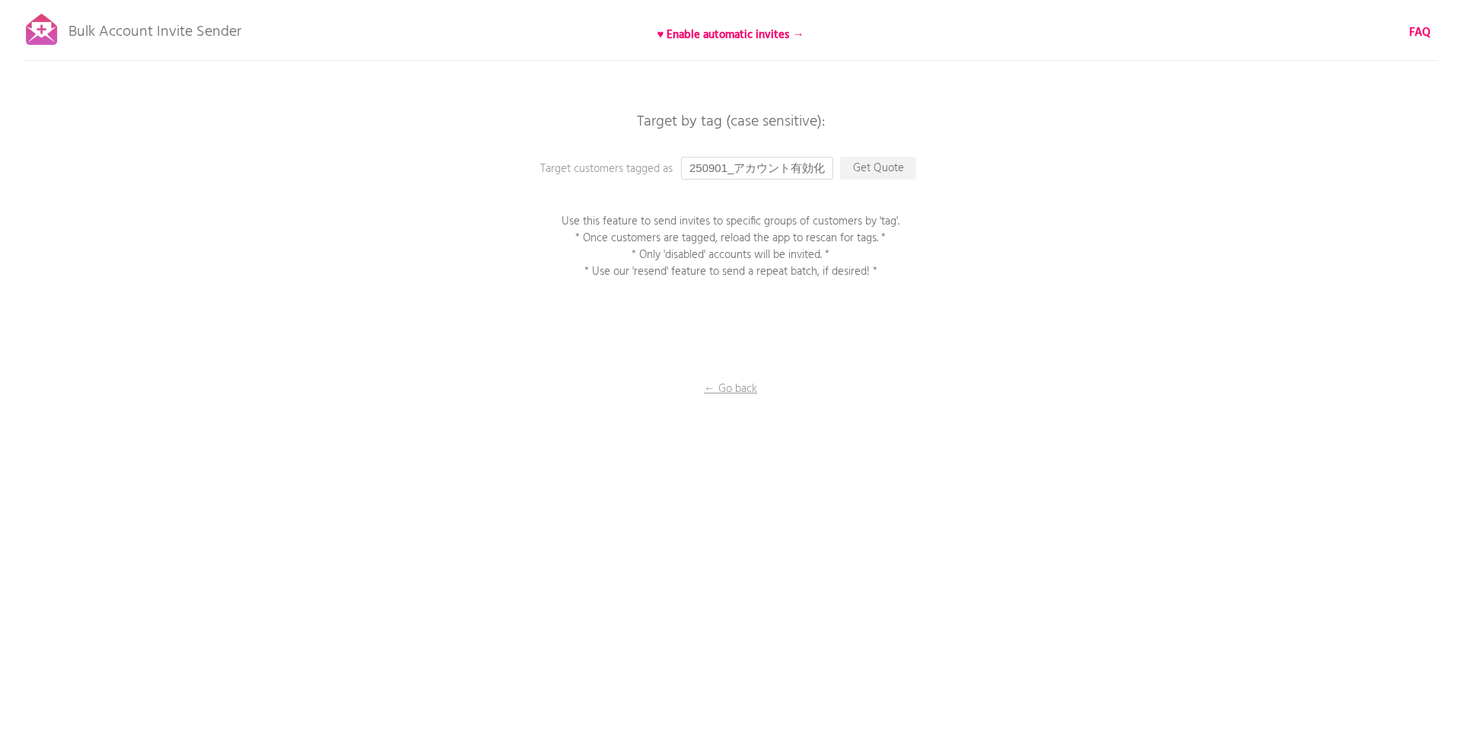
click at [808, 165] on input "250901_アカウント有効化招待メール_金鑽會員" at bounding box center [757, 168] width 152 height 23
click at [736, 390] on p "← Go back" at bounding box center [730, 388] width 152 height 17
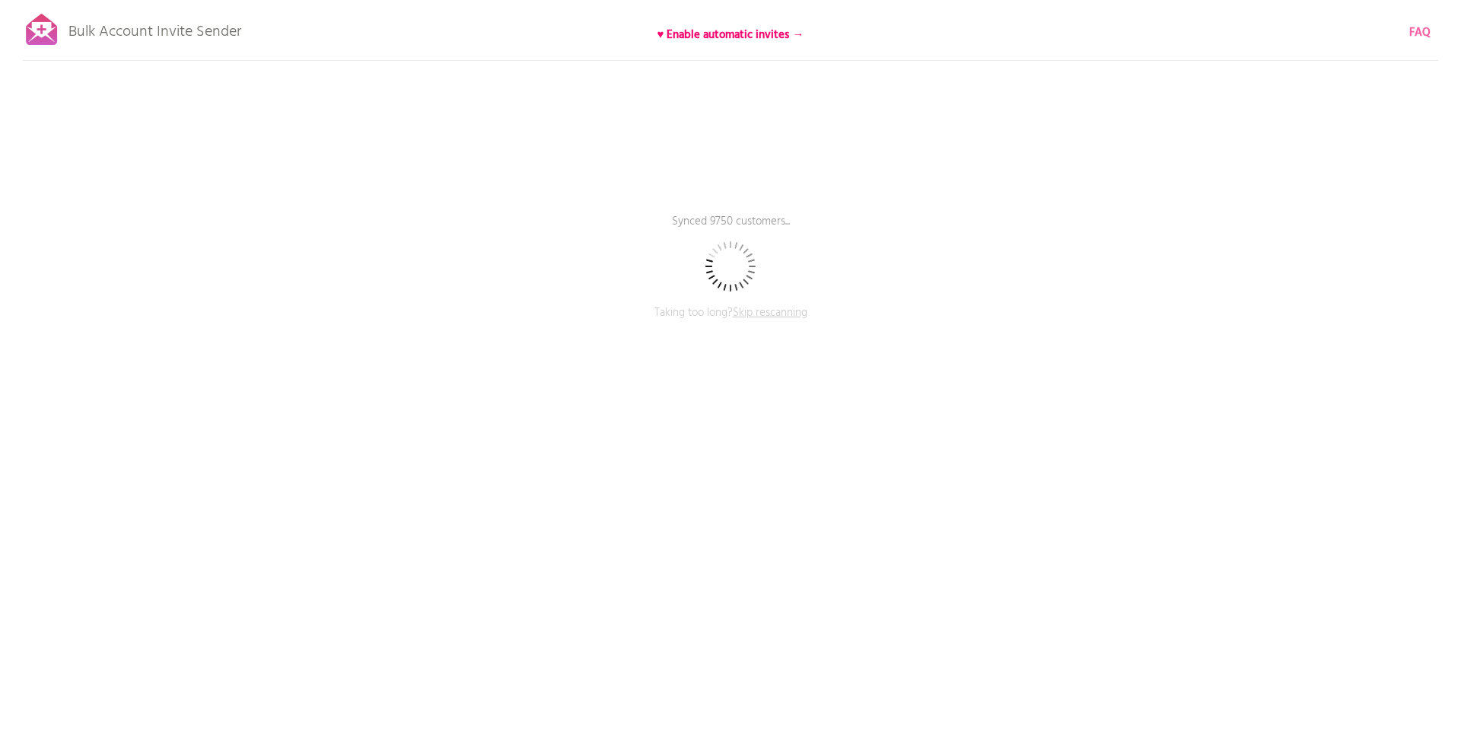
click at [1422, 40] on b "FAQ" at bounding box center [1419, 33] width 21 height 18
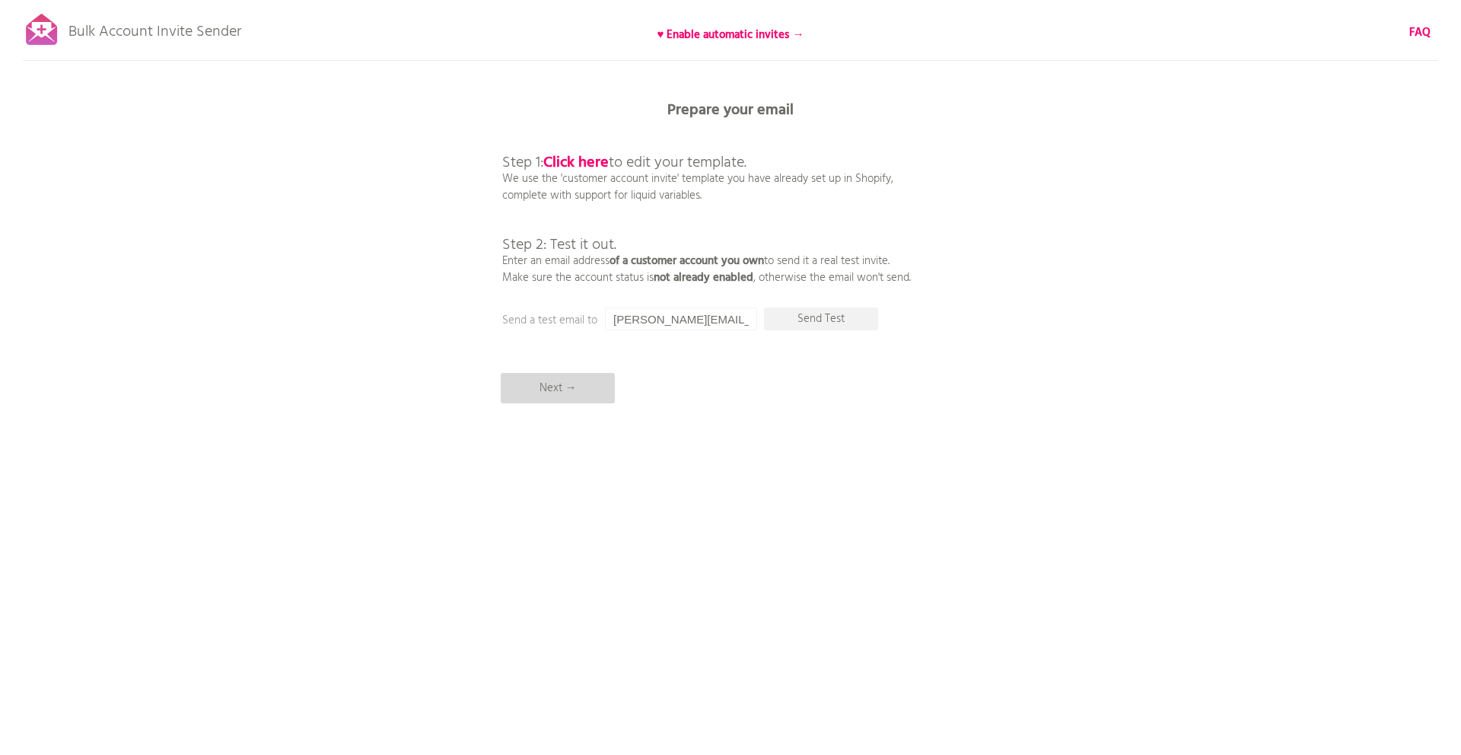
click at [565, 386] on p "Next →" at bounding box center [558, 388] width 114 height 30
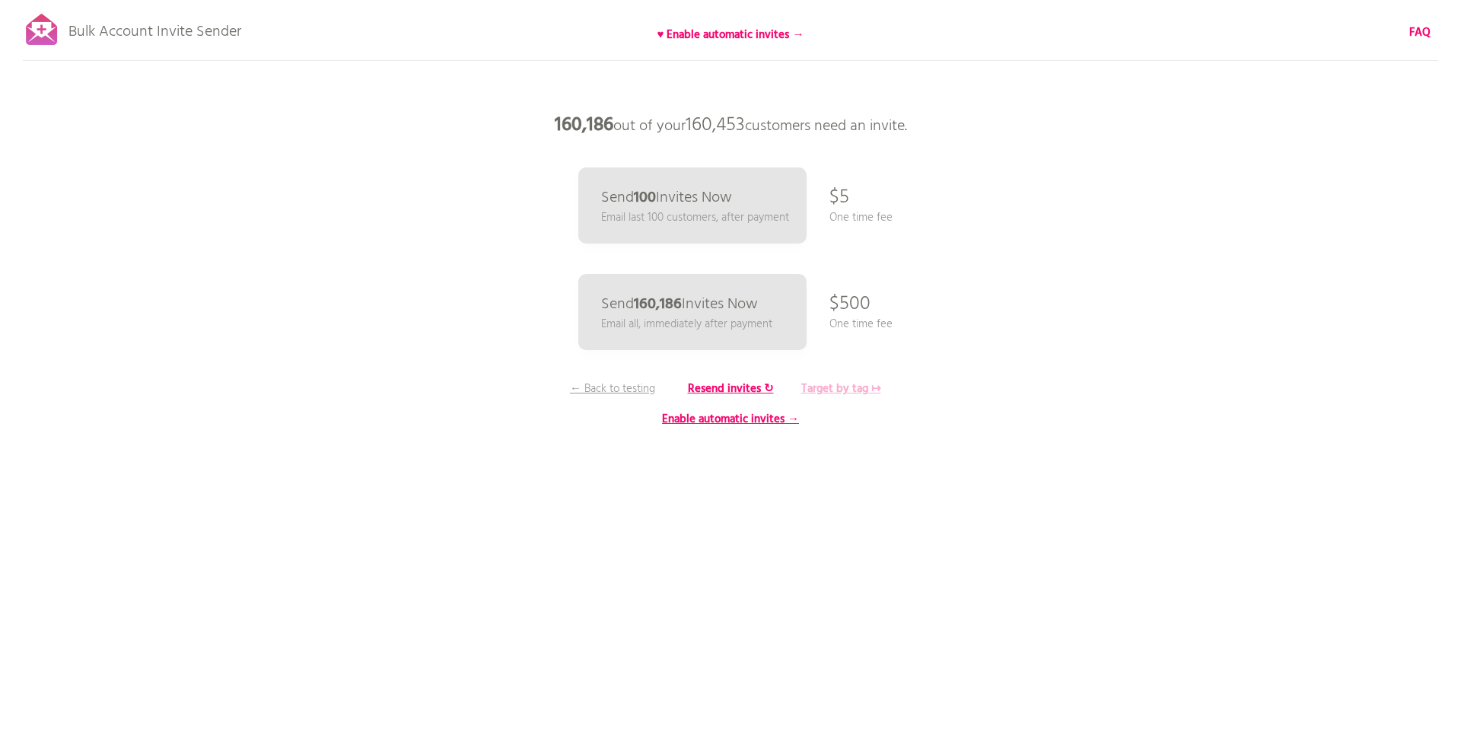
click at [837, 387] on b "Target by tag ↦" at bounding box center [841, 389] width 80 height 18
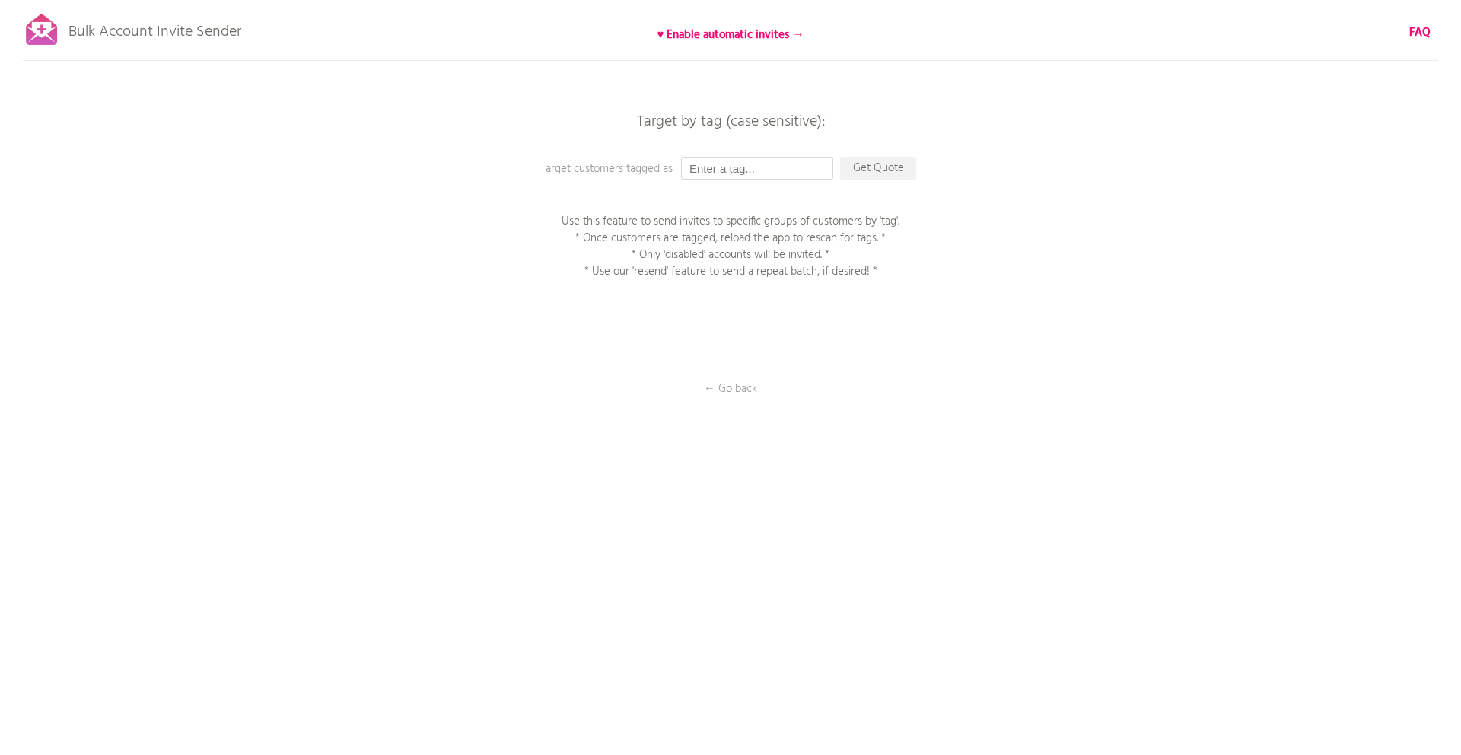
click at [748, 167] on input "text" at bounding box center [757, 168] width 152 height 23
paste input "250901_アカウント有効化招待メール_金鑽會員"
type input "250901_アカウント有効化招待メール_金鑽會員"
click at [886, 168] on p "Get Quote" at bounding box center [878, 168] width 76 height 23
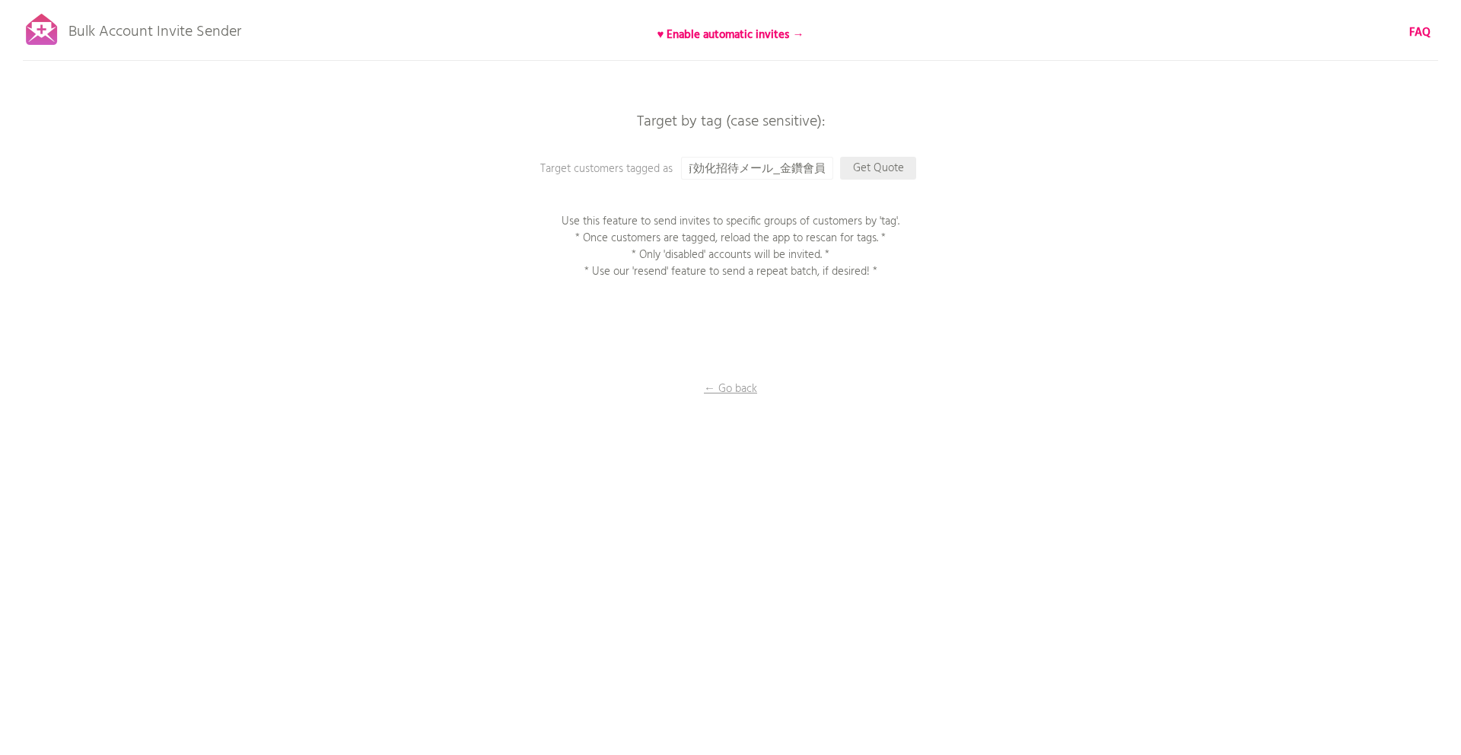
scroll to position [0, 0]
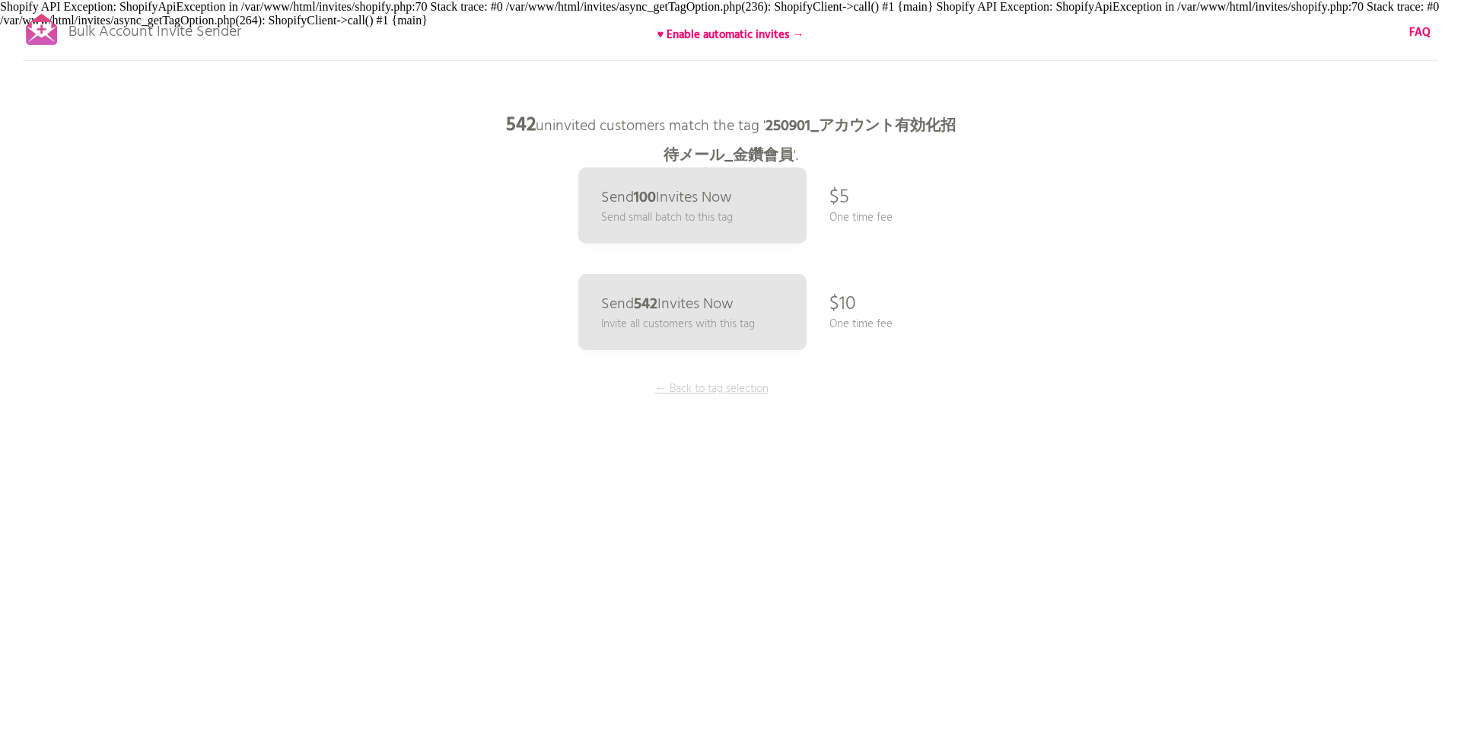
click at [723, 397] on p "← Back to tag selection" at bounding box center [711, 388] width 114 height 17
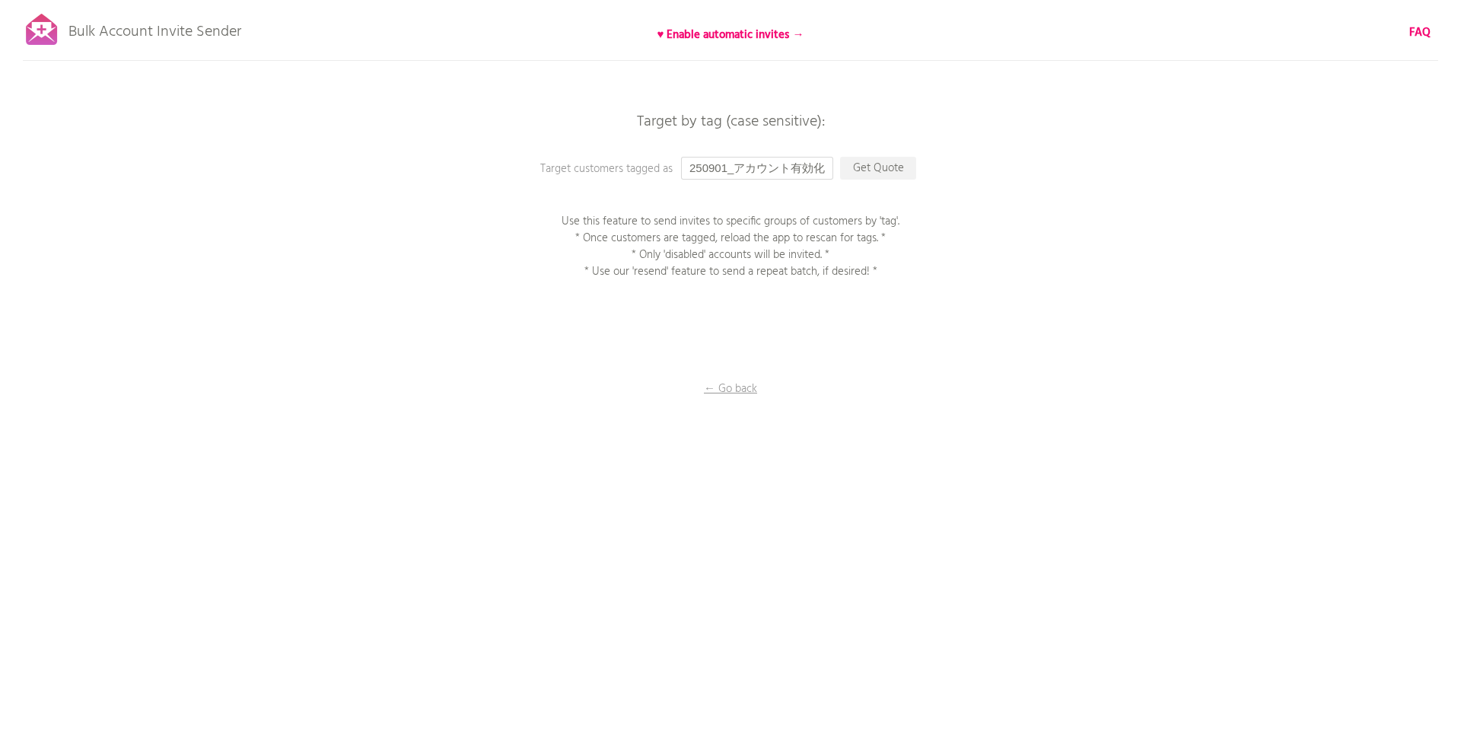
click at [822, 167] on input "250901_アカウント有効化招待メール_金鑽會員" at bounding box center [757, 168] width 152 height 23
click at [886, 173] on p "Get Quote" at bounding box center [878, 168] width 76 height 23
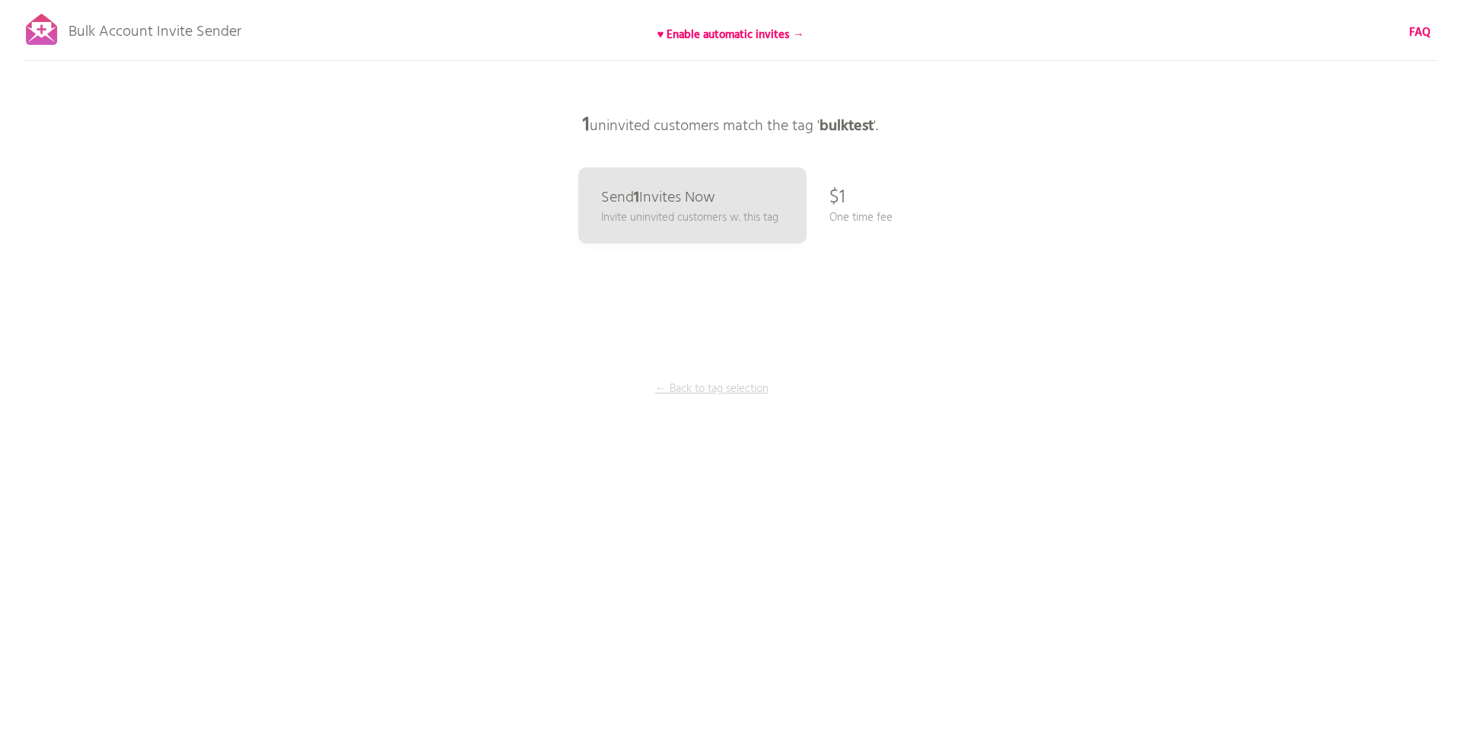
click at [698, 381] on p "← Back to tag selection" at bounding box center [711, 388] width 114 height 17
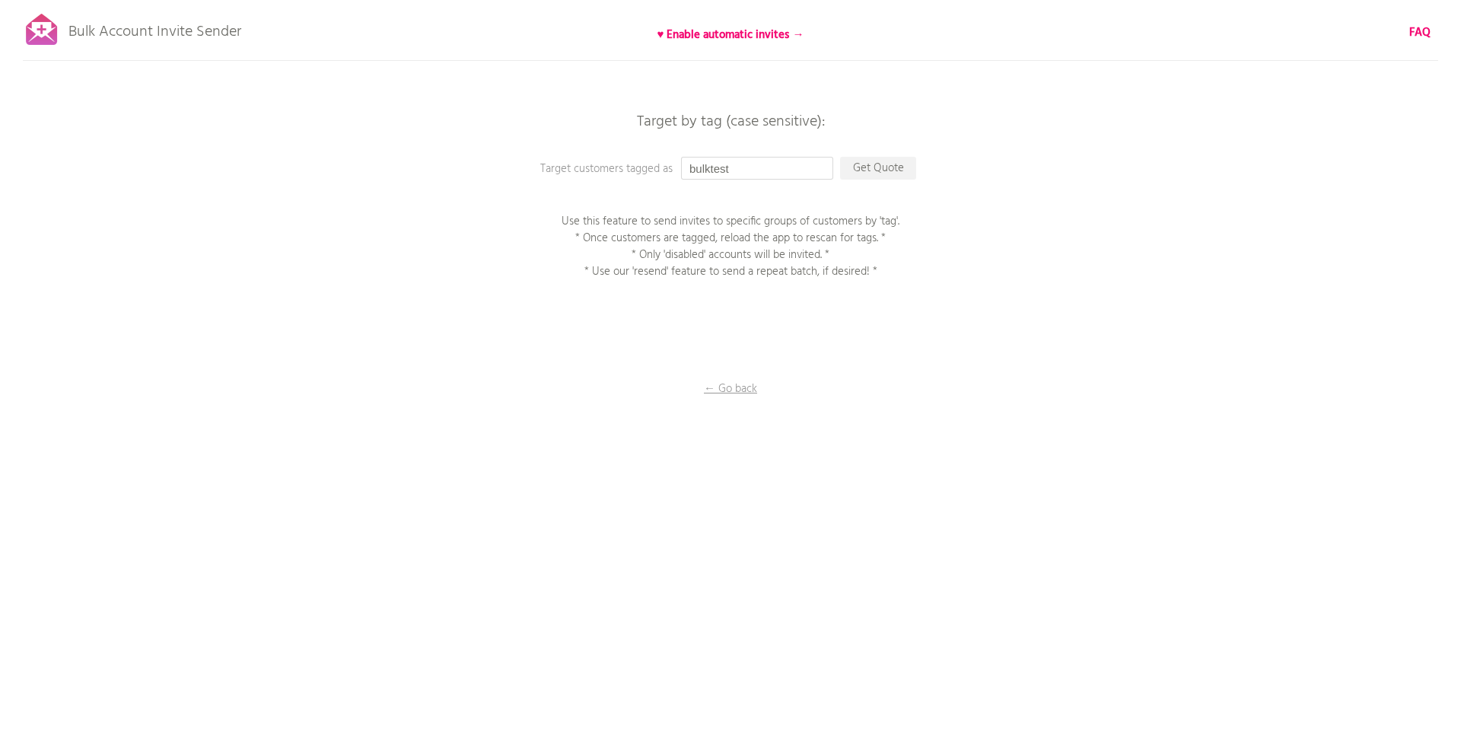
click at [772, 170] on input "bulktest" at bounding box center [757, 168] width 152 height 23
type input "bulktest2"
click at [890, 171] on p "Get Quote" at bounding box center [878, 168] width 76 height 23
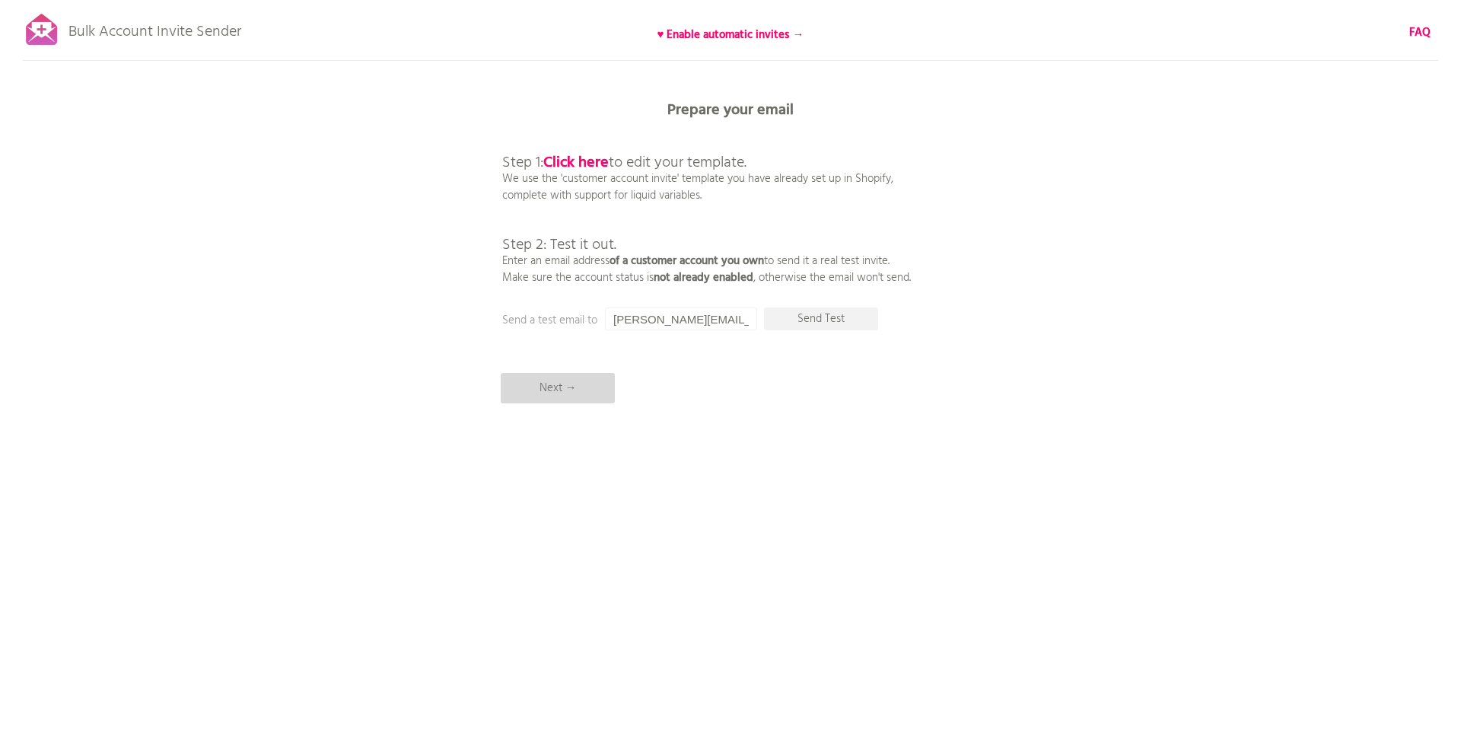
click at [600, 385] on p "Next →" at bounding box center [558, 388] width 114 height 30
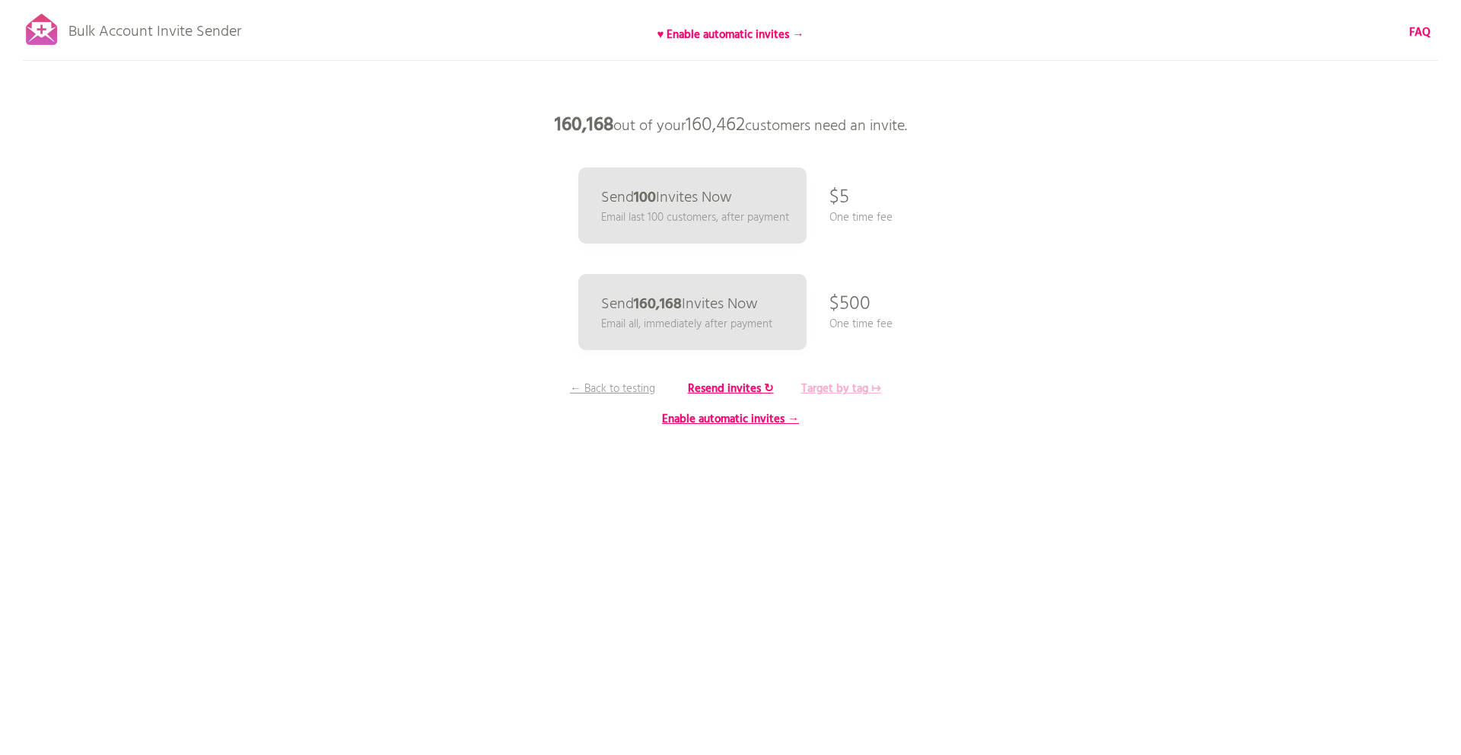
click at [854, 380] on b "Target by tag ↦" at bounding box center [841, 389] width 80 height 18
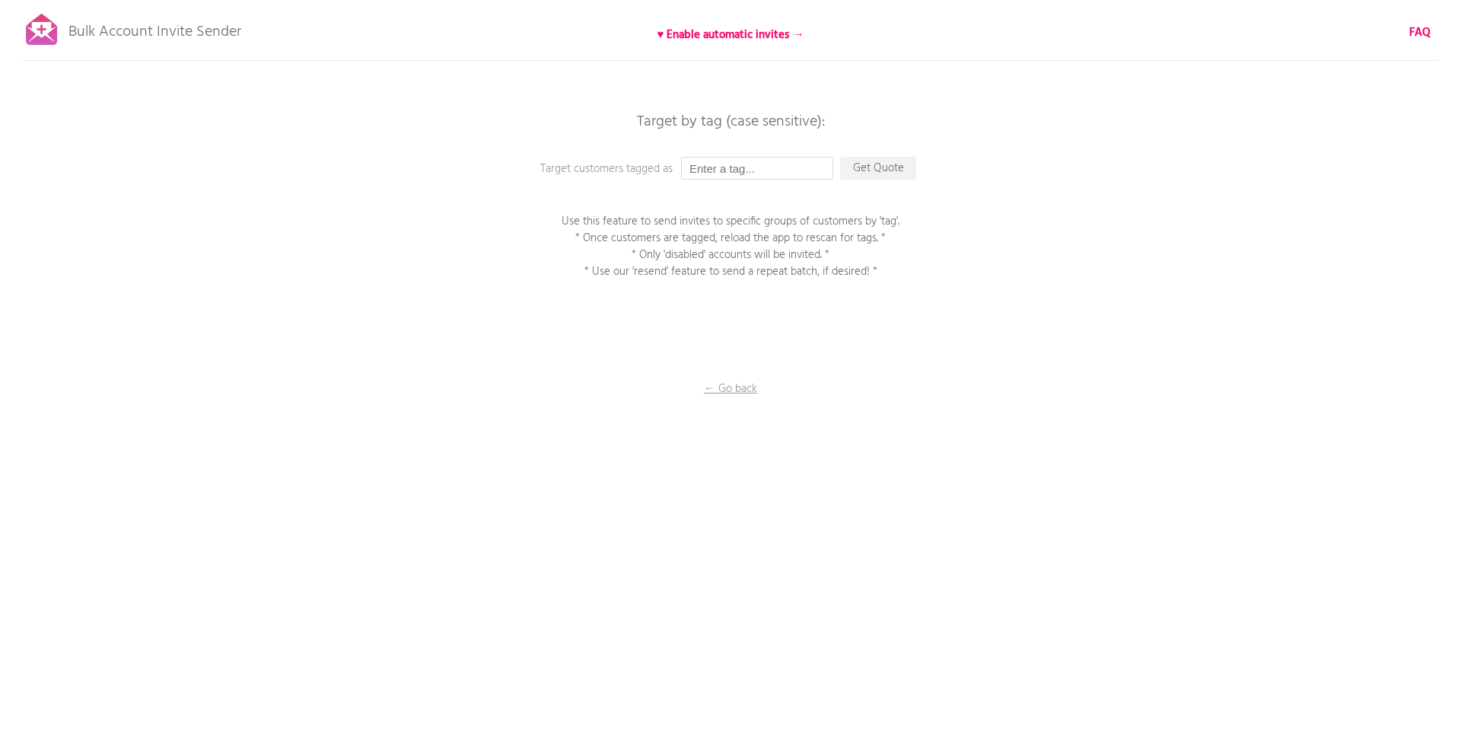
click at [797, 167] on input "text" at bounding box center [757, 168] width 152 height 23
type input "bulktest2"
click at [865, 164] on p "Get Quote" at bounding box center [878, 168] width 76 height 23
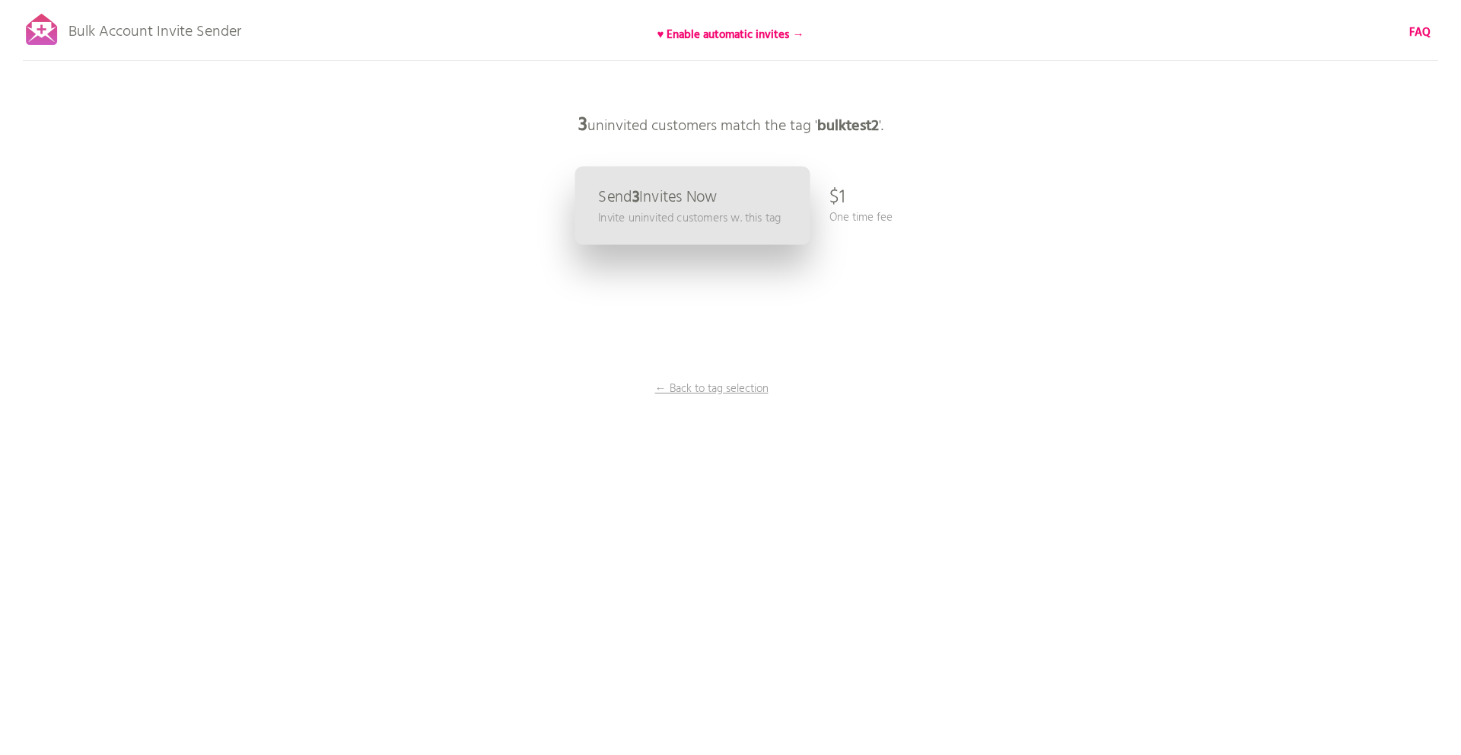
click at [679, 218] on p "Invite uninvited customers w. this tag" at bounding box center [689, 217] width 183 height 17
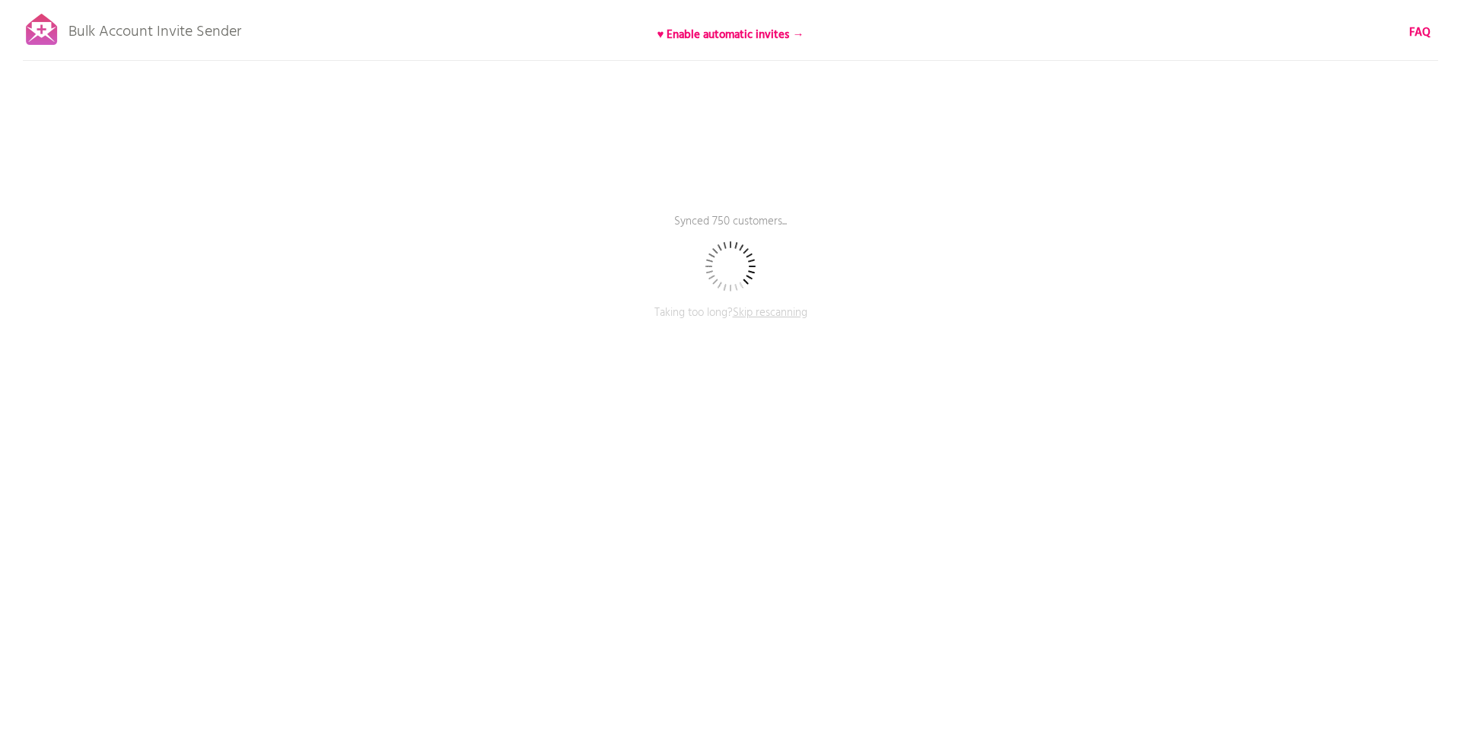
click at [761, 318] on span "Skip rescanning" at bounding box center [770, 313] width 75 height 18
click at [762, 316] on span "Skip rescanning" at bounding box center [770, 313] width 75 height 18
click at [765, 311] on span "Skip rescanning" at bounding box center [770, 313] width 75 height 18
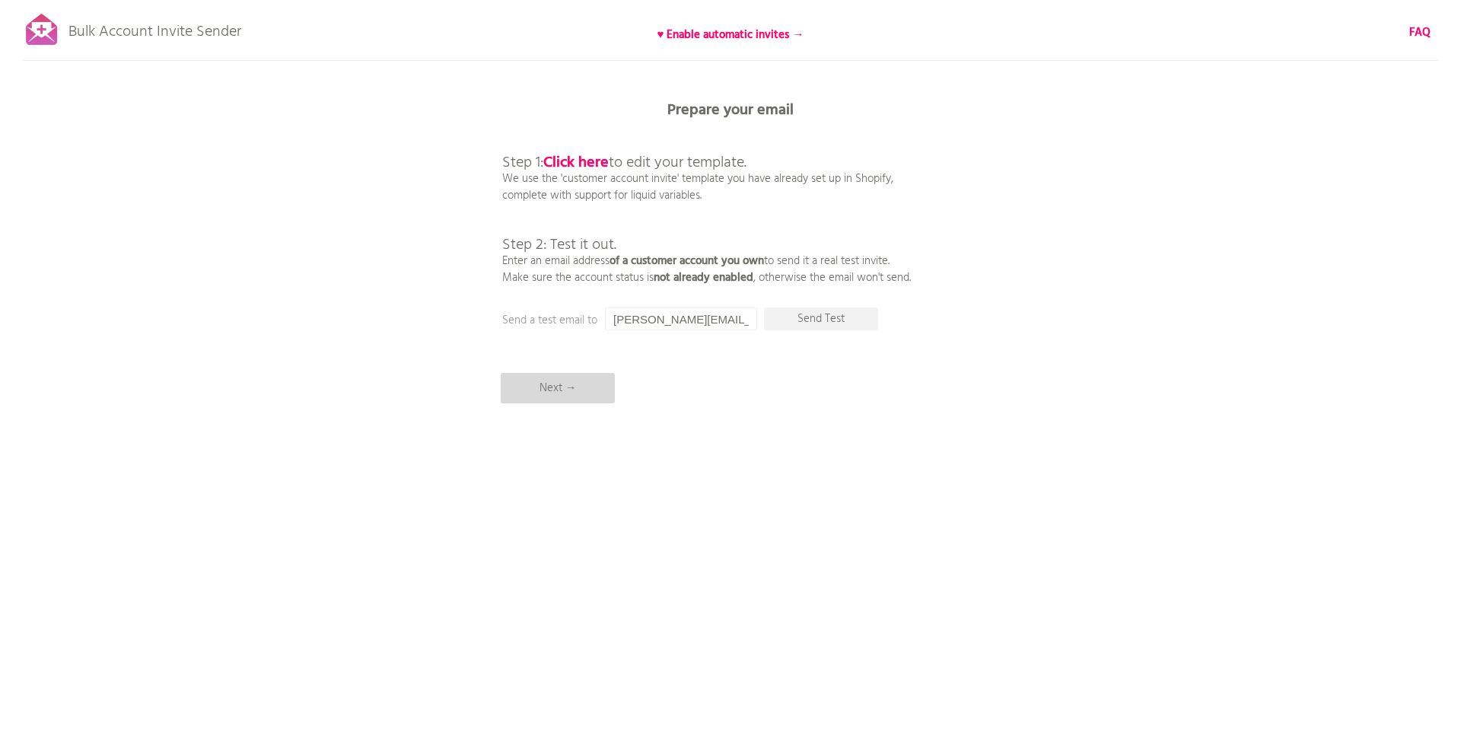
click at [580, 396] on p "Next →" at bounding box center [558, 388] width 114 height 30
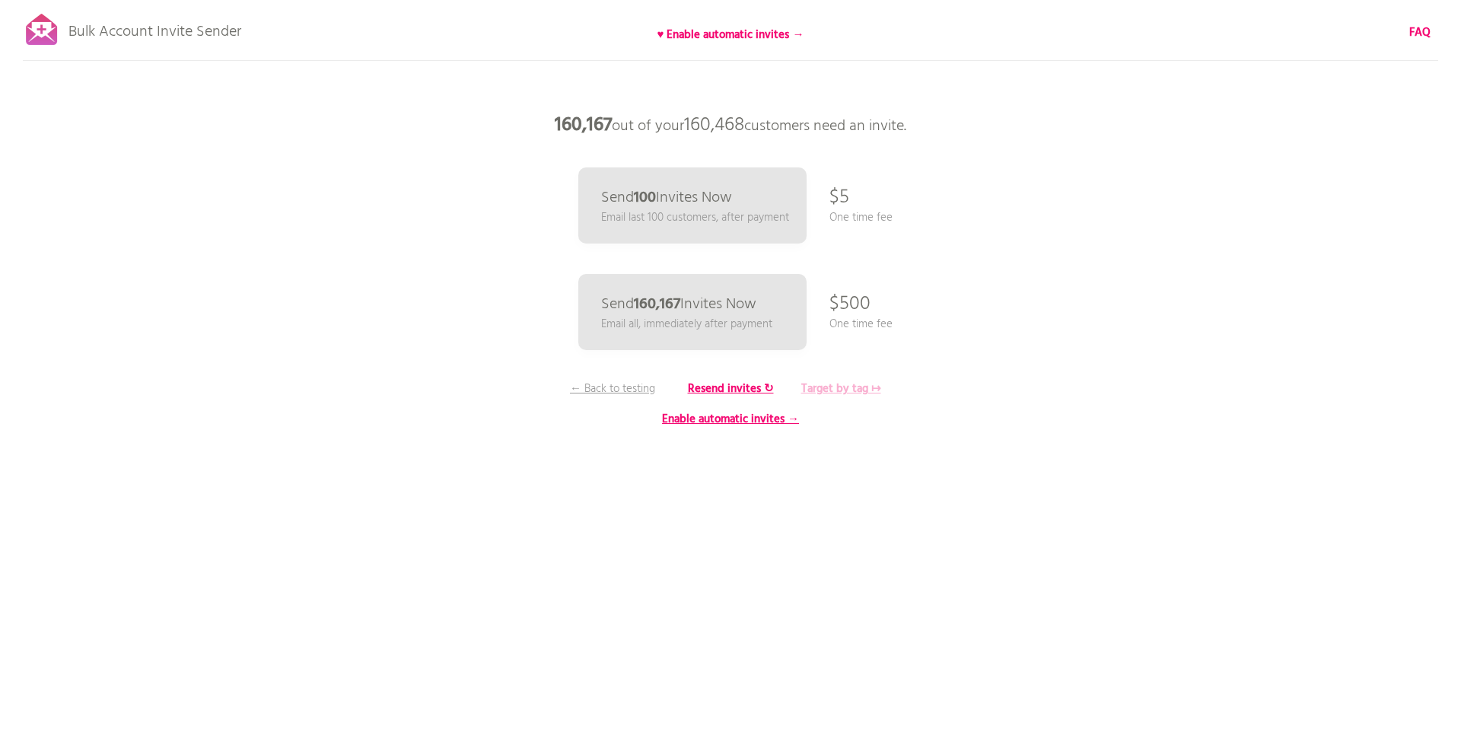
click at [832, 386] on b "Target by tag ↦" at bounding box center [841, 389] width 80 height 18
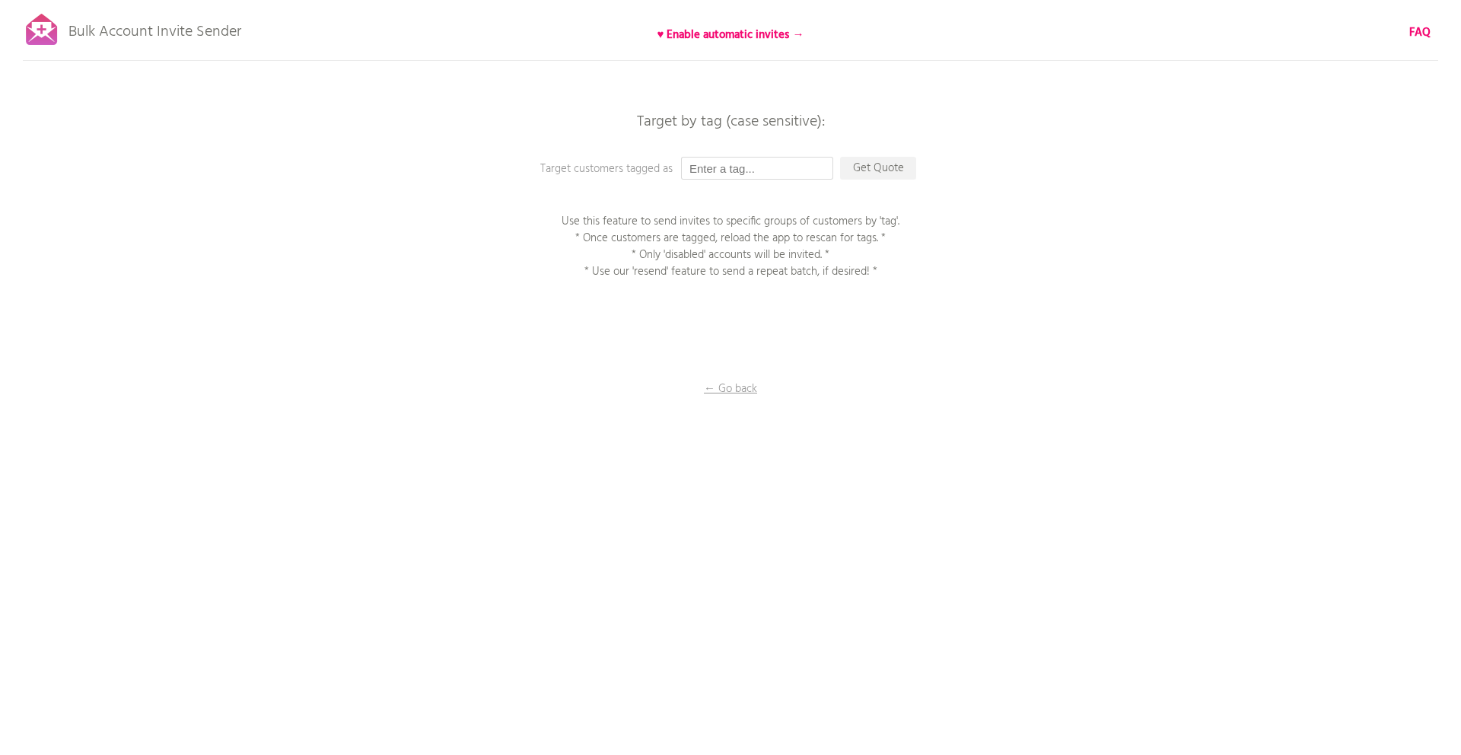
click at [720, 170] on input "text" at bounding box center [757, 168] width 152 height 23
paste input "250901_アカウント有効化招待メール_金鑽會員"
type input "250901_アカウント有効化招待メール_金鑽會員"
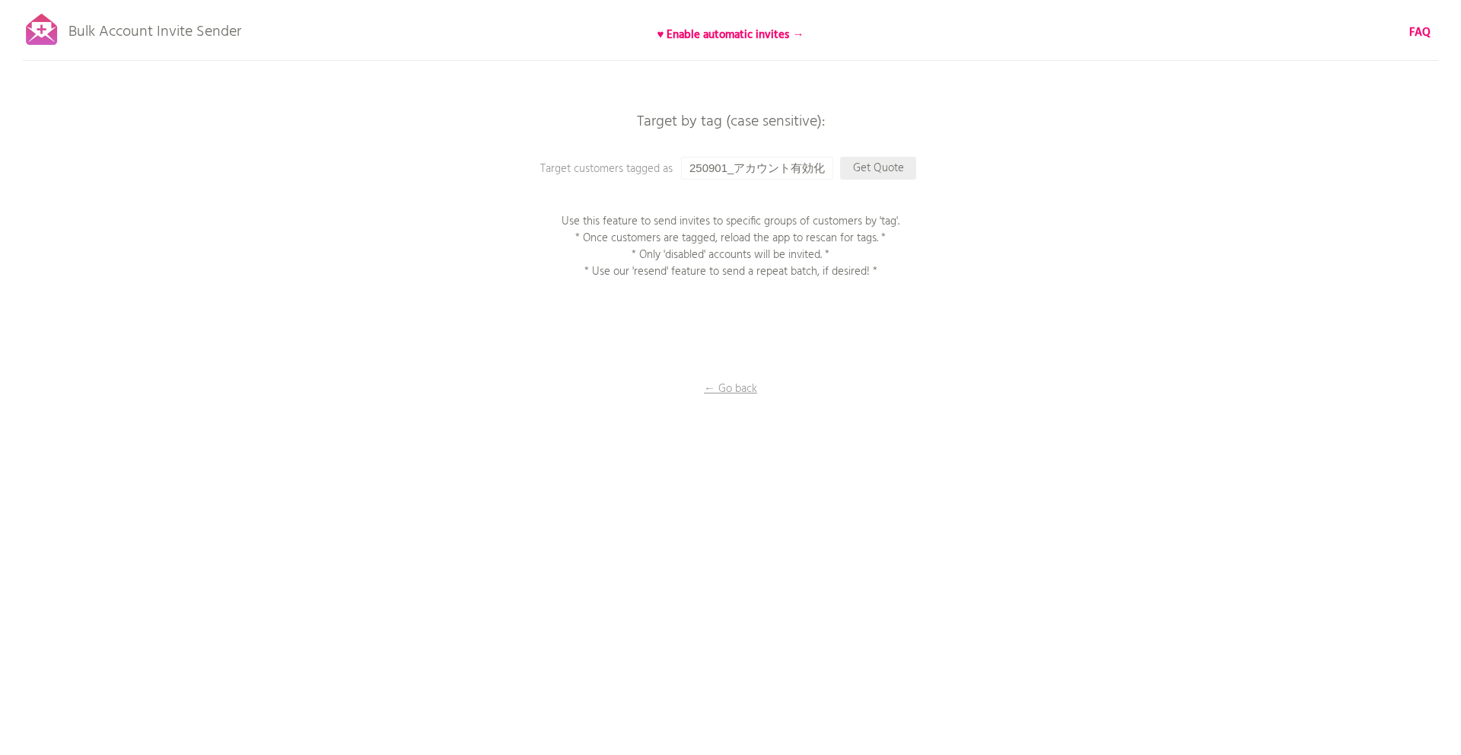
click at [870, 167] on p "Get Quote" at bounding box center [878, 168] width 76 height 23
